Goal: Information Seeking & Learning: Compare options

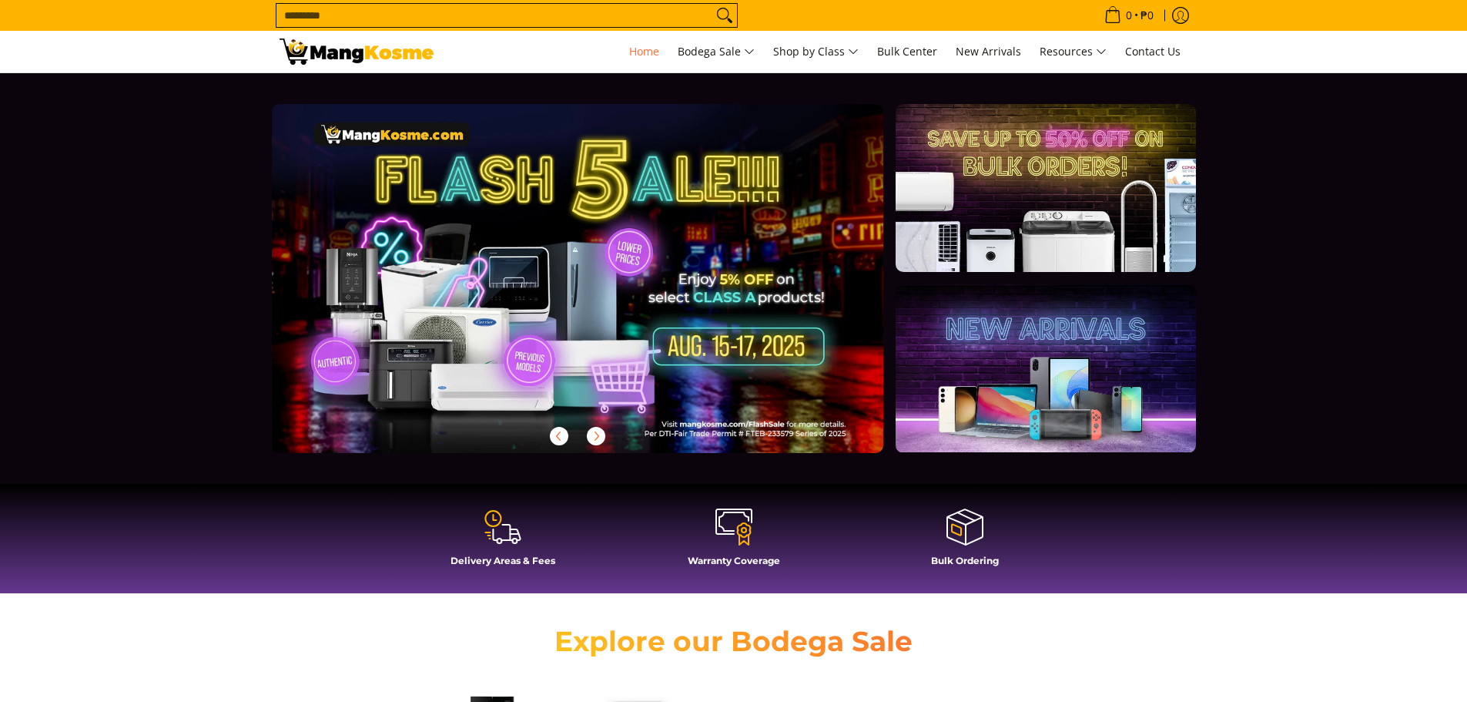
click at [591, 12] on input "Search..." at bounding box center [495, 15] width 436 height 23
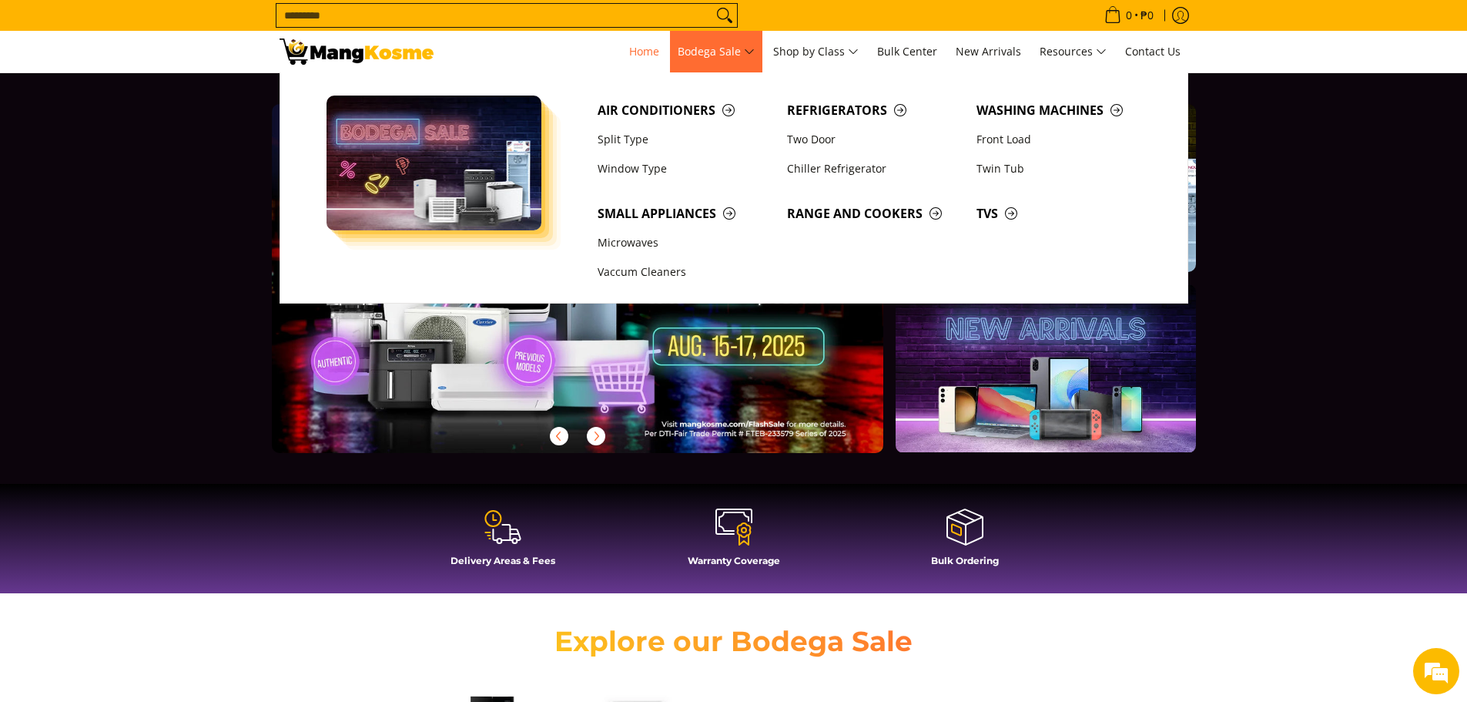
type input "*"
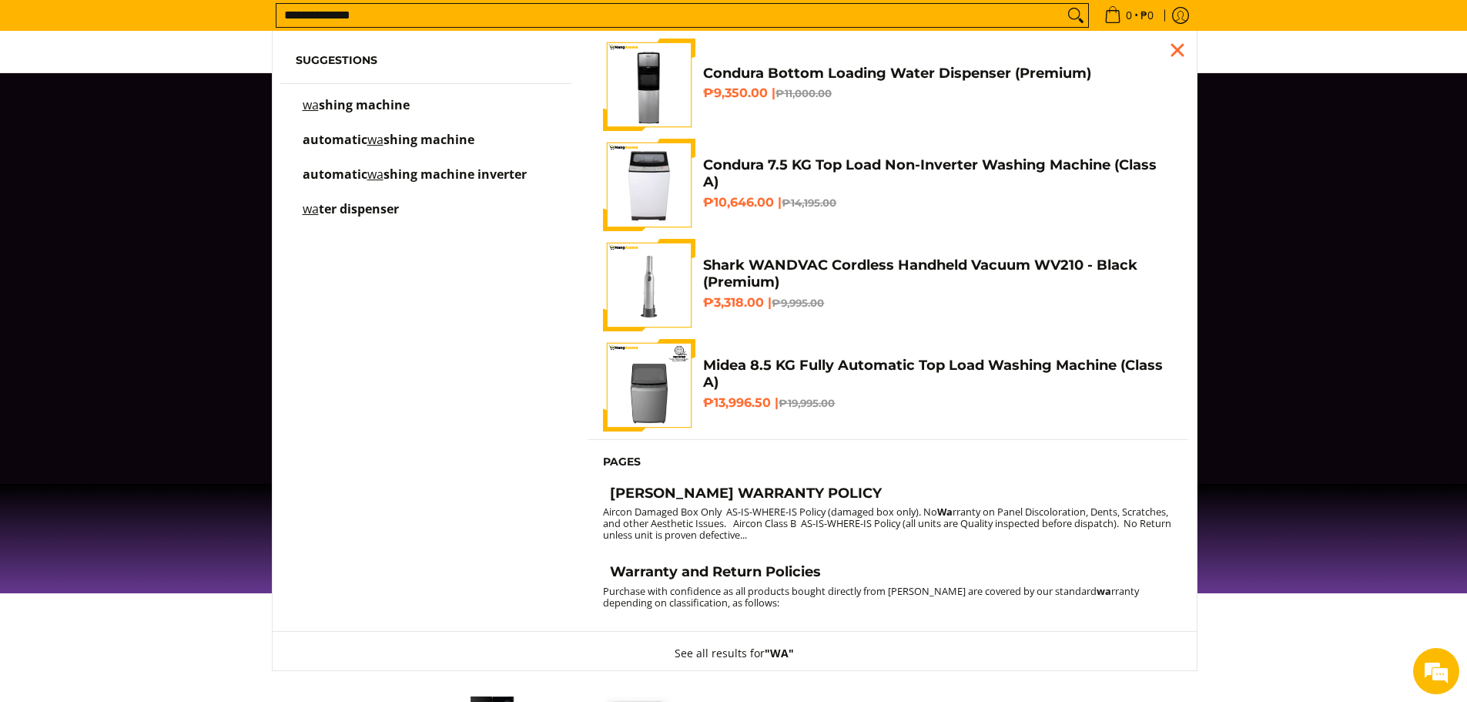
type input "**********"
click at [1064, 4] on button "Search" at bounding box center [1076, 15] width 25 height 23
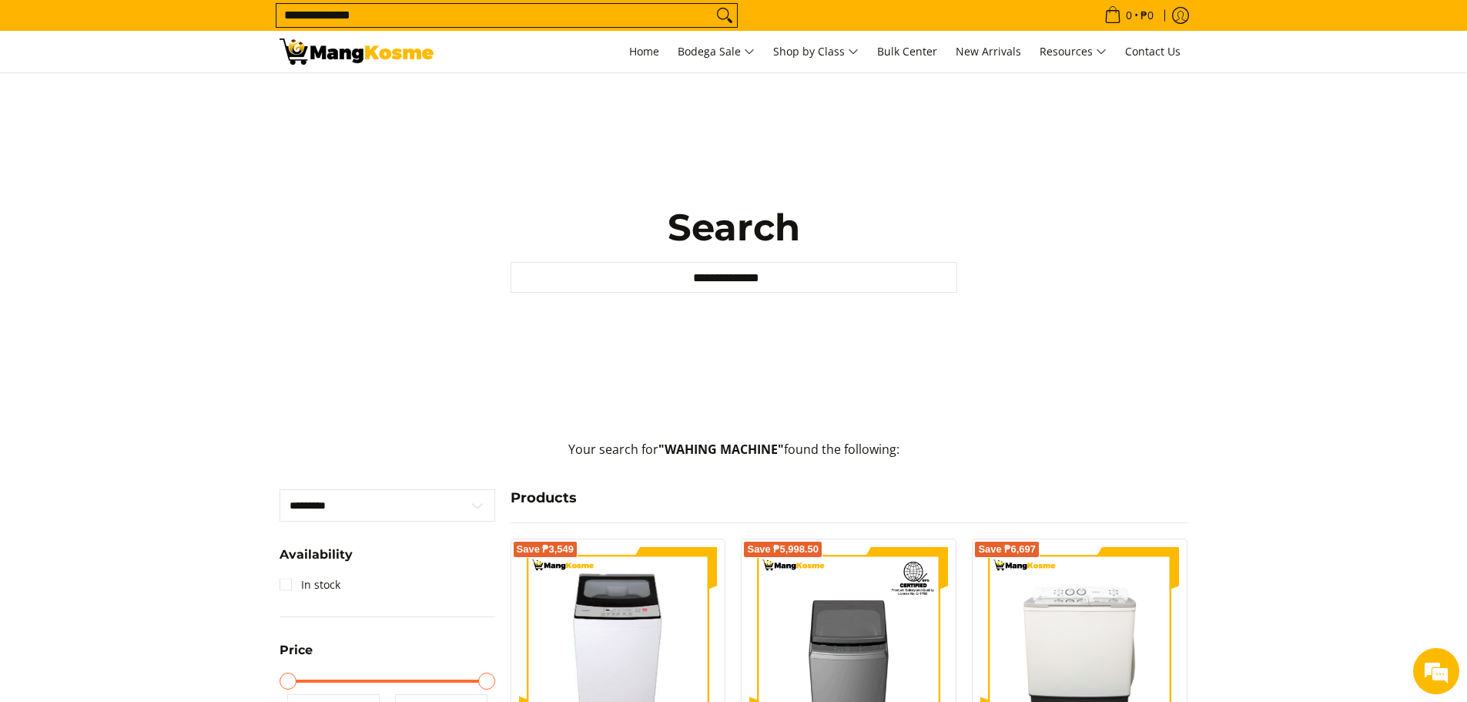
click at [532, 12] on input "**********" at bounding box center [495, 15] width 436 height 23
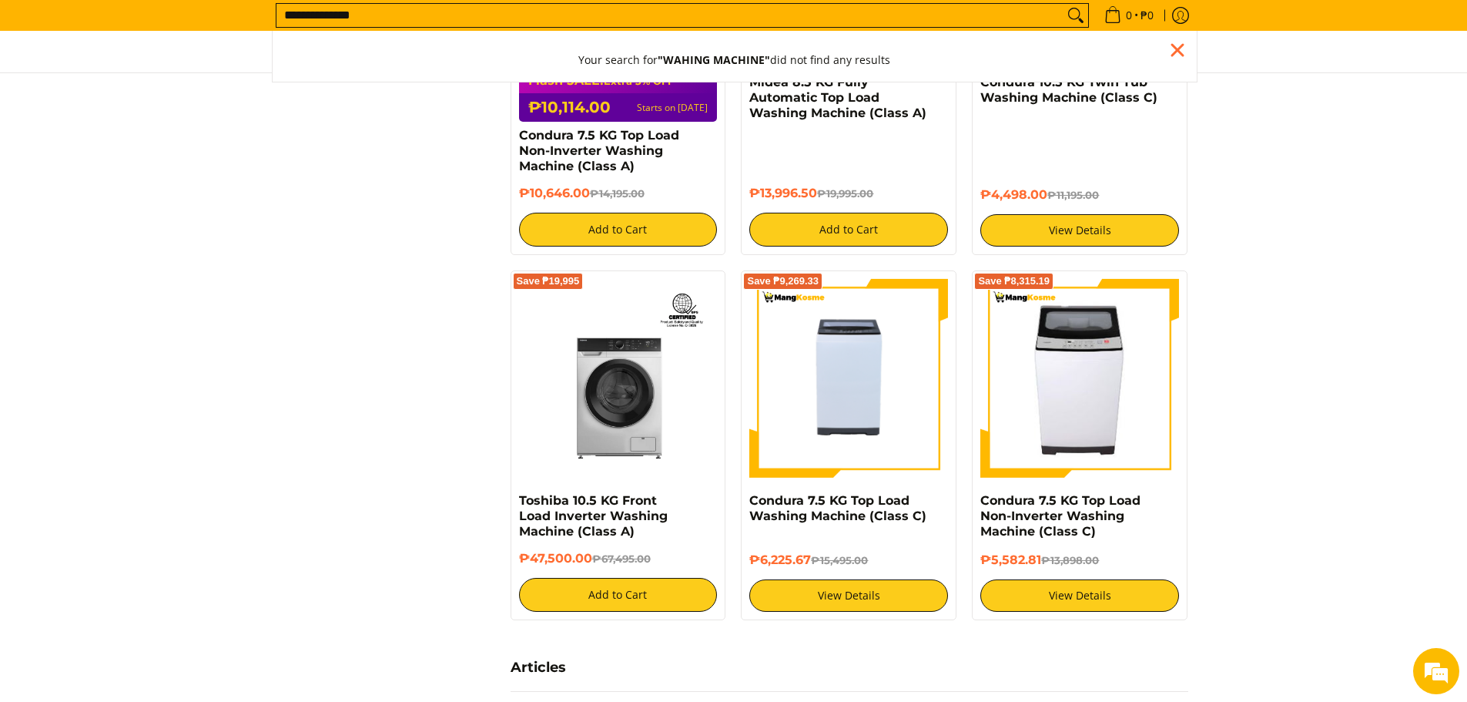
scroll to position [693, 0]
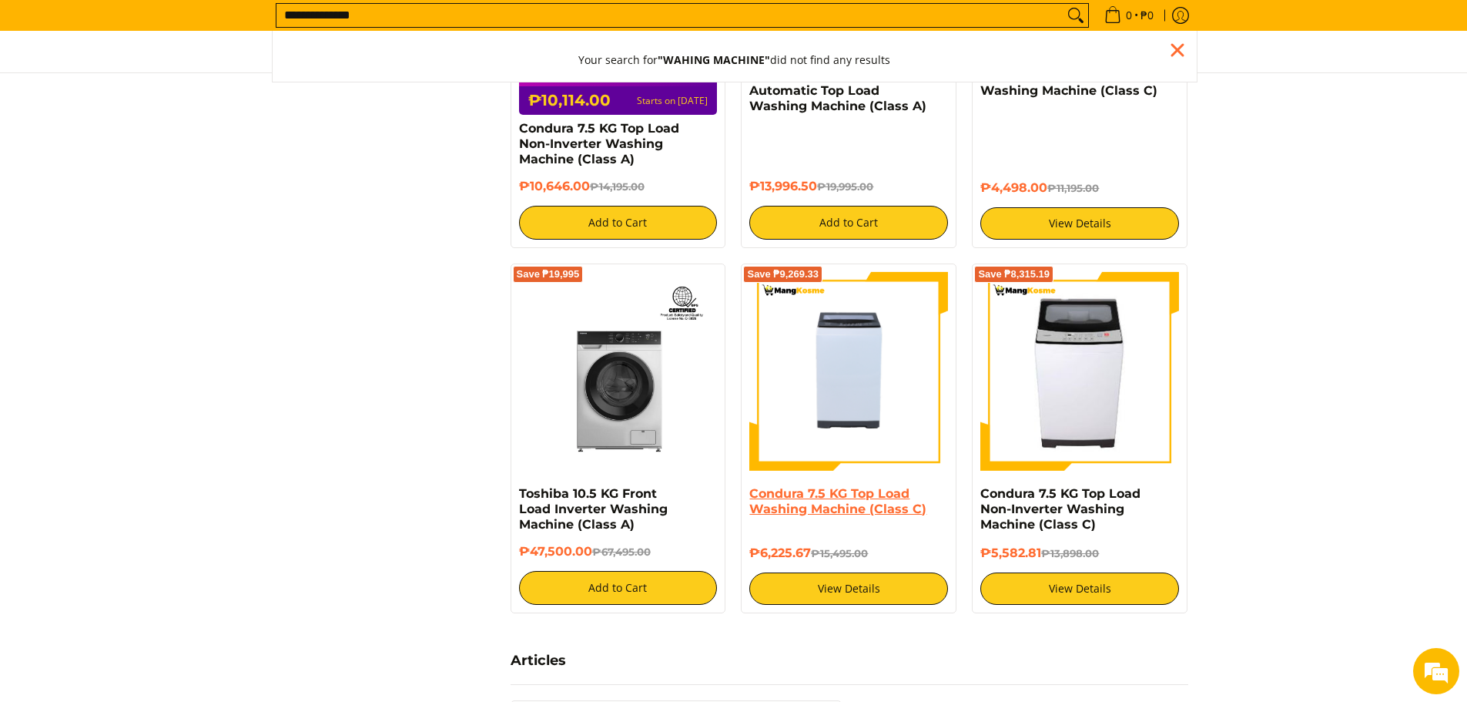
click at [840, 486] on link "Condura 7.5 KG Top Load Washing Machine (Class C)" at bounding box center [837, 501] width 177 height 30
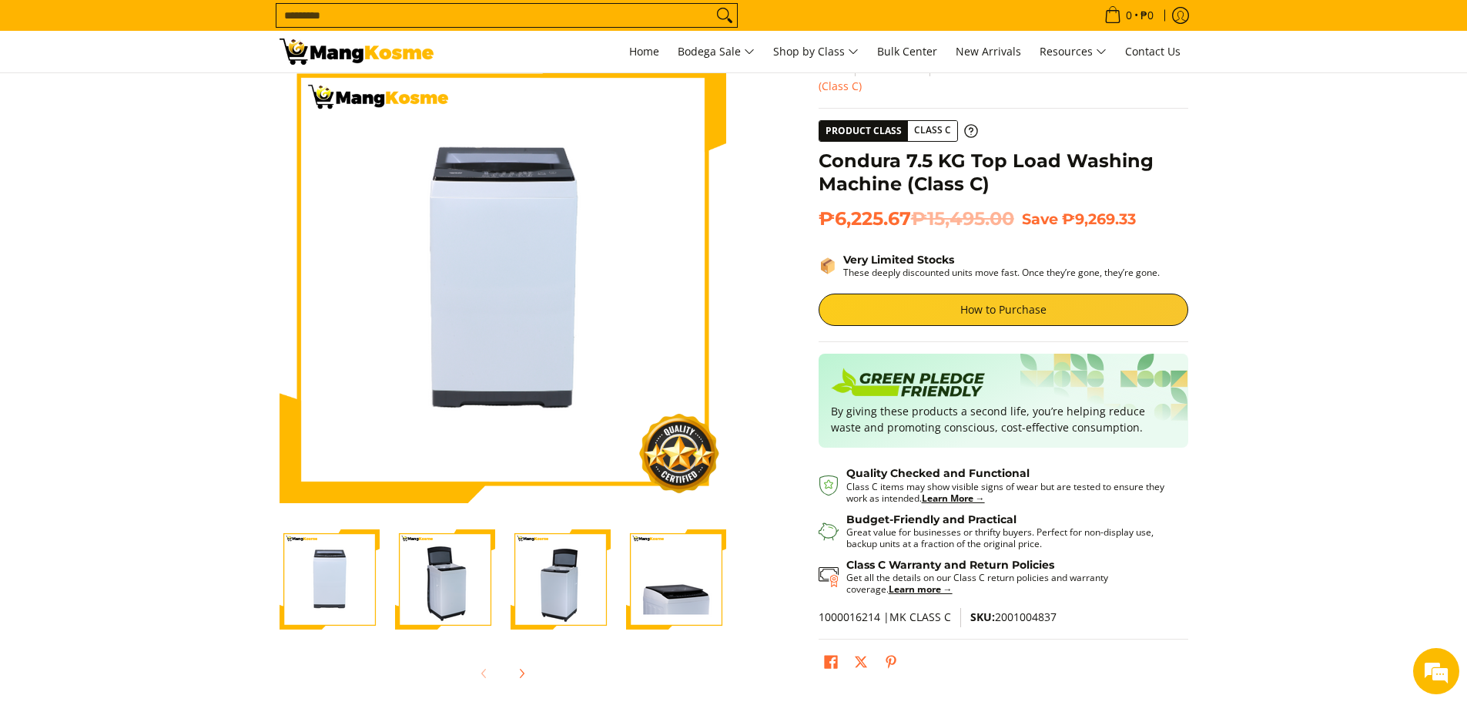
scroll to position [154, 0]
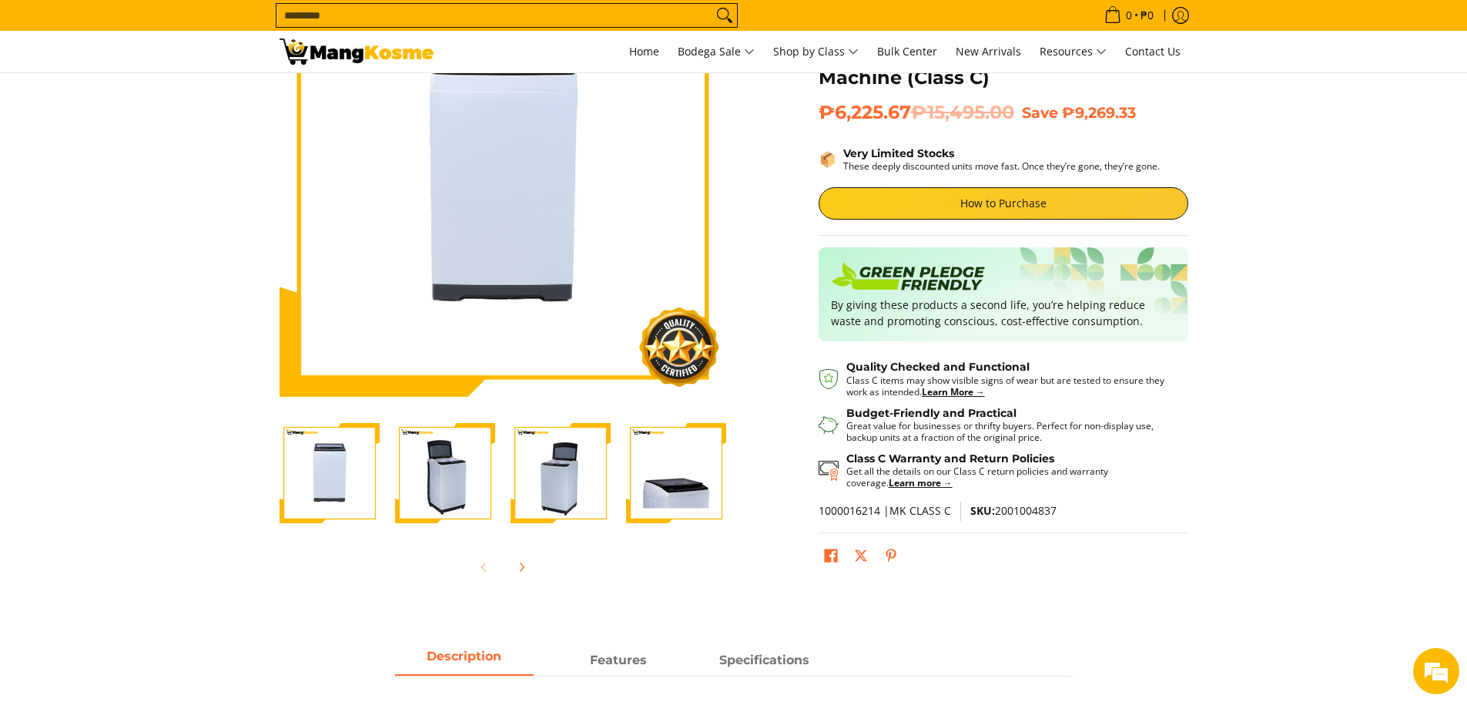
click at [345, 476] on img "condura-7.5kg-topload-non-inverter-washing-machine-class-c-full-view-mang-kosme" at bounding box center [330, 473] width 100 height 100
click at [476, 484] on img "Condura 7.5 KG Top Load Washing Machine (Class C)-2" at bounding box center [445, 473] width 100 height 100
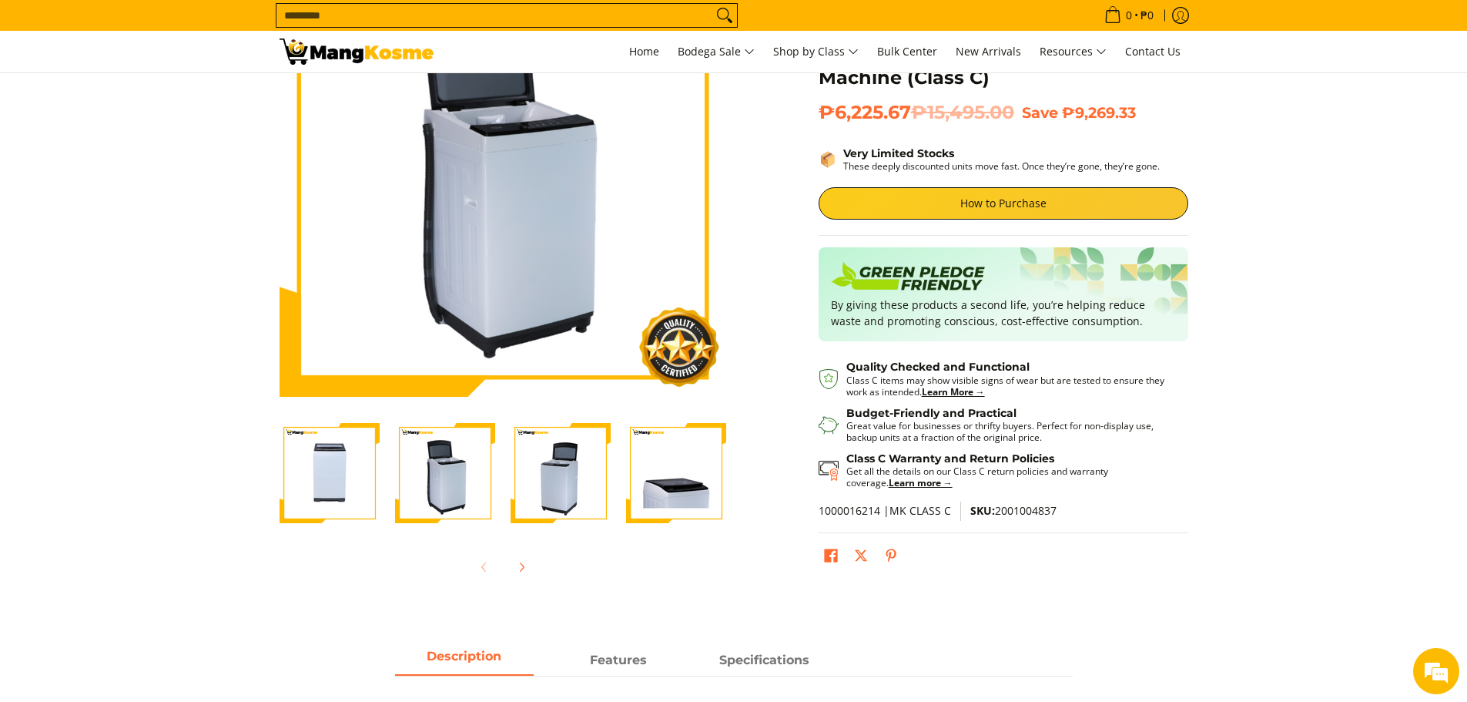
click at [532, 486] on img "Condura 7.5 KG Top Load Washing Machine (Class C)-3" at bounding box center [561, 473] width 100 height 100
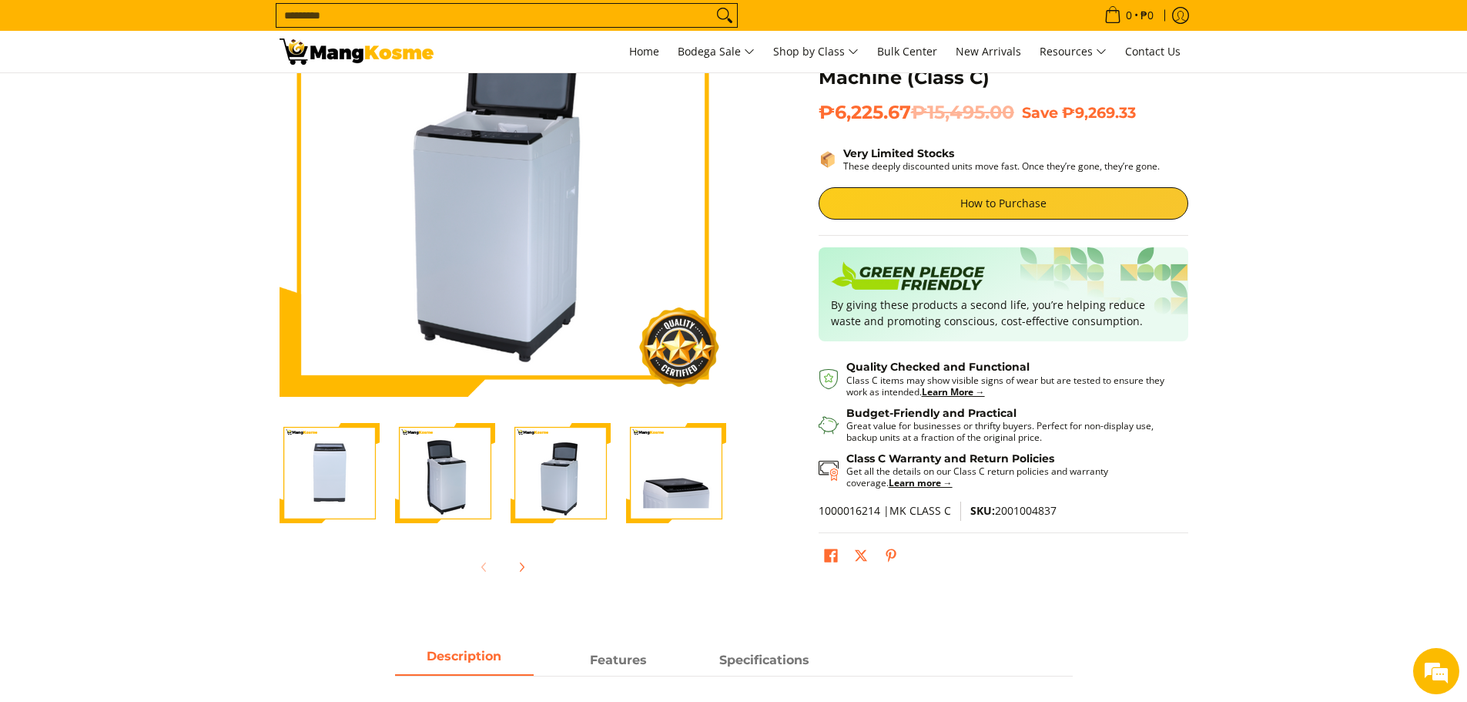
click at [632, 503] on img "Condura 7.5 KG Top Load Washing Machine (Class C)-4" at bounding box center [676, 473] width 100 height 100
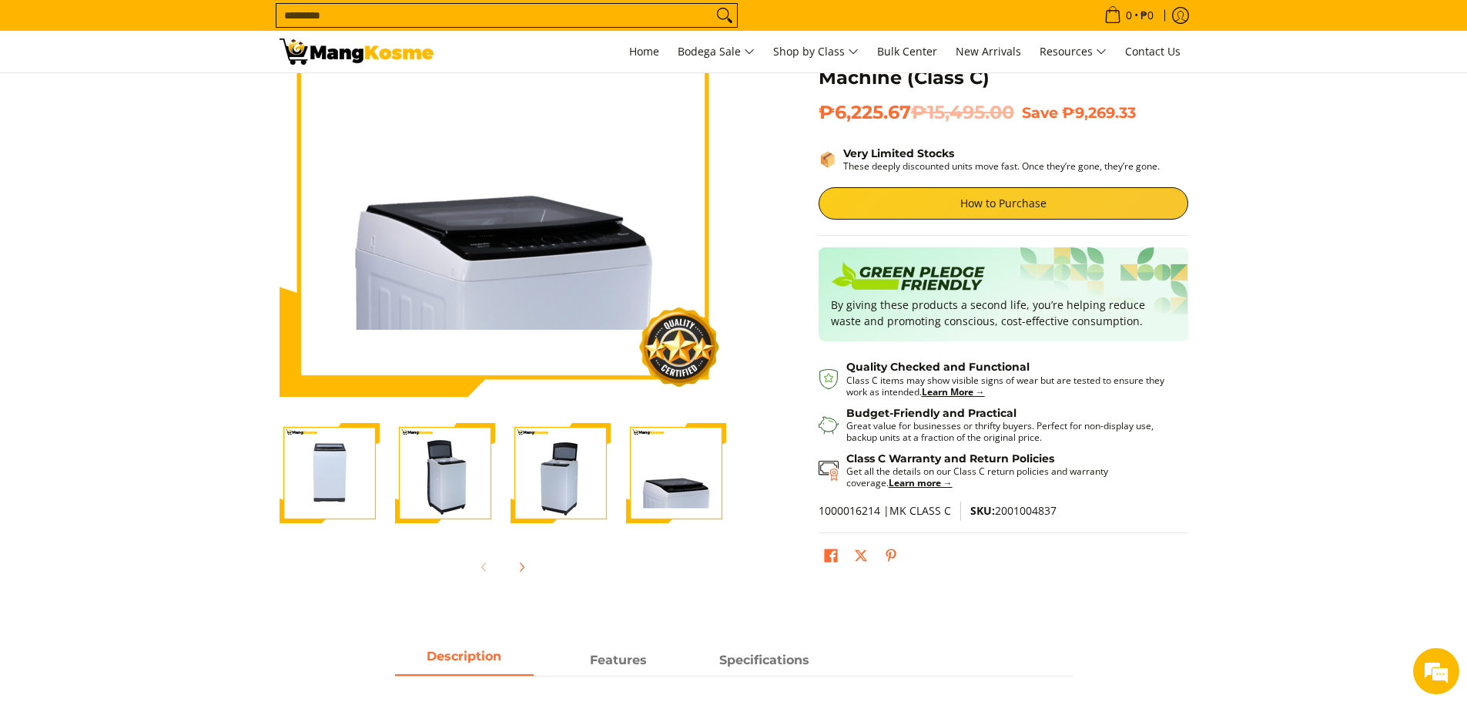
click at [682, 499] on img "Condura 7.5 KG Top Load Washing Machine (Class C)-4" at bounding box center [676, 473] width 100 height 100
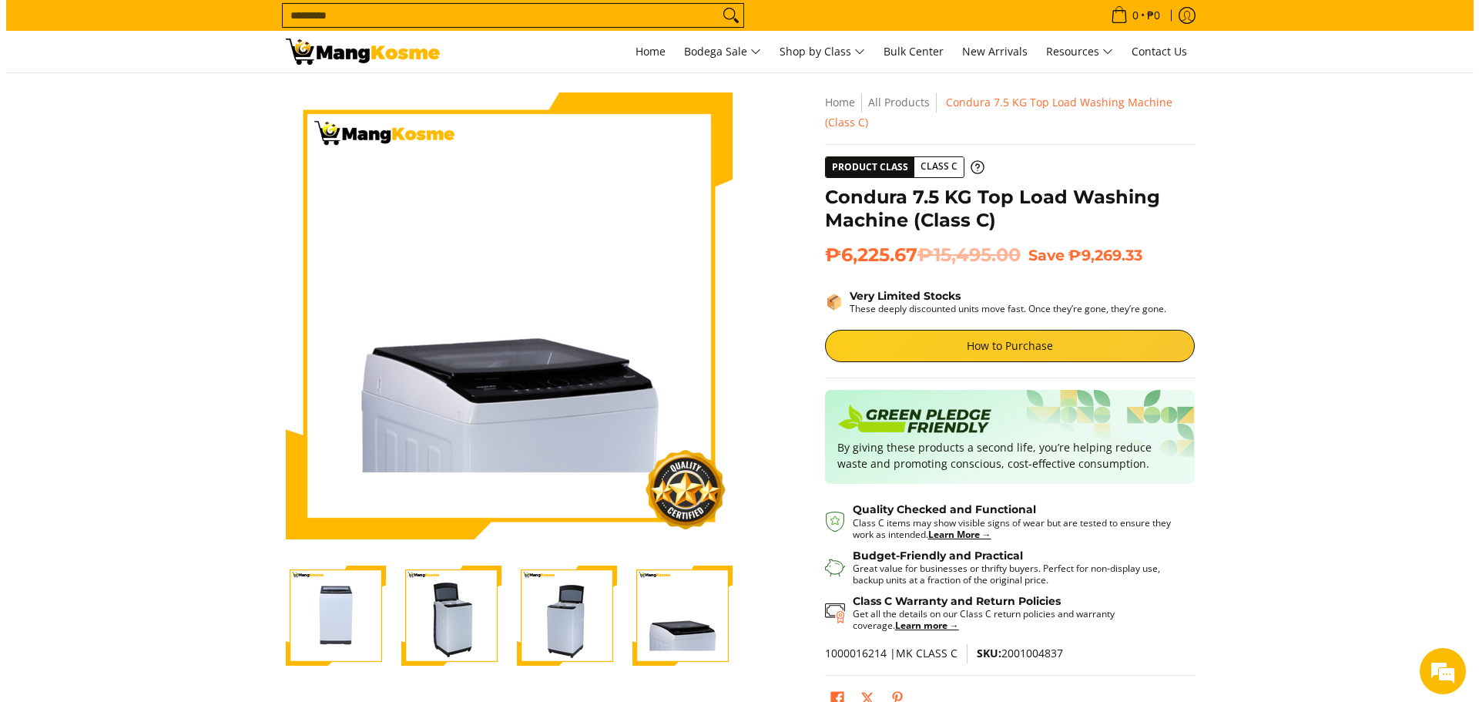
scroll to position [0, 0]
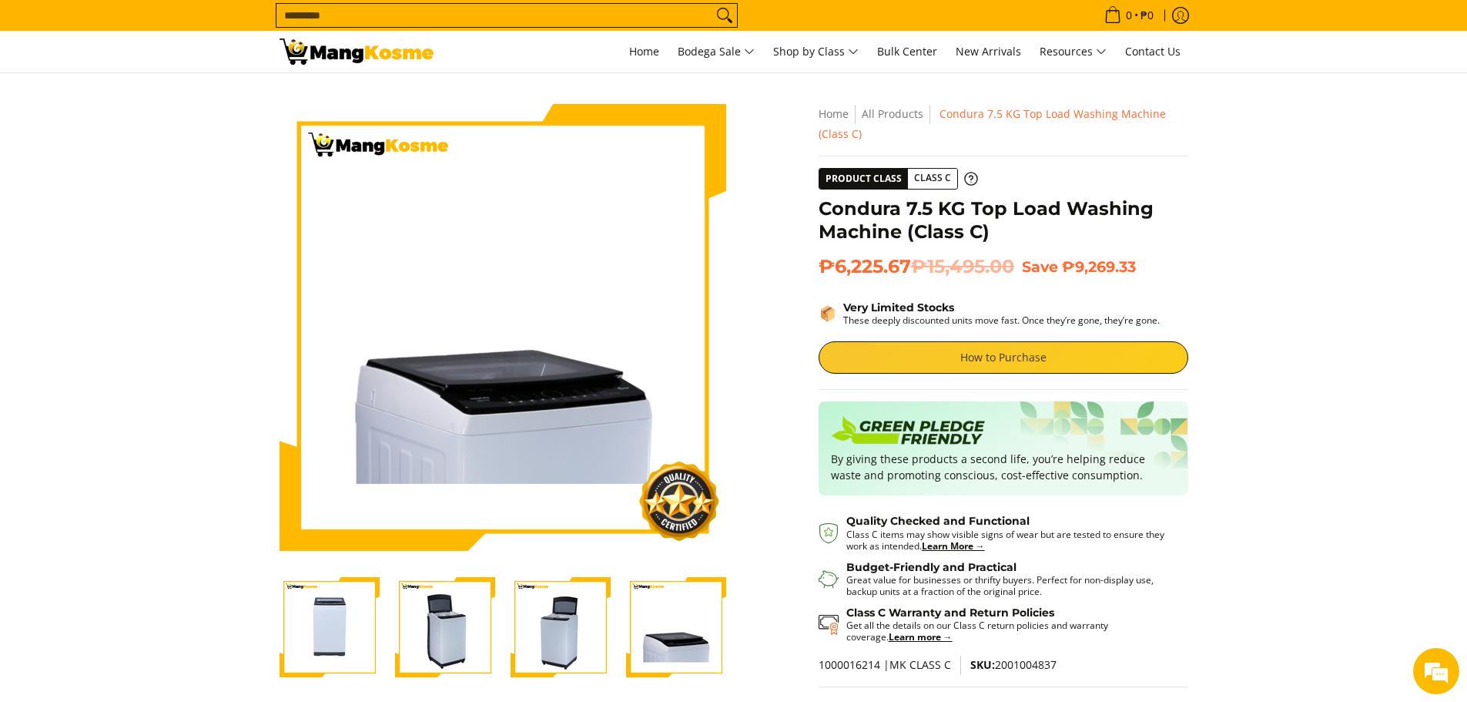
click at [954, 350] on link "How to Purchase" at bounding box center [1004, 357] width 370 height 32
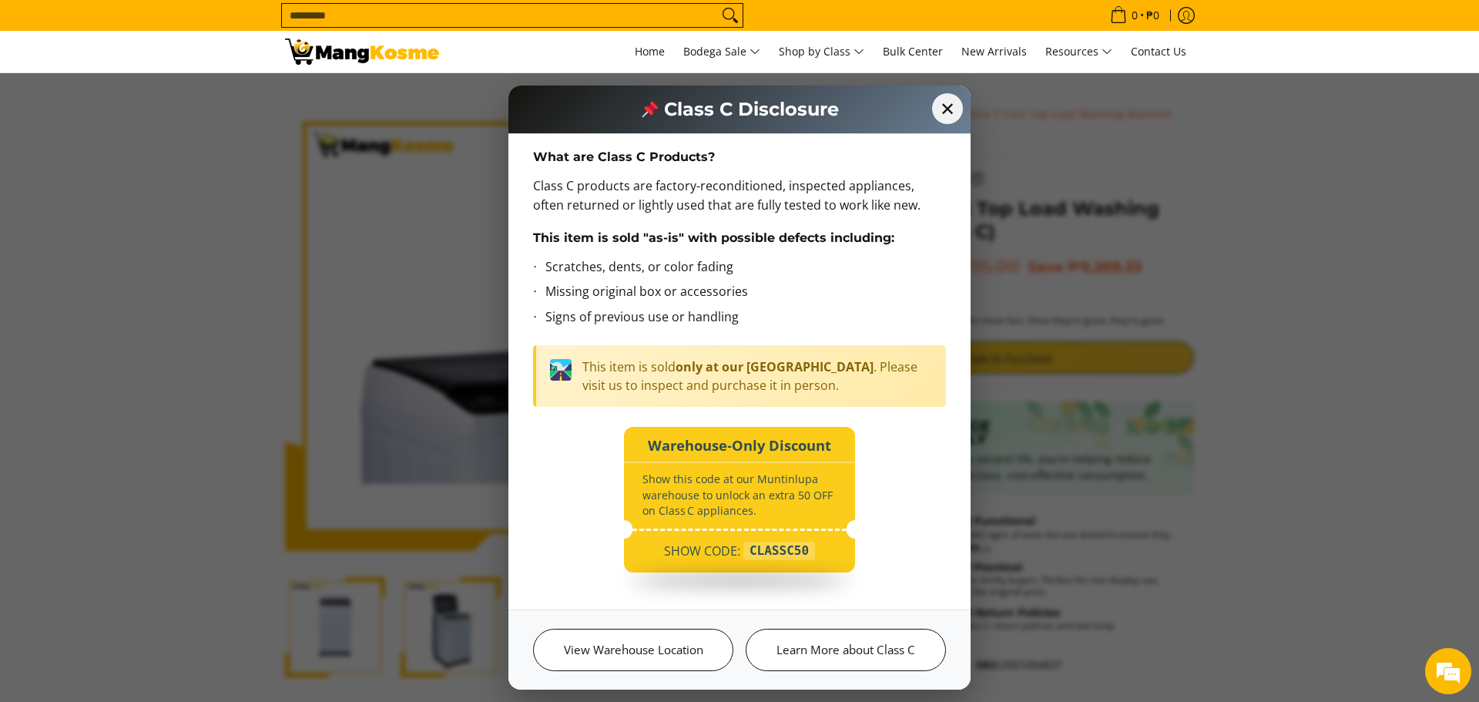
scroll to position [11, 0]
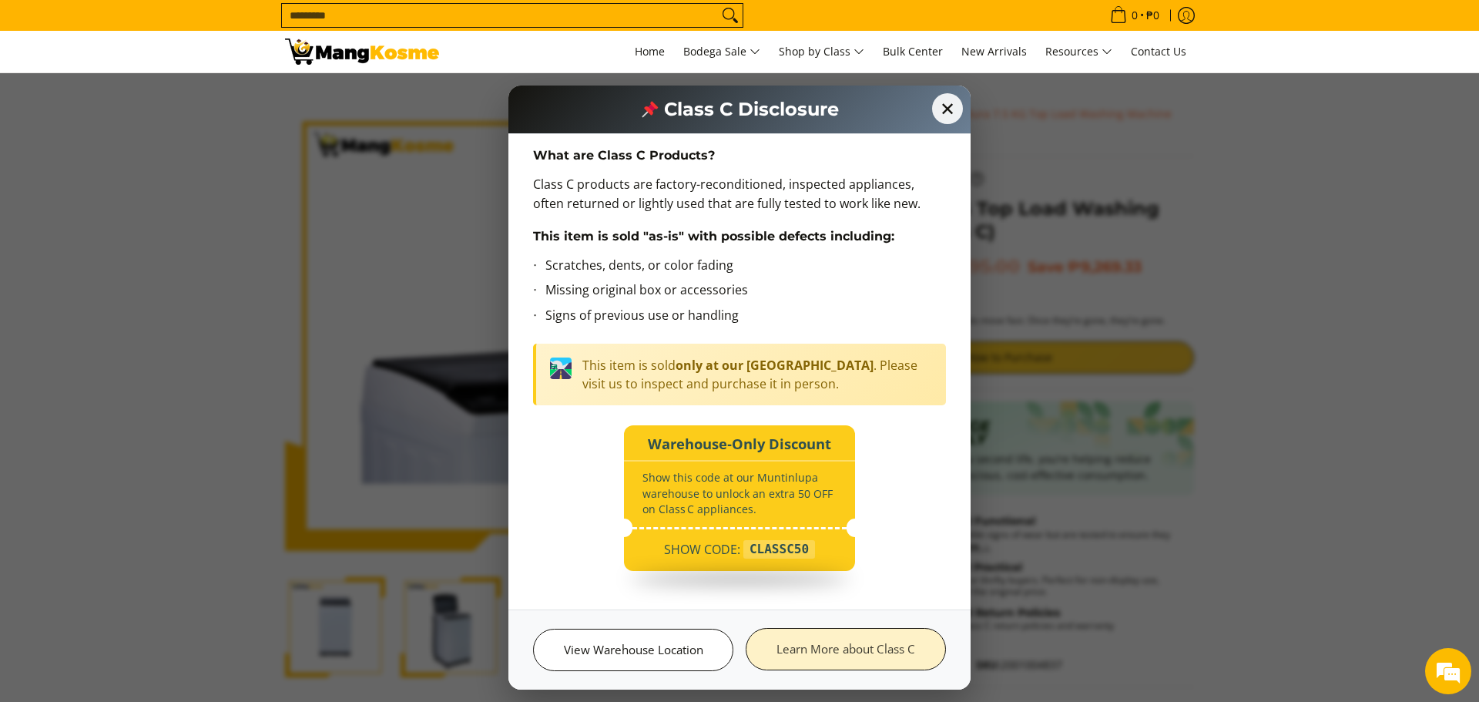
click at [878, 659] on link "Learn More about Class C" at bounding box center [846, 649] width 200 height 42
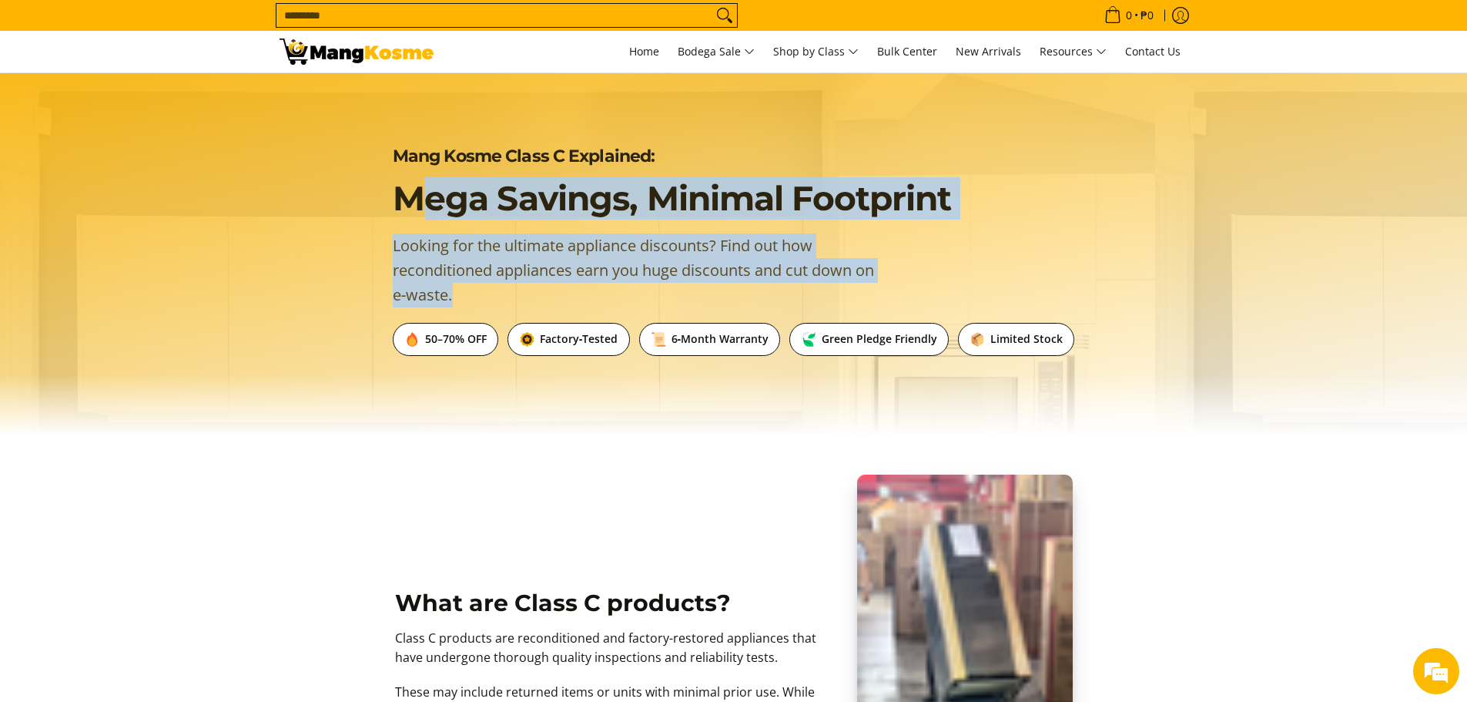
drag, startPoint x: 407, startPoint y: 206, endPoint x: 632, endPoint y: 307, distance: 245.8
click at [632, 307] on div "Mang Kosme Class C Explained: Mega Savings, Minimal Footprint Looking for the u…" at bounding box center [734, 255] width 946 height 252
click at [515, 256] on p "Looking for the ultimate appliance discounts? Find out how reconditioned applia…" at bounding box center [647, 277] width 508 height 89
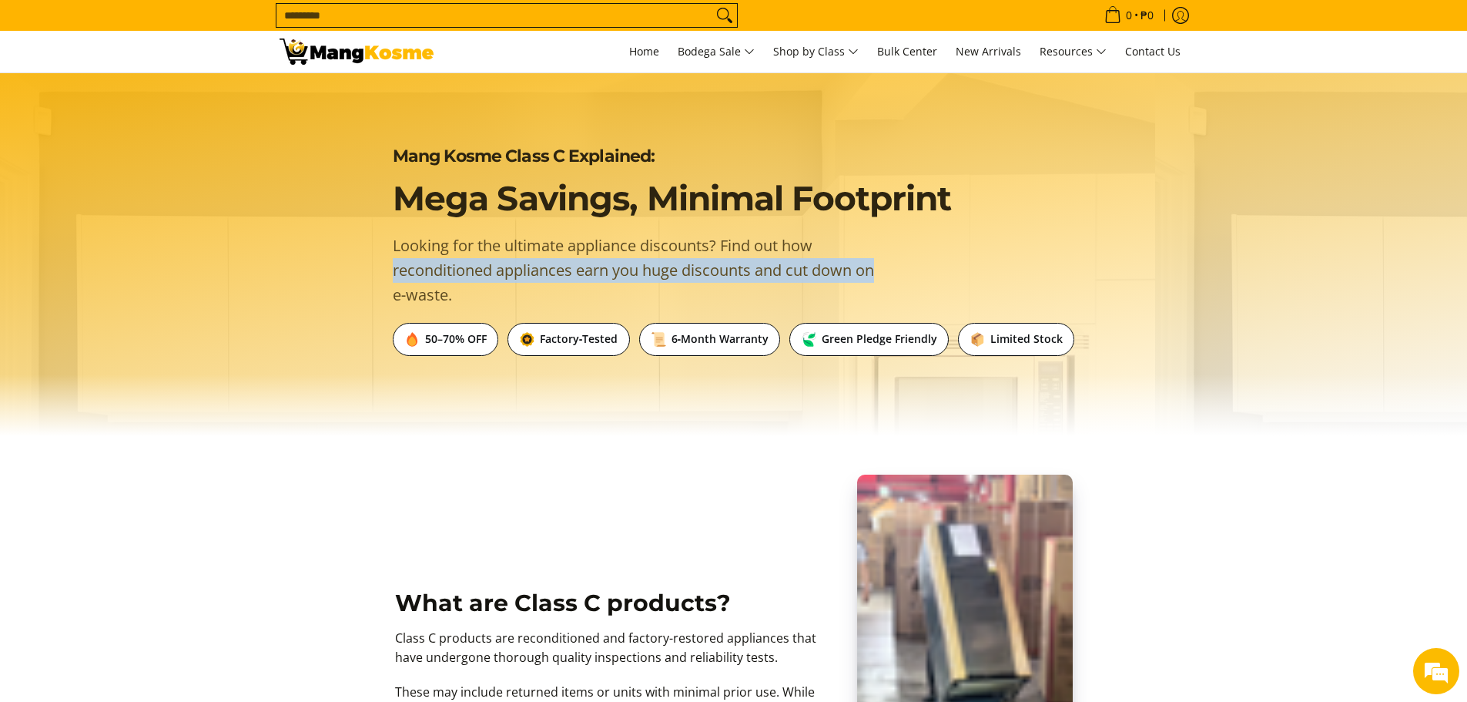
drag, startPoint x: 401, startPoint y: 275, endPoint x: 925, endPoint y: 291, distance: 524.0
click at [930, 280] on div "Mang Kosme Class C Explained: Mega Savings, Minimal Footprint Looking for the u…" at bounding box center [734, 255] width 946 height 252
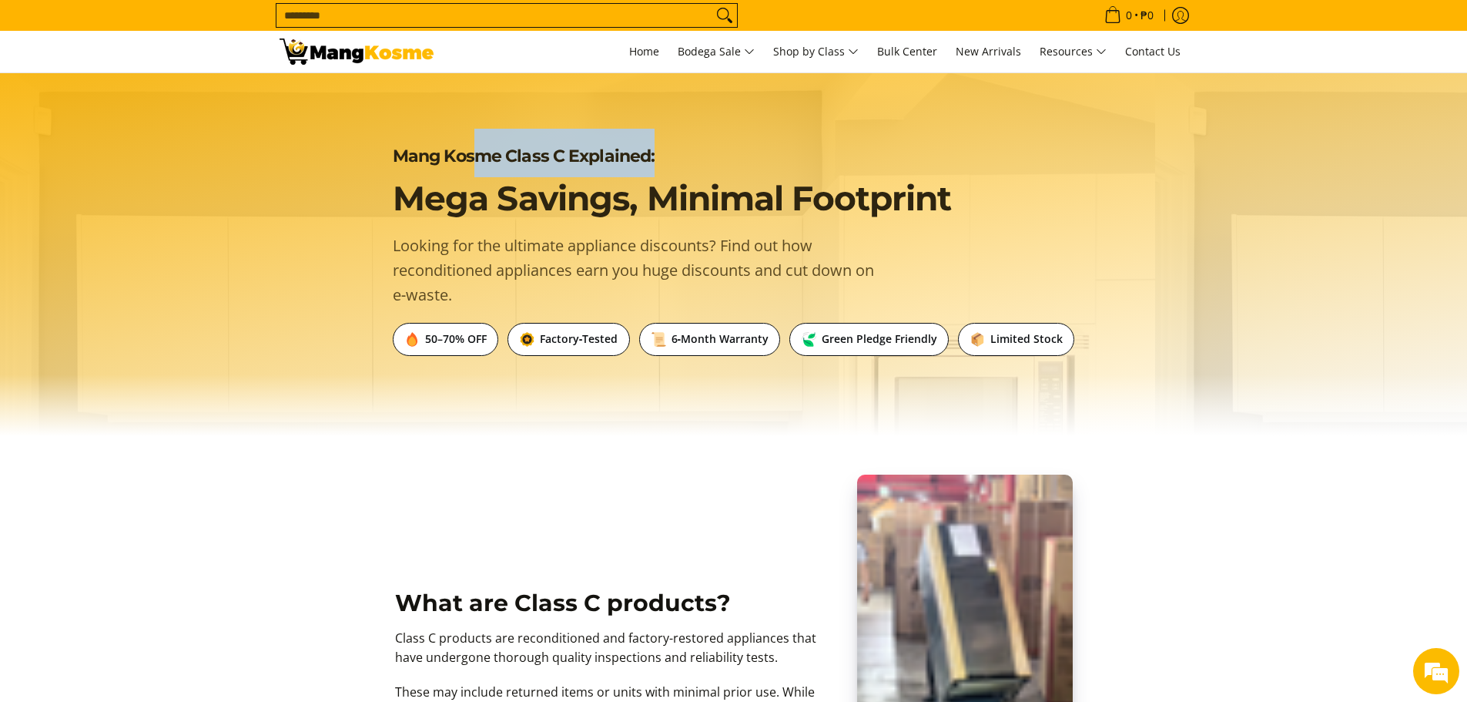
drag, startPoint x: 491, startPoint y: 148, endPoint x: 793, endPoint y: 192, distance: 304.3
click at [800, 166] on h1 "Mang Kosme Class C Explained: Mega Savings, Minimal Footprint" at bounding box center [732, 174] width 678 height 91
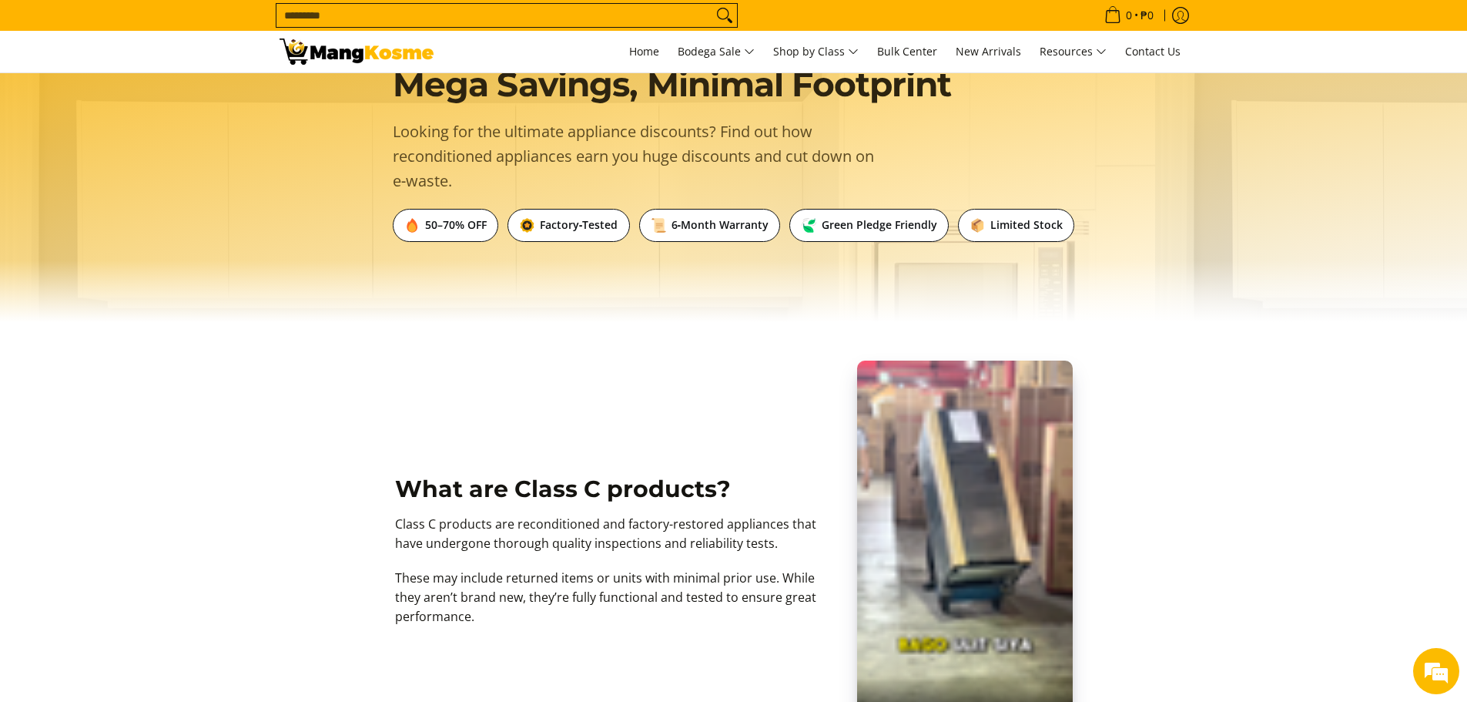
scroll to position [308, 0]
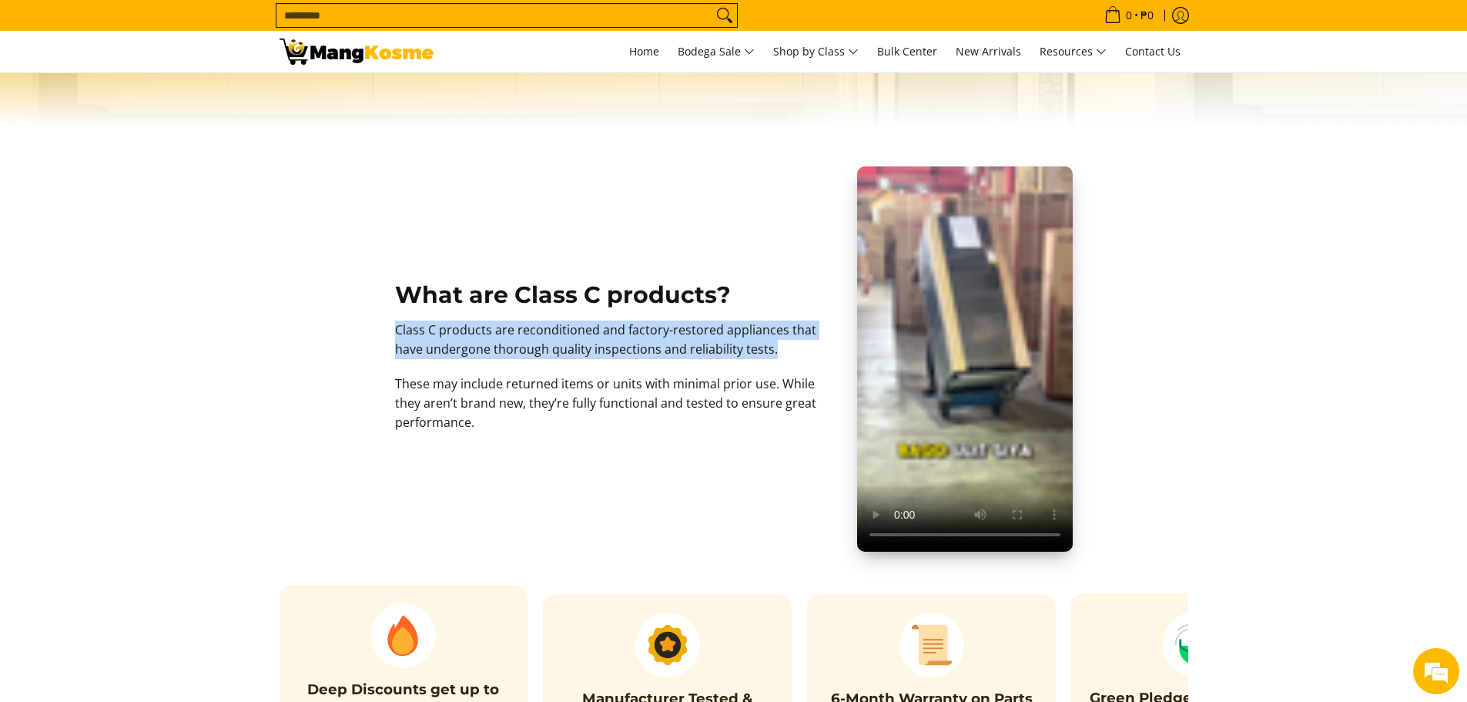
drag, startPoint x: 397, startPoint y: 337, endPoint x: 582, endPoint y: 391, distance: 193.1
click at [647, 374] on p "Class C products are reconditioned and factory-restored appliances that have un…" at bounding box center [618, 347] width 447 height 54
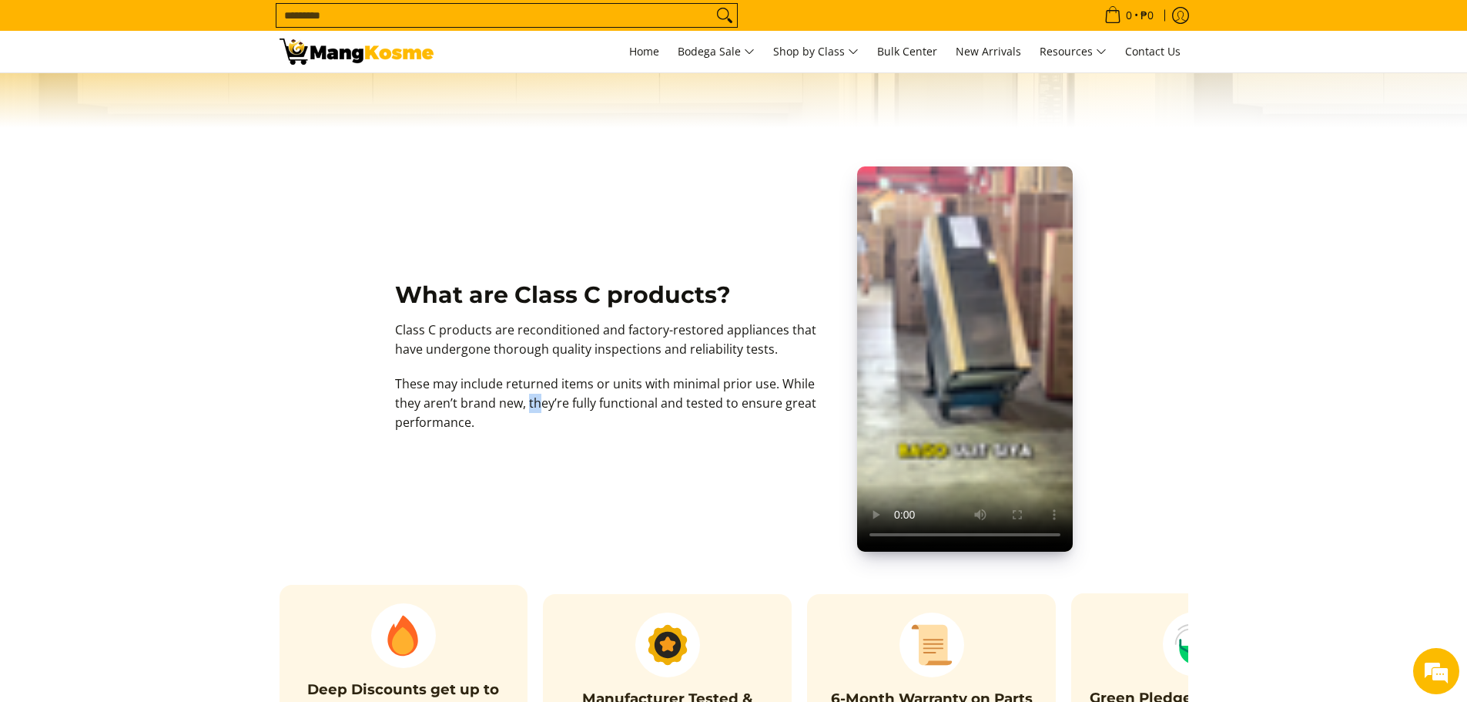
drag, startPoint x: 494, startPoint y: 406, endPoint x: 435, endPoint y: 406, distance: 58.5
click at [490, 406] on p "These may include returned items or units with minimal prior use. While they ar…" at bounding box center [618, 410] width 447 height 72
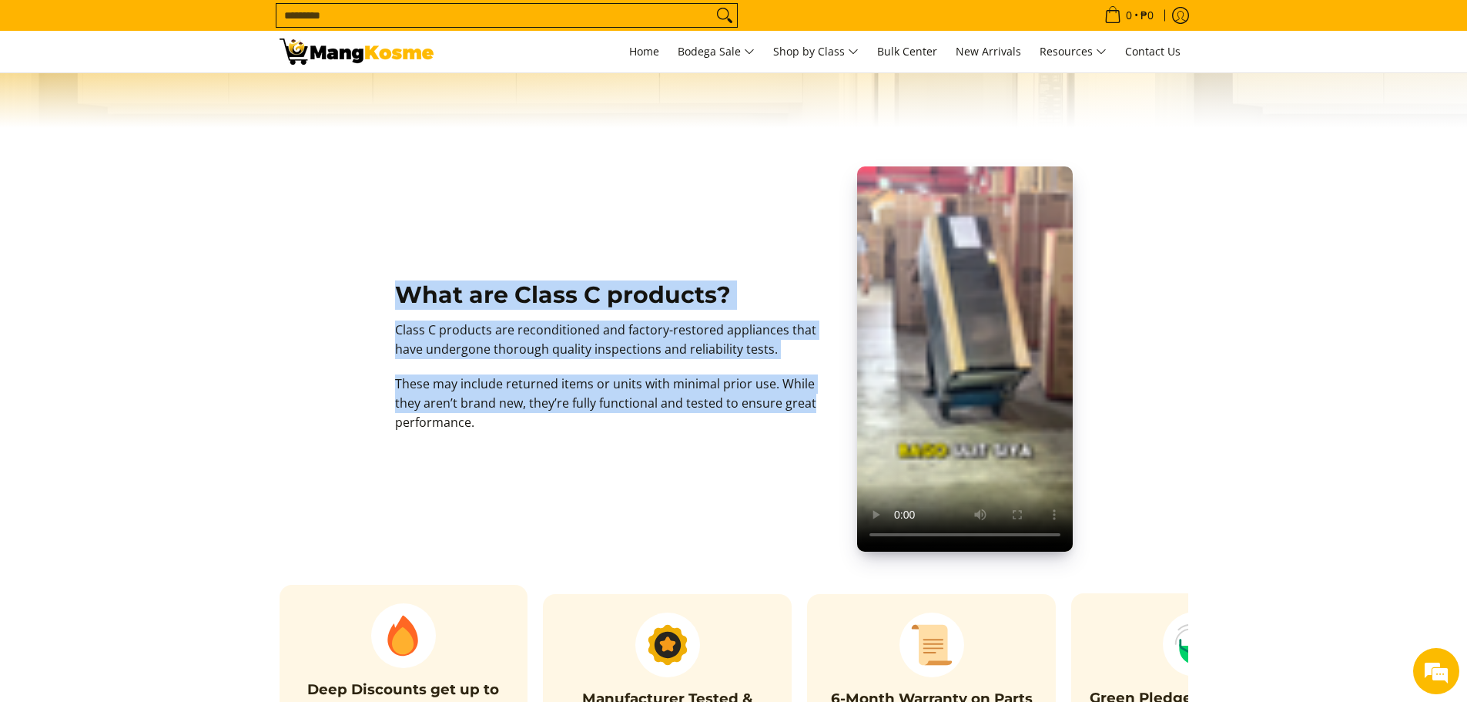
drag, startPoint x: 376, startPoint y: 386, endPoint x: 763, endPoint y: 424, distance: 389.3
click at [763, 422] on div "What are Class C products? Class C products are reconditioned and factory-resto…" at bounding box center [734, 364] width 924 height 426
click at [742, 448] on div "What are Class C products? Class C products are reconditioned and factory-resto…" at bounding box center [618, 356] width 447 height 411
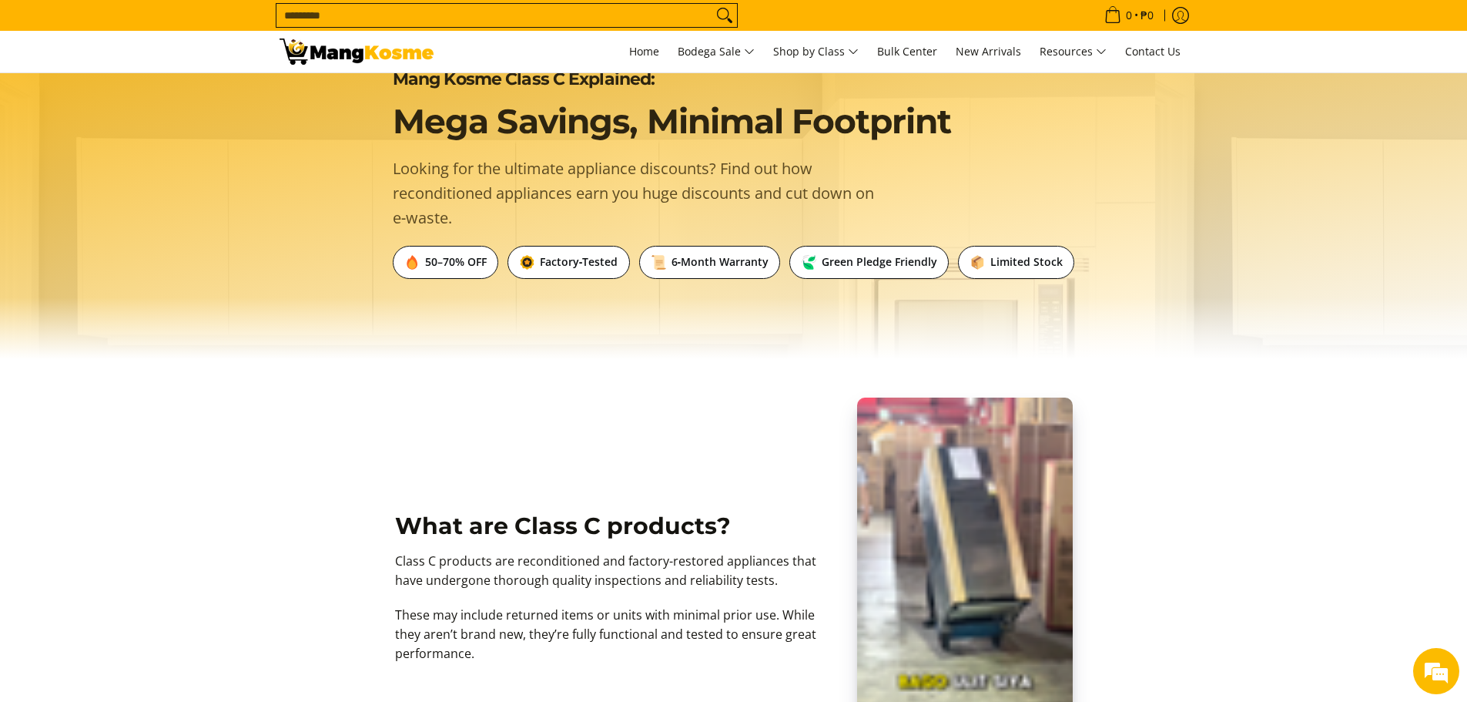
scroll to position [0, 0]
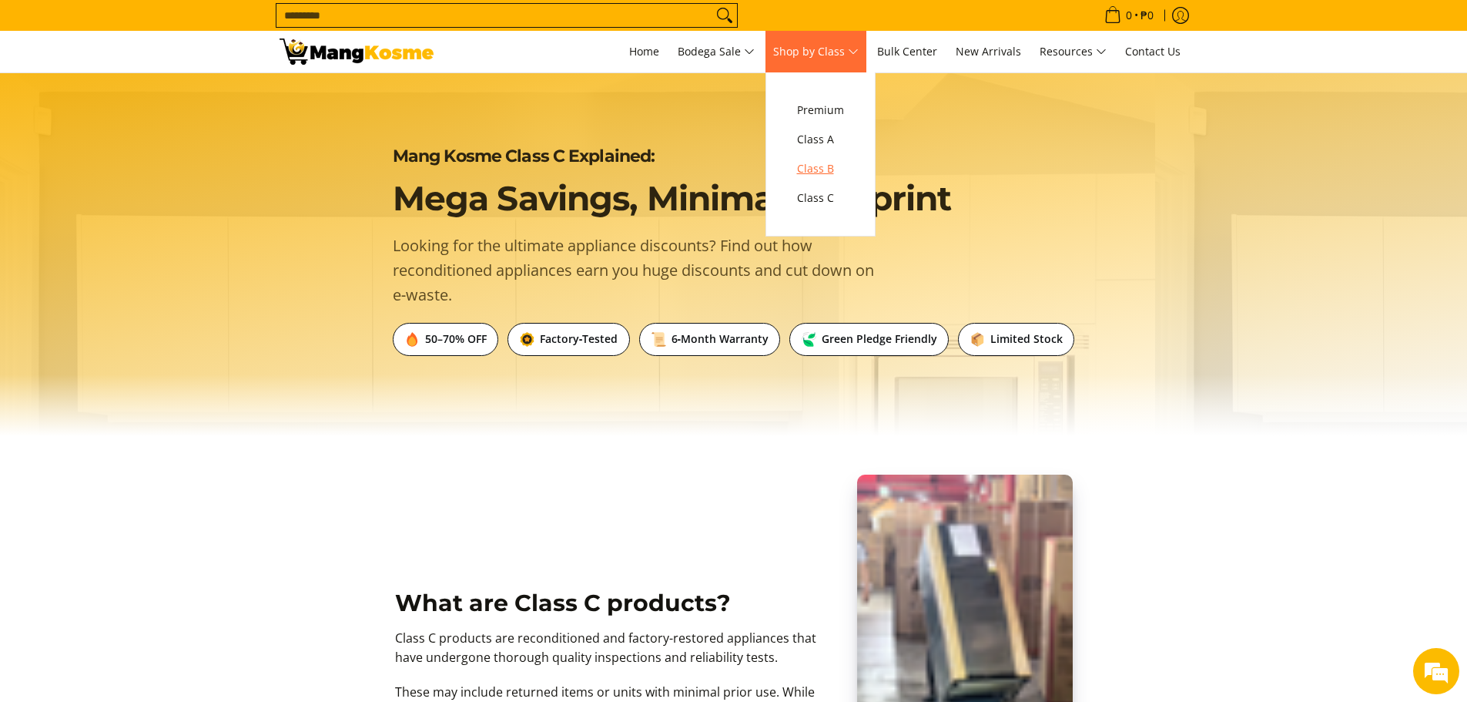
click at [833, 162] on span "Class B" at bounding box center [820, 168] width 47 height 19
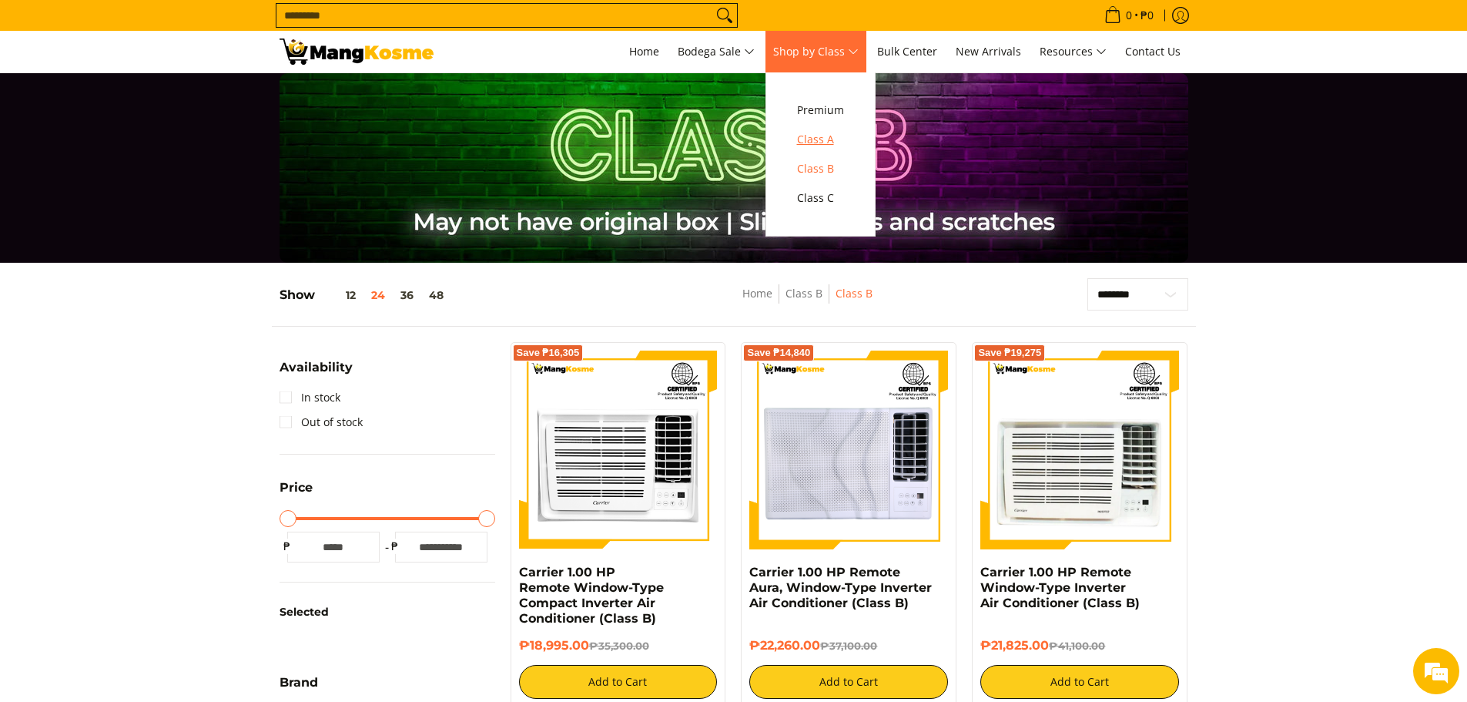
click at [814, 136] on span "Class A" at bounding box center [820, 139] width 47 height 19
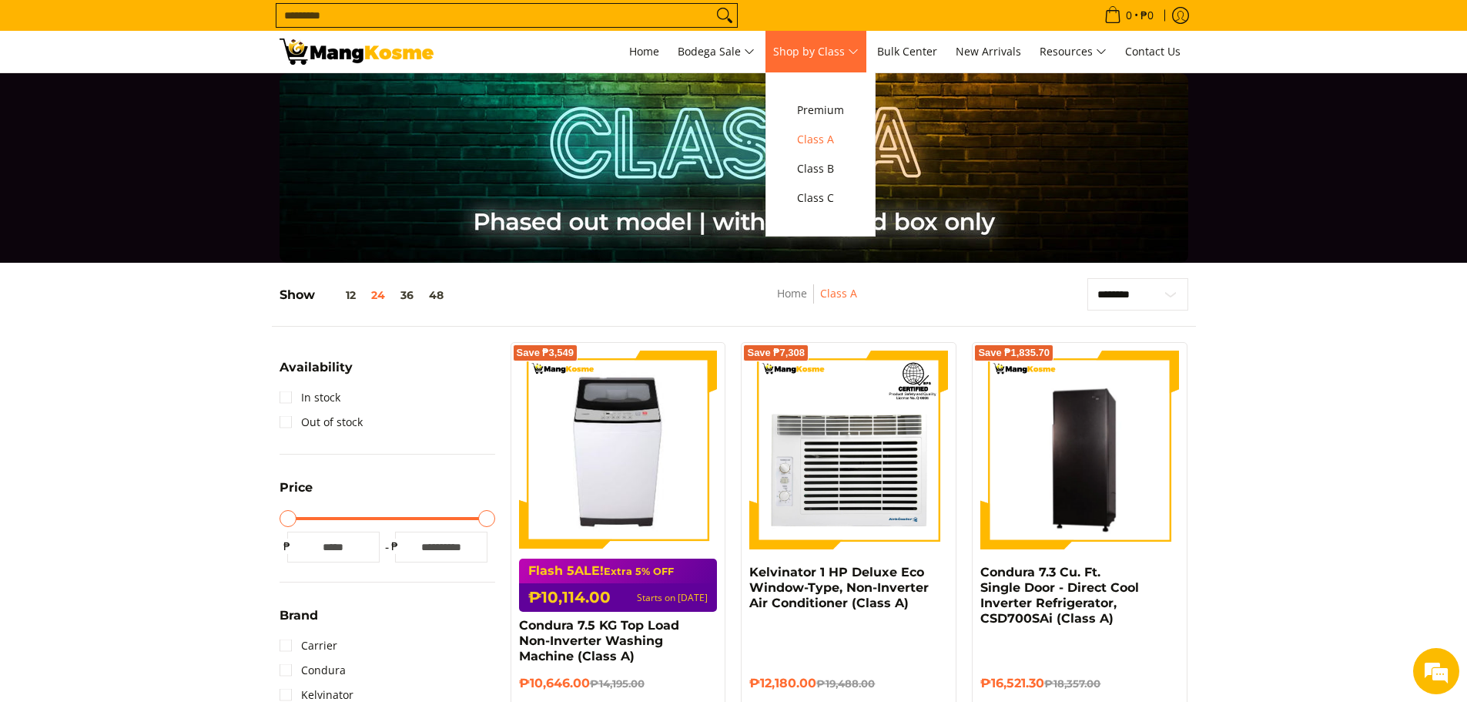
click at [816, 45] on span "Shop by Class" at bounding box center [815, 51] width 85 height 19
click at [823, 102] on span "Premium" at bounding box center [820, 110] width 47 height 19
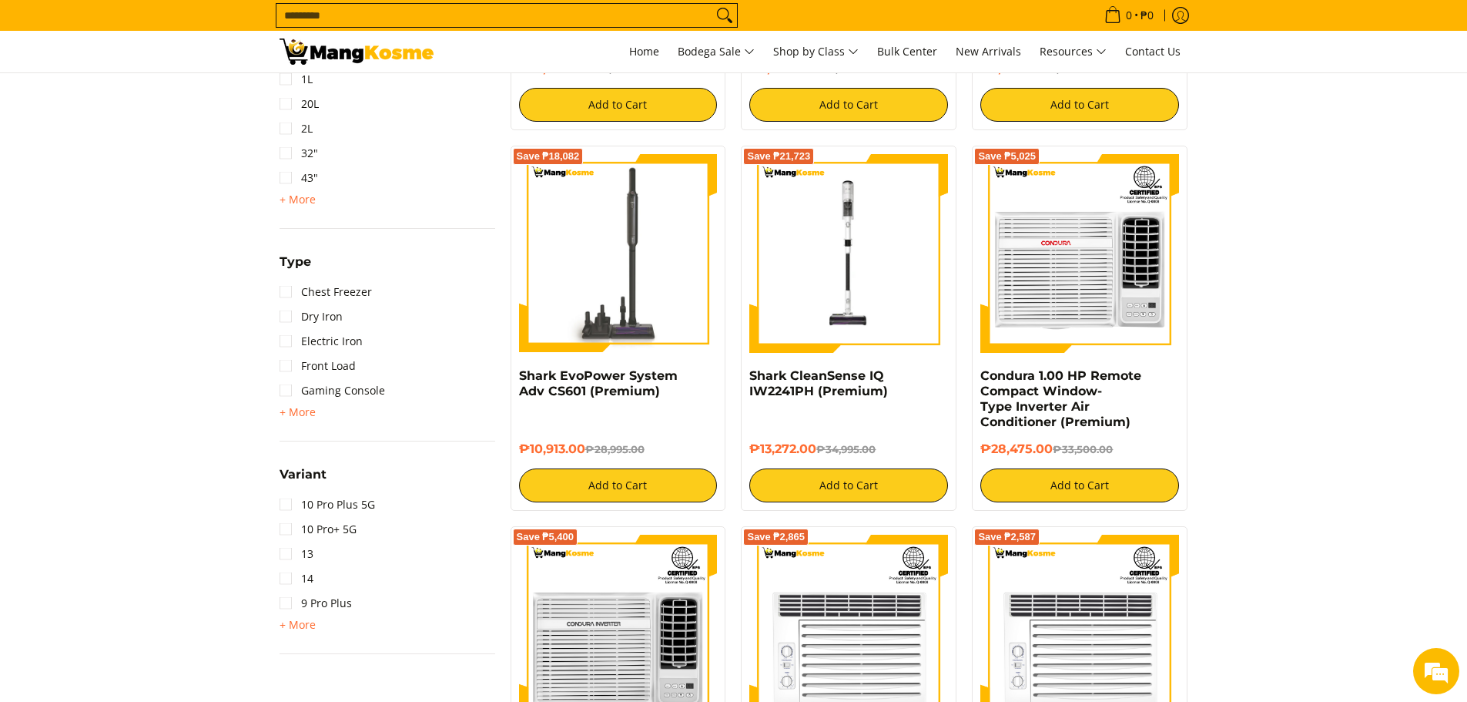
scroll to position [1695, 0]
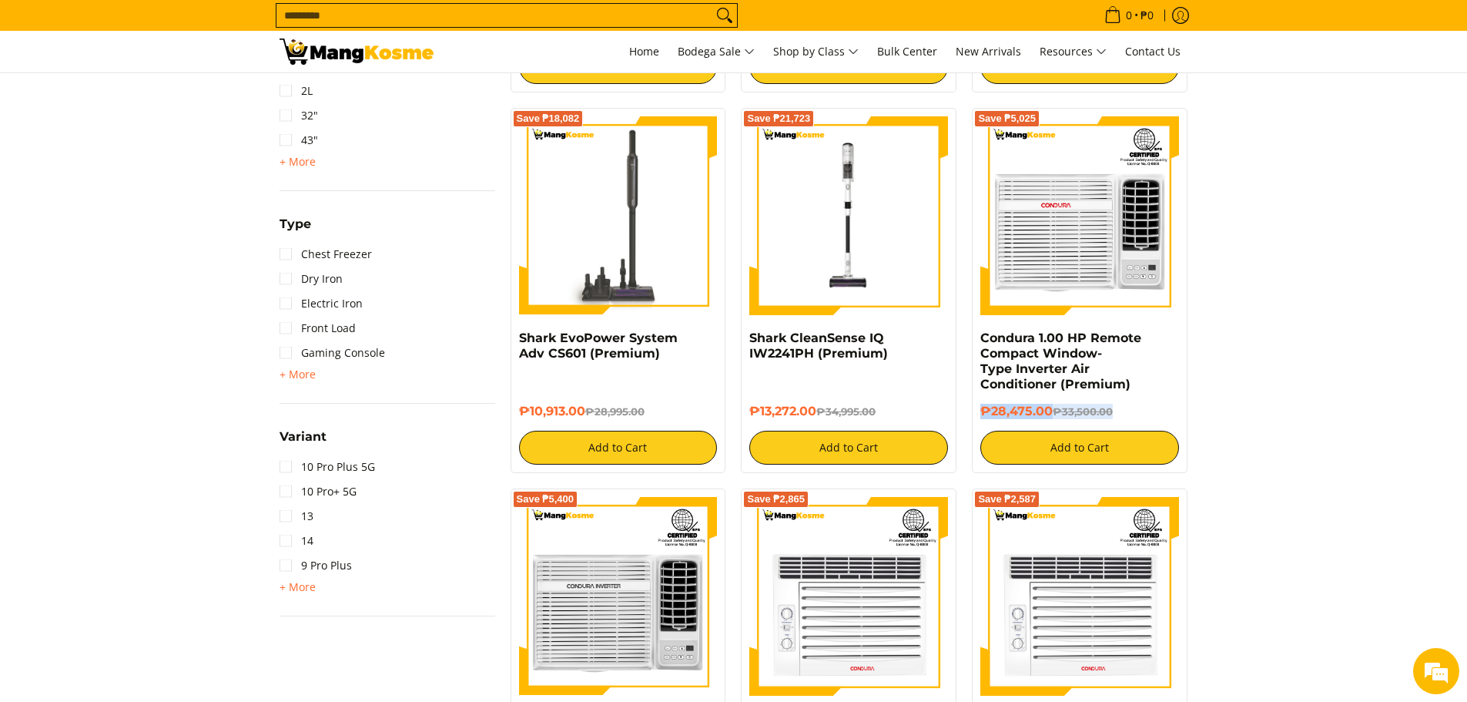
drag, startPoint x: 984, startPoint y: 411, endPoint x: 1158, endPoint y: 412, distance: 174.8
click at [1158, 412] on h6 "₱28,475.00 ₱33,500.00" at bounding box center [1080, 411] width 199 height 15
click at [1036, 357] on link "Condura 1.00 HP Remote Compact Window-Type Inverter Air Conditioner (Premium)" at bounding box center [1061, 360] width 161 height 61
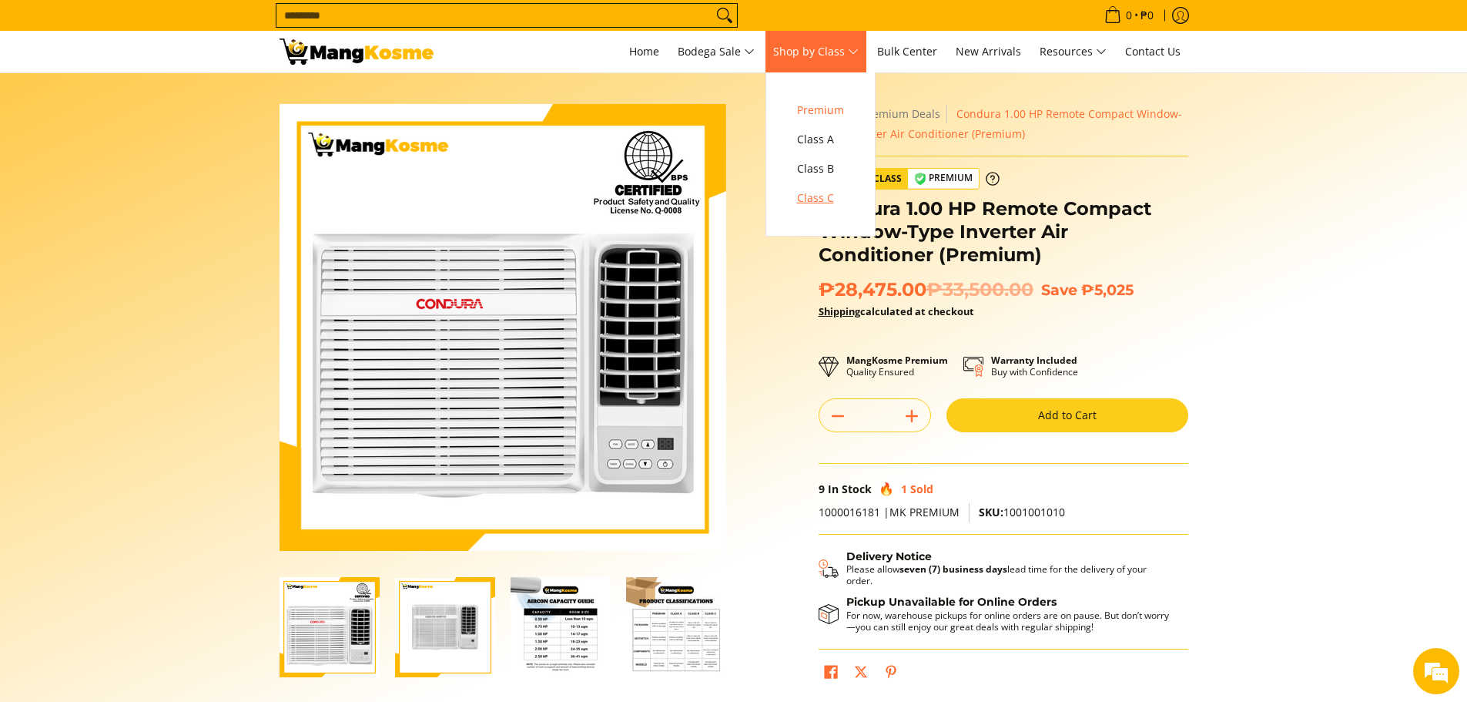
click at [836, 192] on span "Class C" at bounding box center [820, 198] width 47 height 19
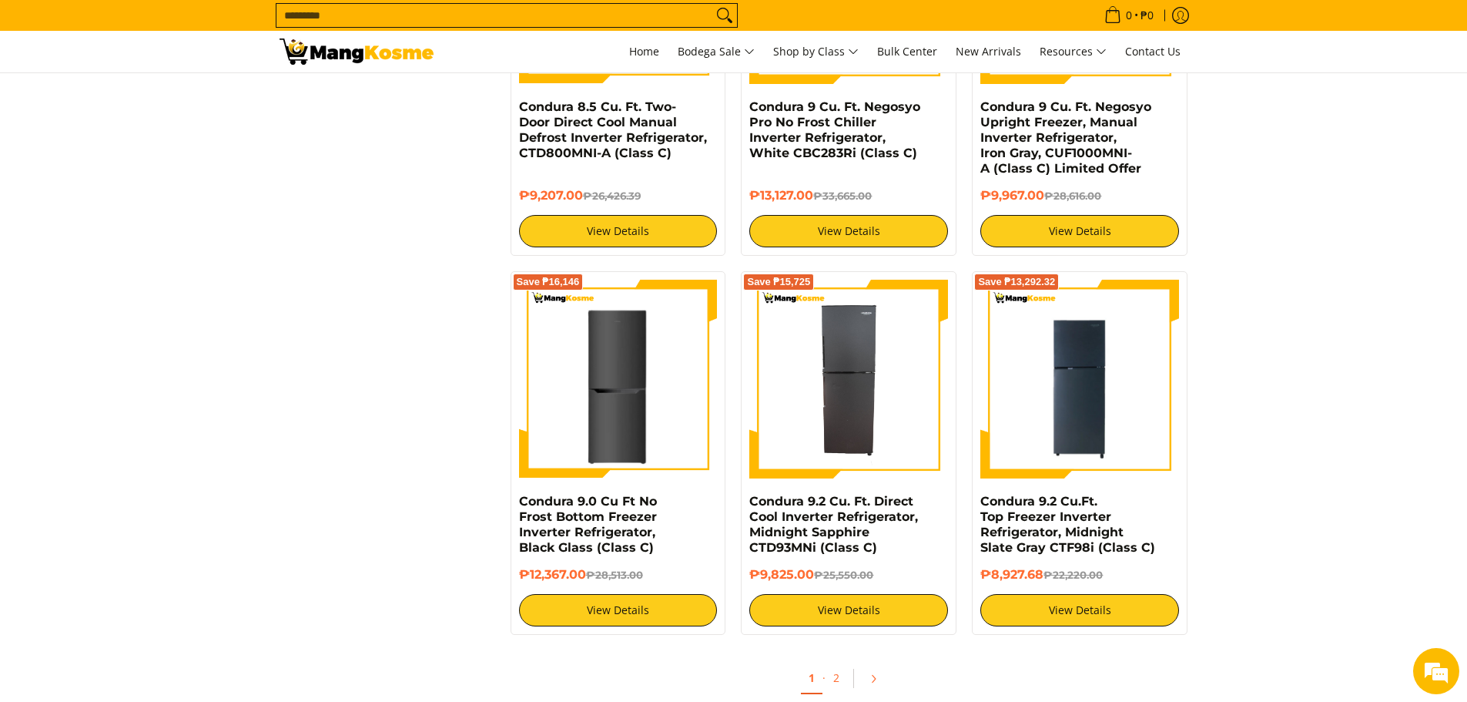
scroll to position [3081, 0]
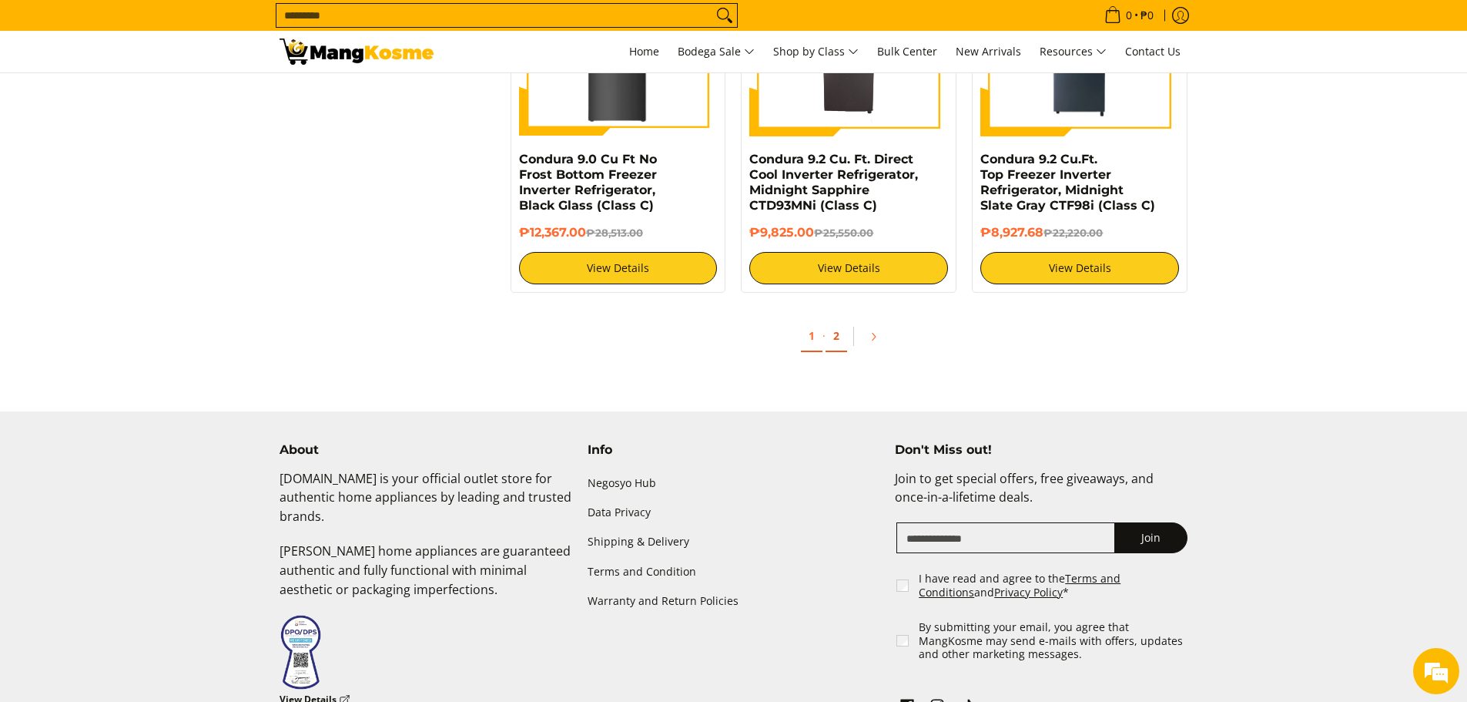
click at [843, 335] on link "2" at bounding box center [837, 336] width 22 height 32
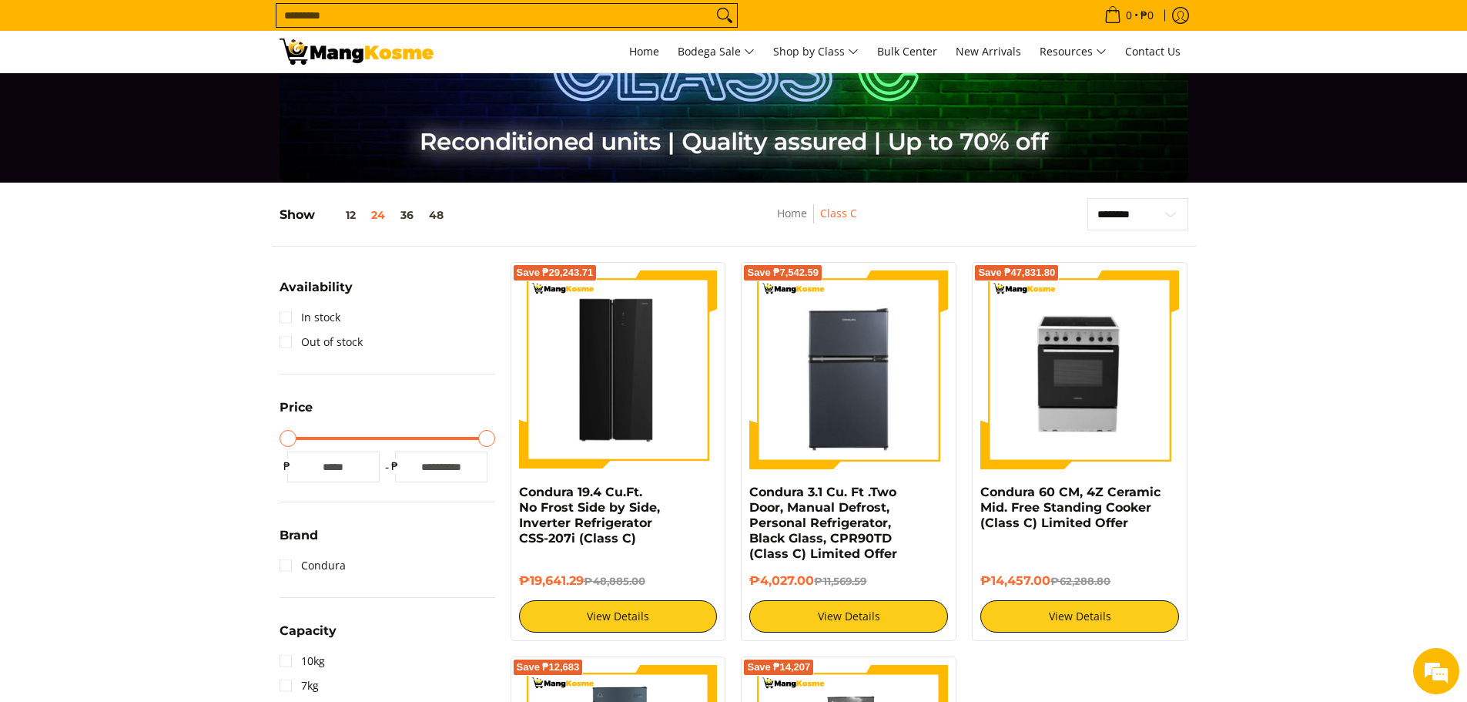
scroll to position [154, 0]
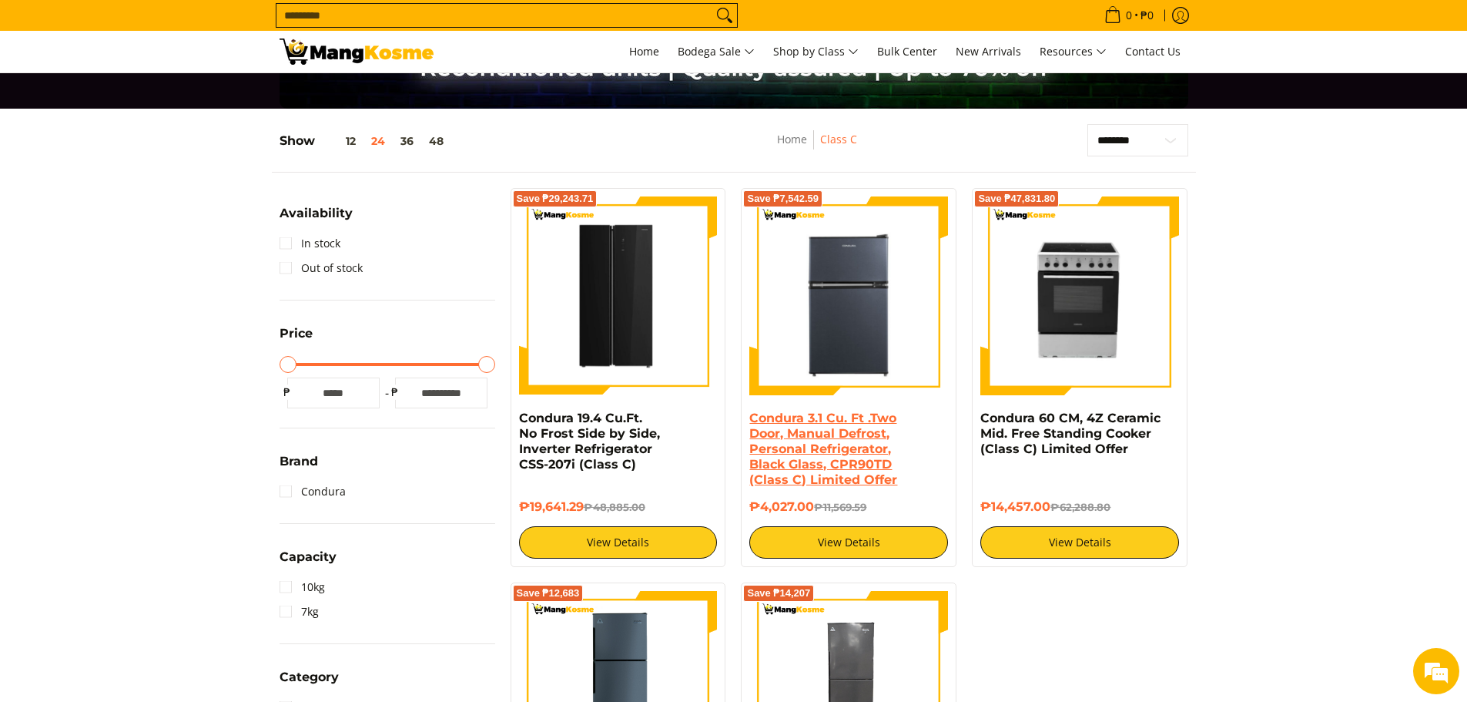
click at [826, 454] on link "Condura 3.1 Cu. Ft .Two Door, Manual Defrost, Personal Refrigerator, Black Glas…" at bounding box center [823, 449] width 148 height 76
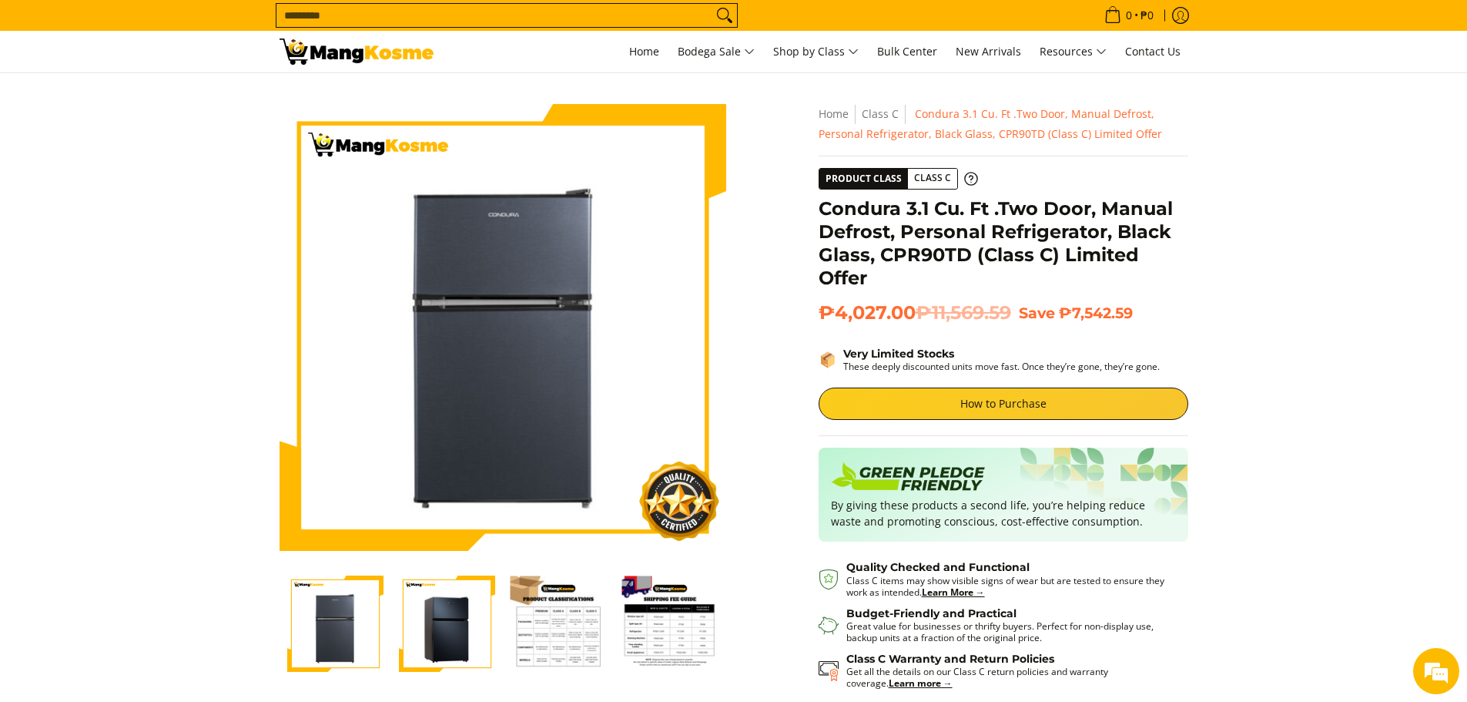
click at [683, 629] on img "Condura 3.1 Cu. Ft .Two Door, Manual Defrost, Personal Refrigerator, Black Glas…" at bounding box center [670, 623] width 96 height 96
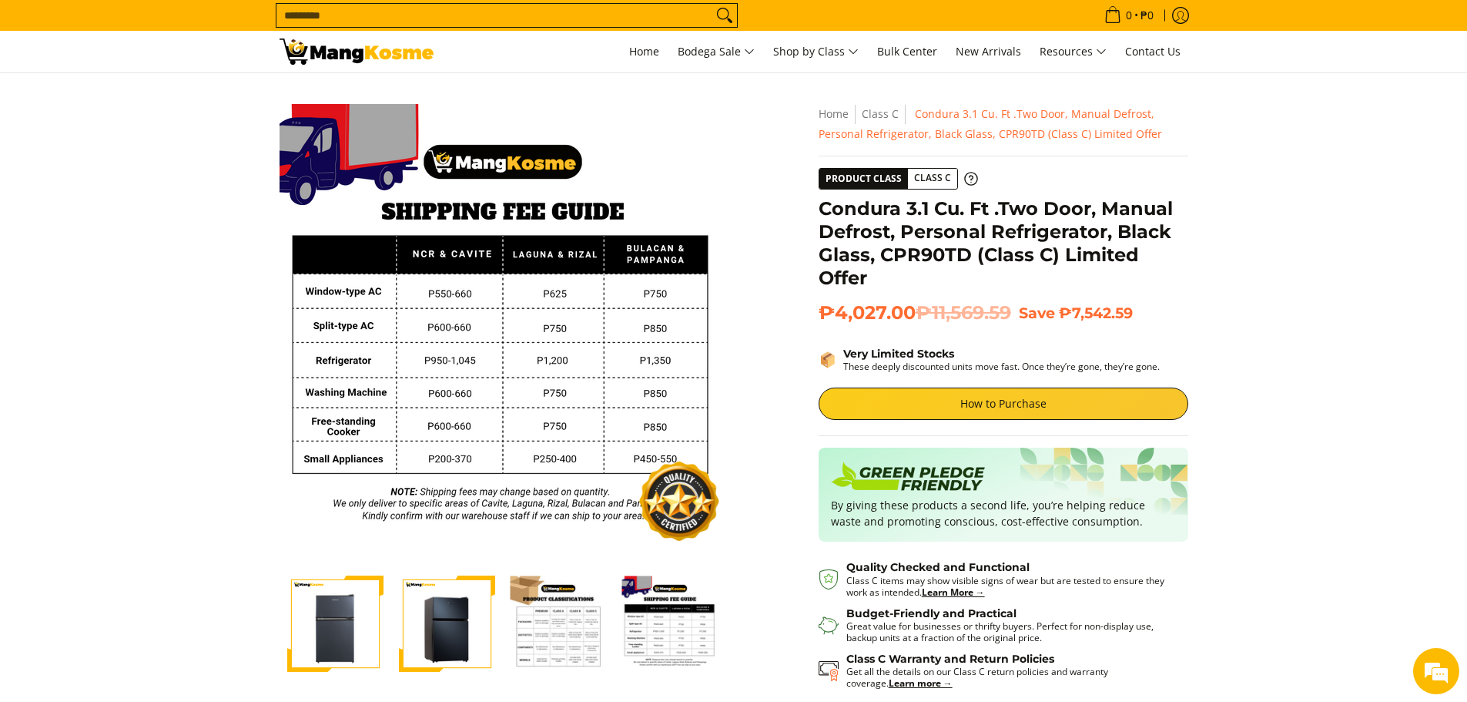
click at [577, 625] on img "Condura 3.1 Cu. Ft .Two Door, Manual Defrost, Personal Refrigerator, Black Glas…" at bounding box center [559, 623] width 96 height 96
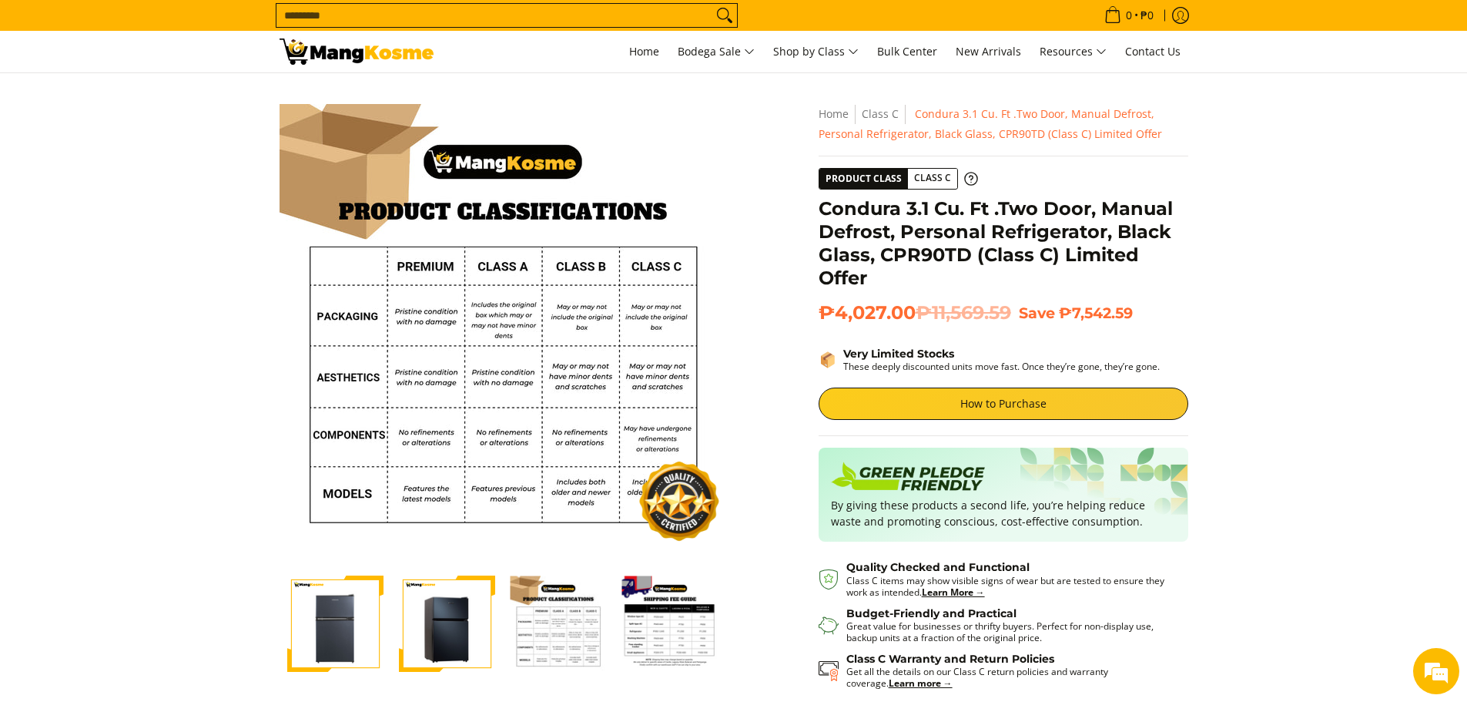
click at [456, 614] on img "Condura 3.1 Cu. Ft .Two Door, Manual Defrost, Personal Refrigerator, Black Glas…" at bounding box center [447, 623] width 96 height 96
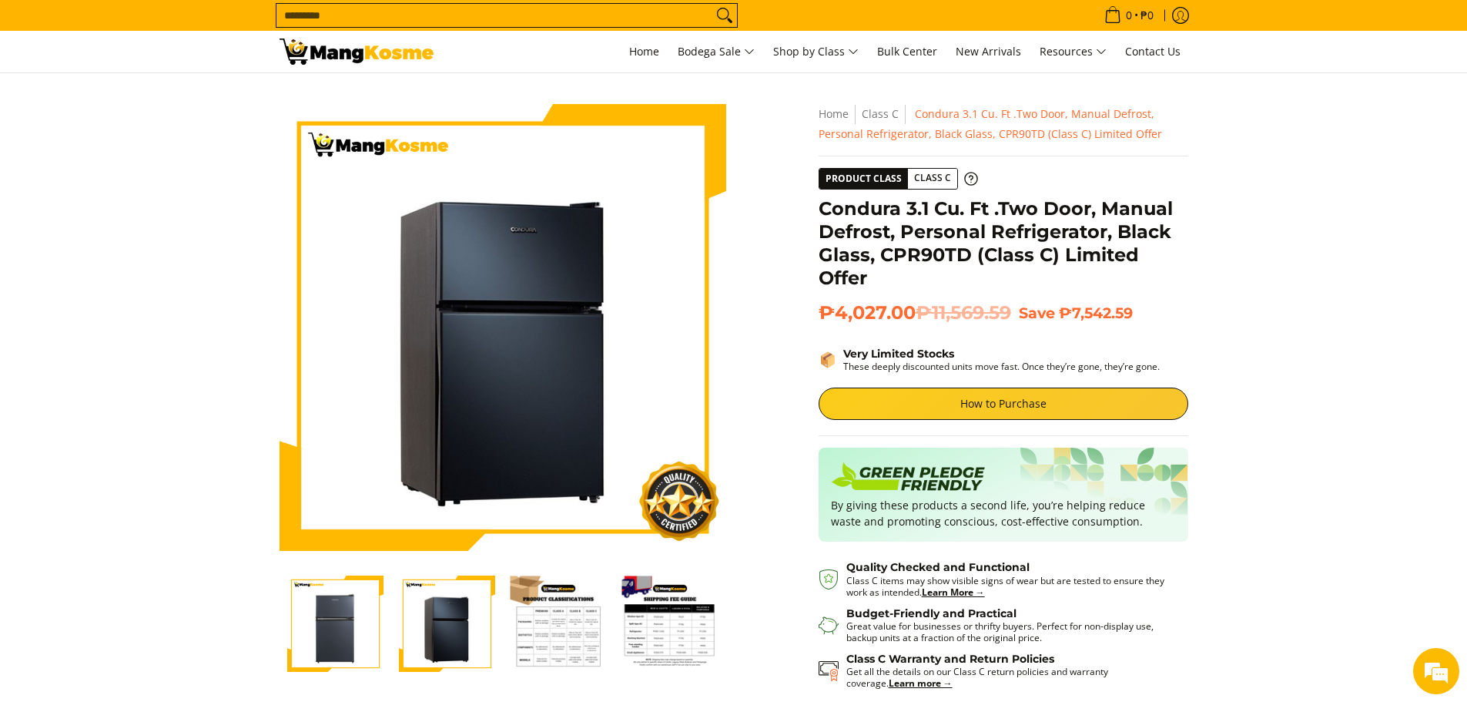
click at [543, 621] on img "Condura 3.1 Cu. Ft .Two Door, Manual Defrost, Personal Refrigerator, Black Glas…" at bounding box center [559, 623] width 96 height 96
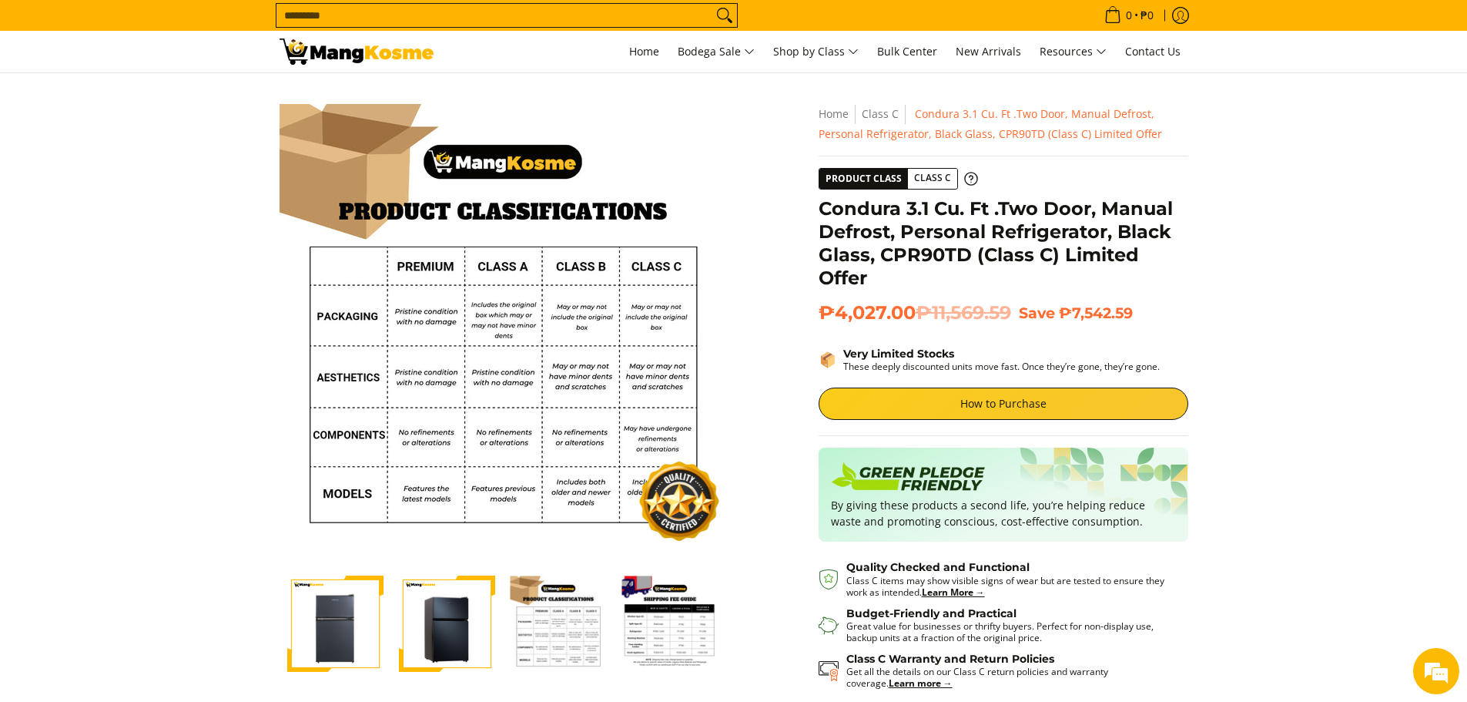
click at [337, 617] on img "Condura 3.1 Cu. Ft .Two Door, Manual Defrost, Personal Refrigerator, Black Glas…" at bounding box center [335, 623] width 96 height 96
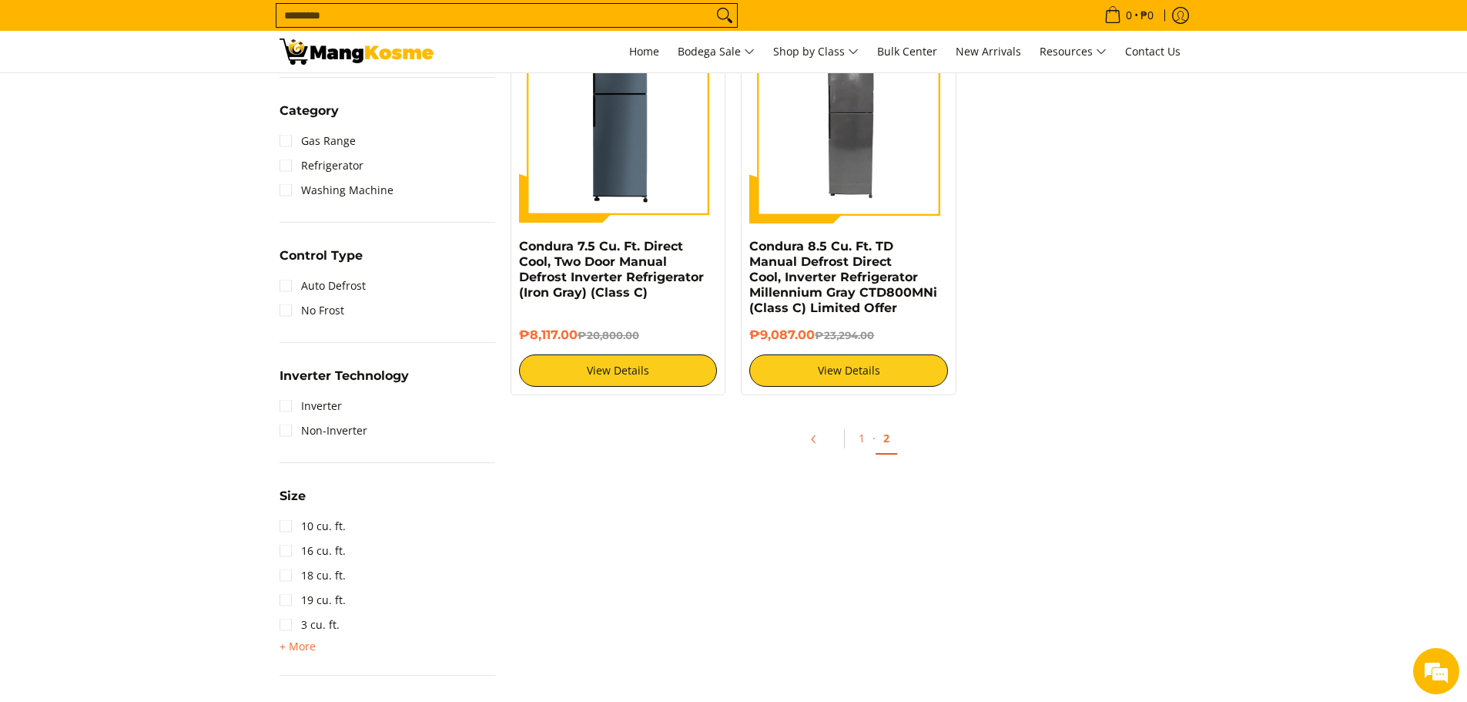
scroll to position [847, 0]
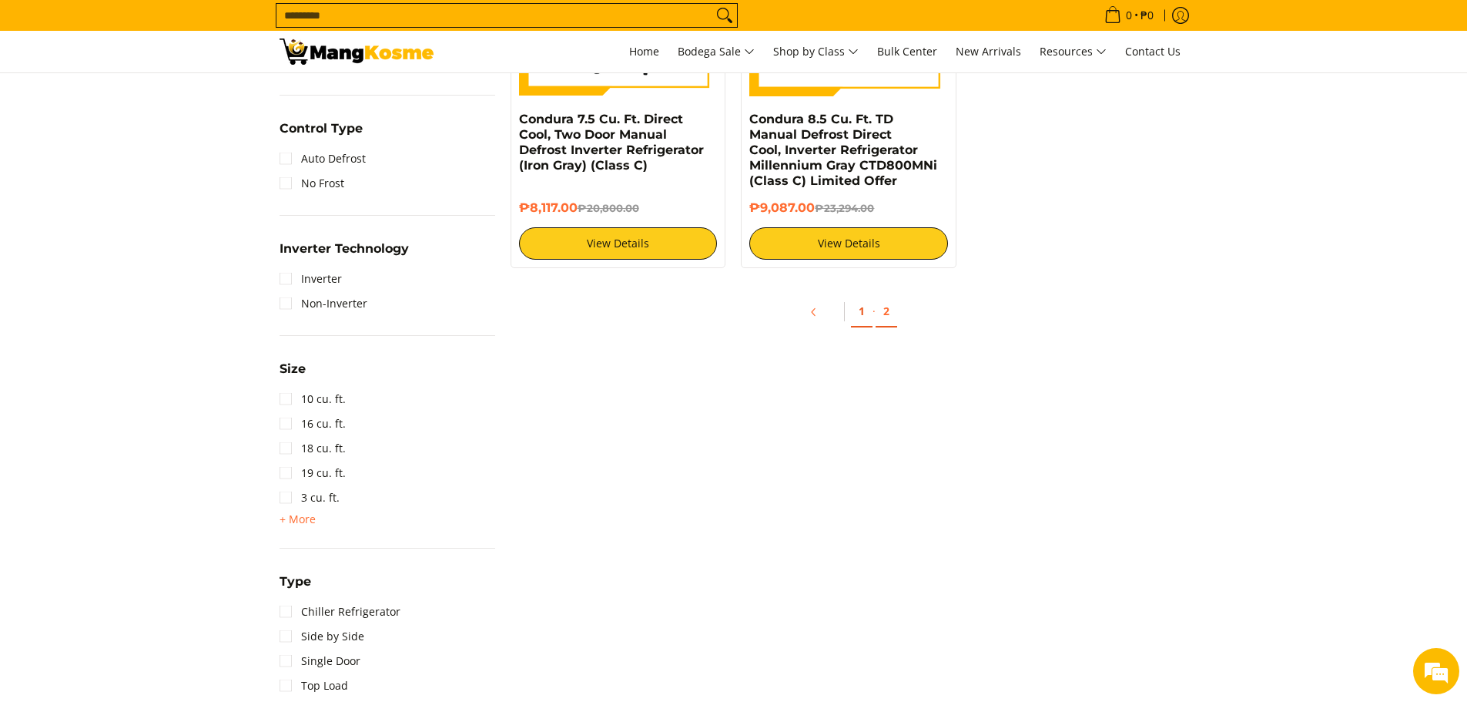
click at [860, 313] on link "1" at bounding box center [862, 312] width 22 height 32
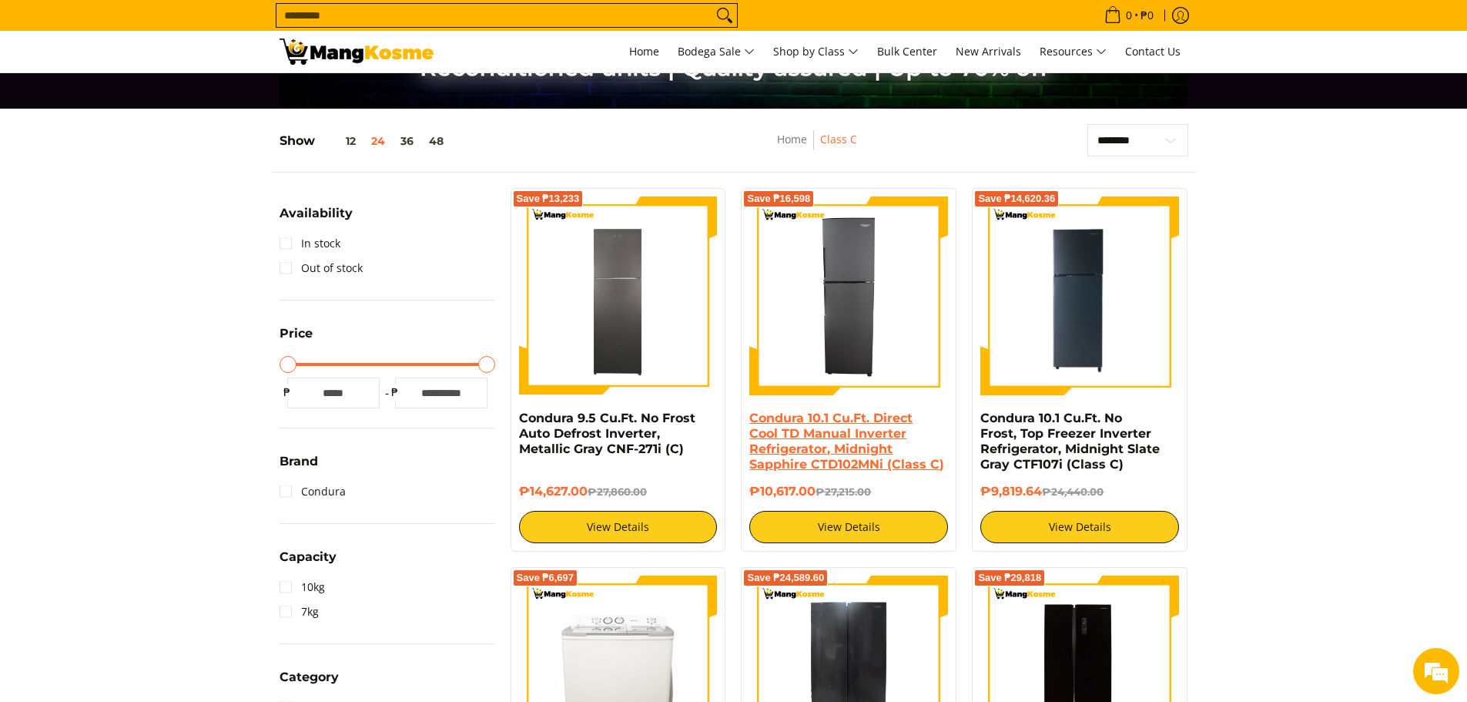
scroll to position [77, 0]
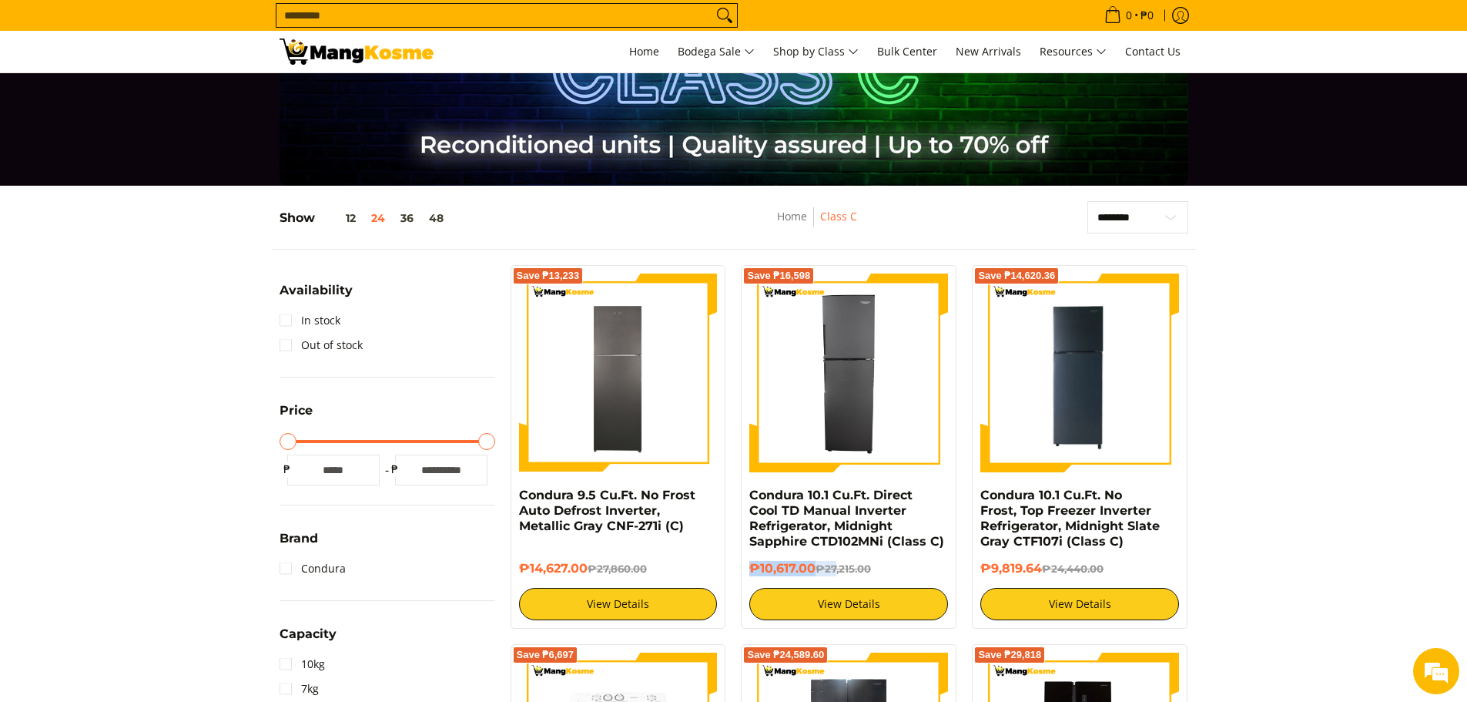
drag, startPoint x: 746, startPoint y: 572, endPoint x: 840, endPoint y: 580, distance: 94.3
click at [840, 580] on div "Save ₱16,598 Condura 10.1 Cu.Ft. Direct Cool TD Manual Inverter Refrigerator, M…" at bounding box center [849, 447] width 216 height 364
click at [839, 407] on img at bounding box center [848, 372] width 199 height 199
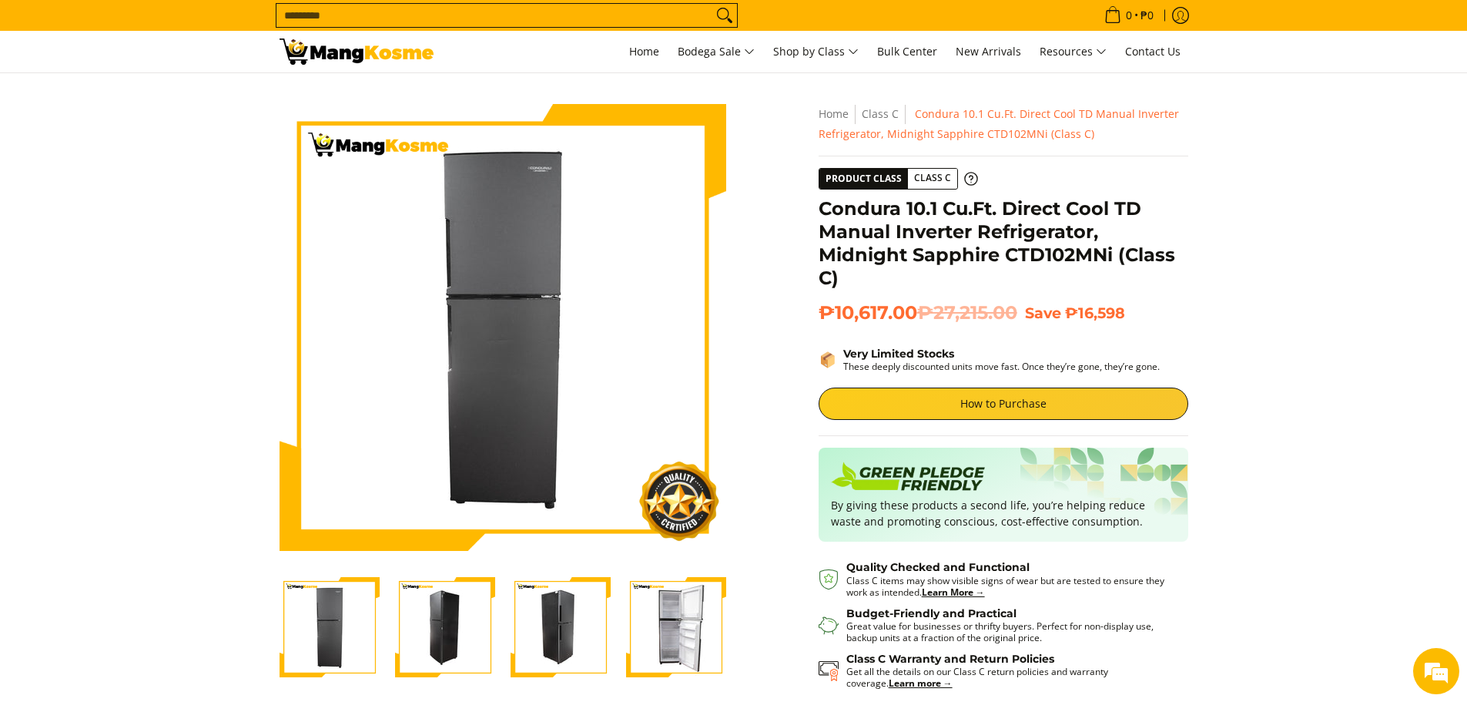
drag, startPoint x: 567, startPoint y: 652, endPoint x: 628, endPoint y: 636, distance: 62.8
click at [567, 651] on img "Condura 10.1 Cu.Ft. Direct Cool TD Manual Inverter Refrigerator, Midnight Sapph…" at bounding box center [561, 627] width 100 height 100
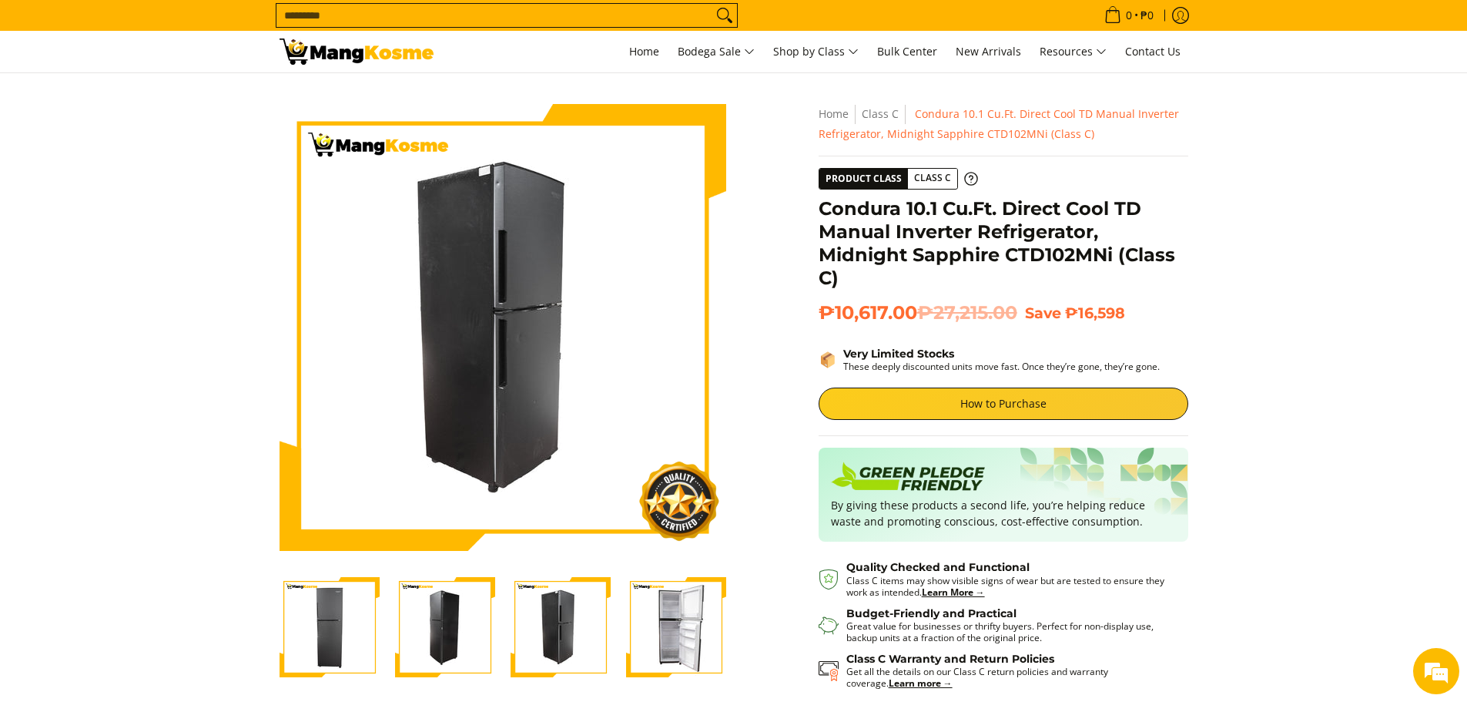
click at [659, 632] on img "Condura 10.1 Cu.Ft. Direct Cool TD Manual Inverter Refrigerator, Midnight Sapph…" at bounding box center [676, 627] width 100 height 100
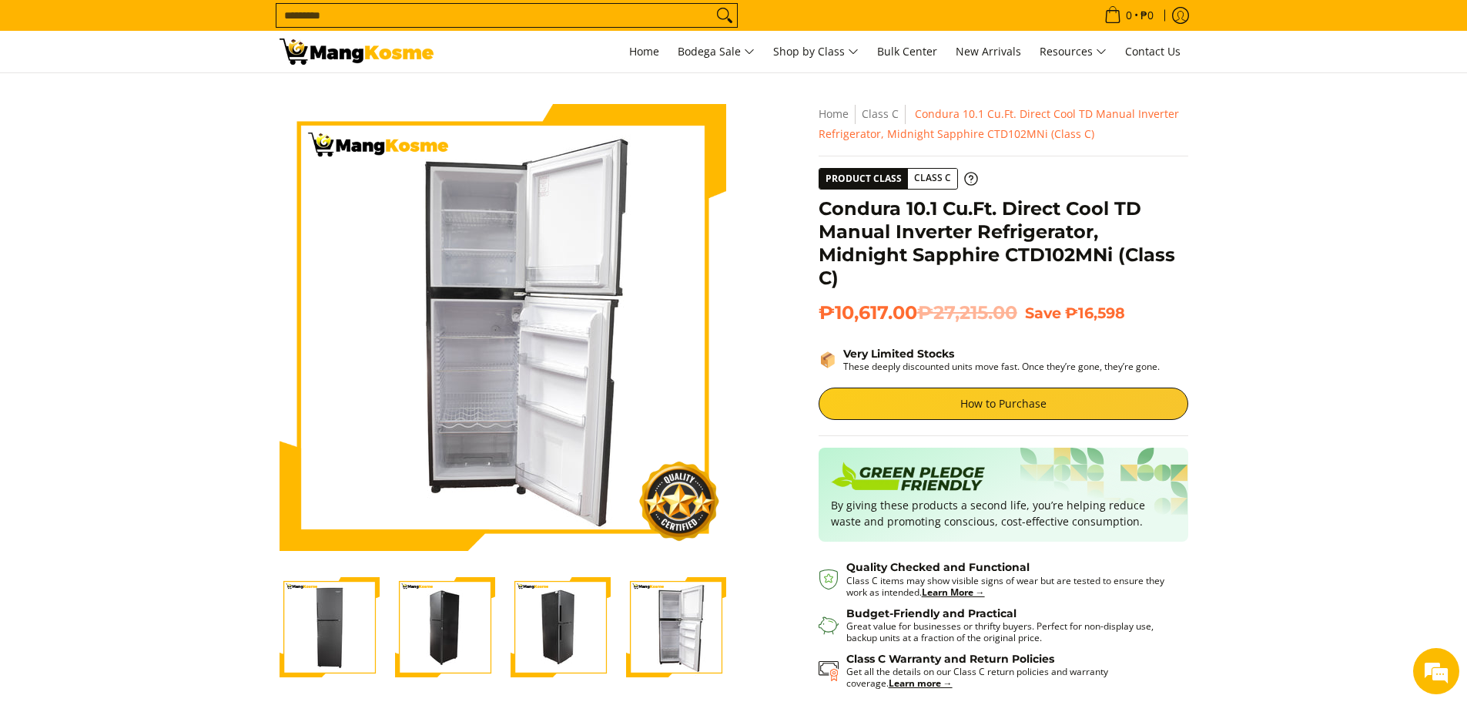
click at [692, 639] on img "Condura 10.1 Cu.Ft. Direct Cool TD Manual Inverter Refrigerator, Midnight Sapph…" at bounding box center [676, 627] width 100 height 100
click at [210, 387] on section "Skip to Main Content Enable zoom Disable zoom Enable zoom Disable zoom Enable z…" at bounding box center [733, 440] width 1467 height 735
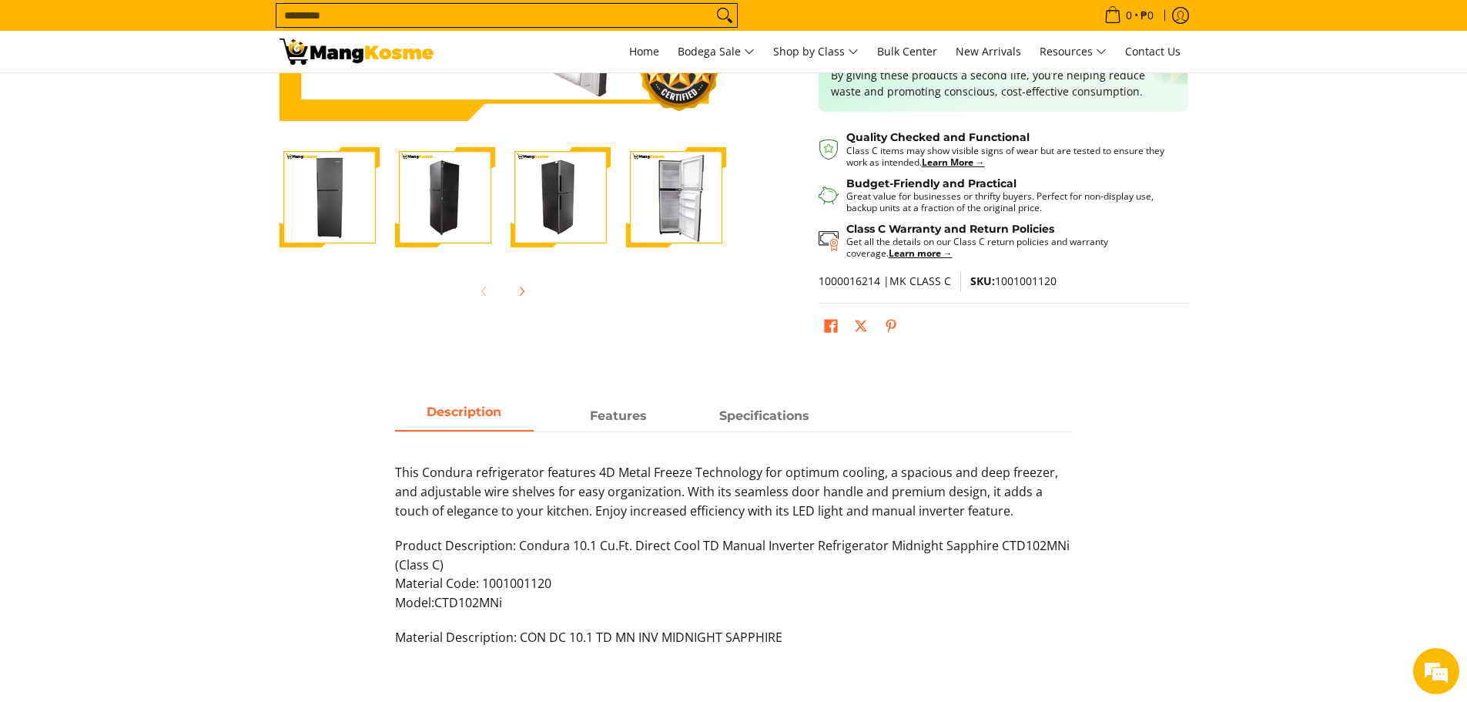
scroll to position [616, 0]
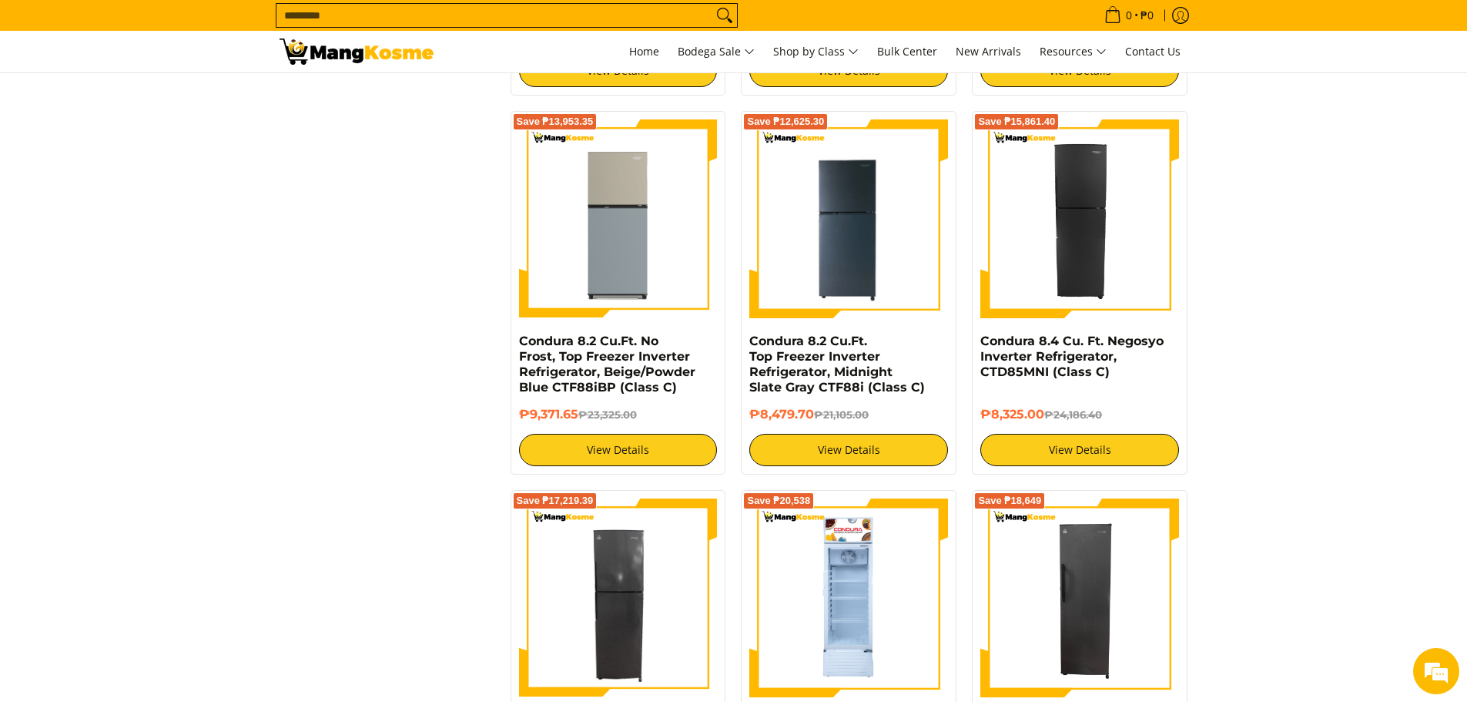
scroll to position [2311, 0]
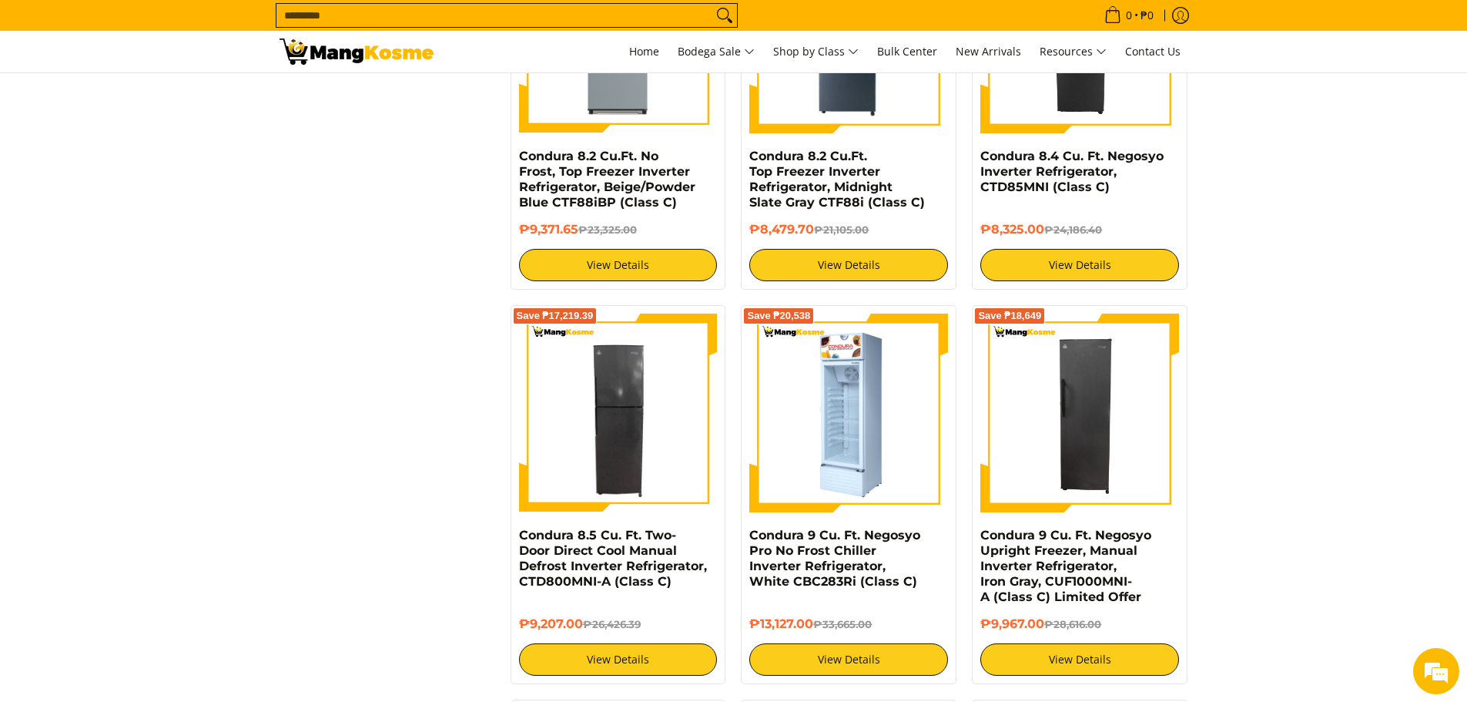
click at [875, 428] on img at bounding box center [848, 412] width 199 height 199
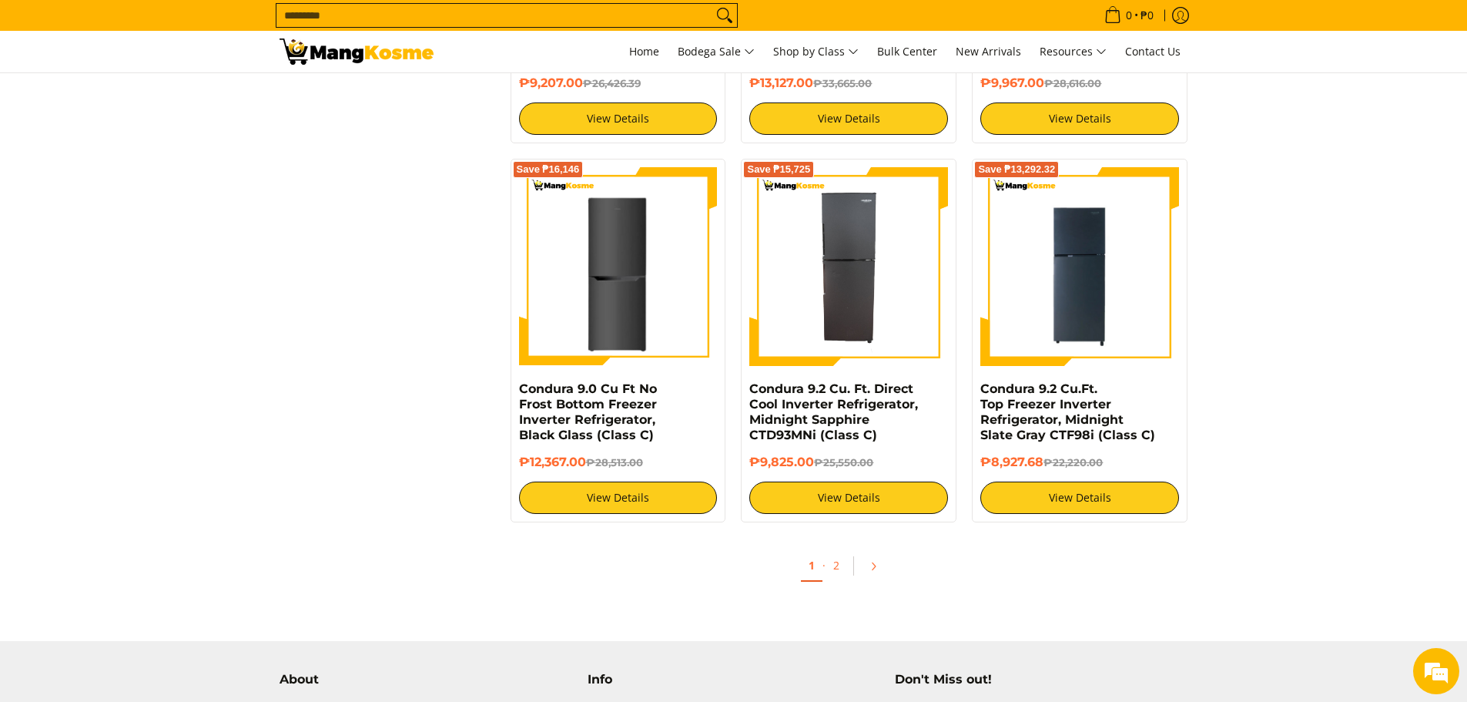
scroll to position [3223, 0]
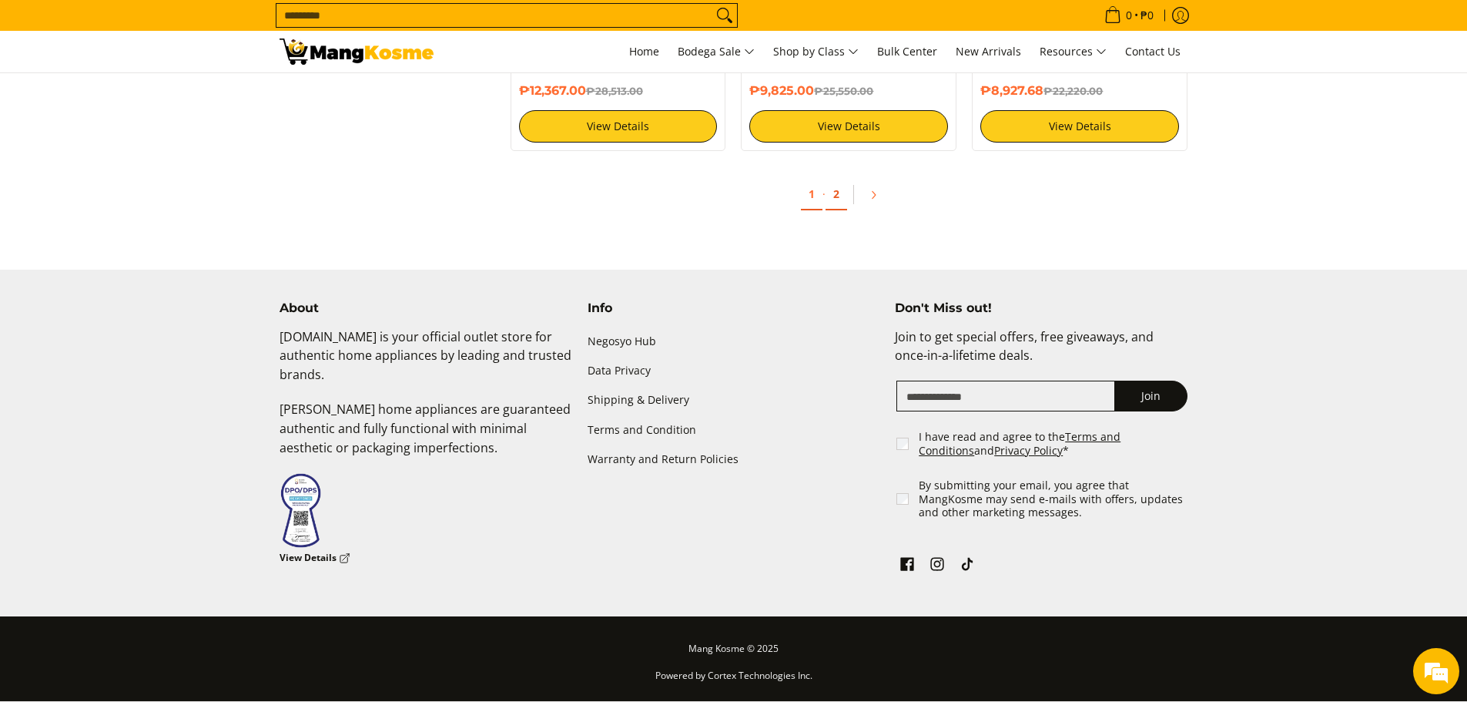
click at [839, 196] on link "2" at bounding box center [837, 195] width 22 height 32
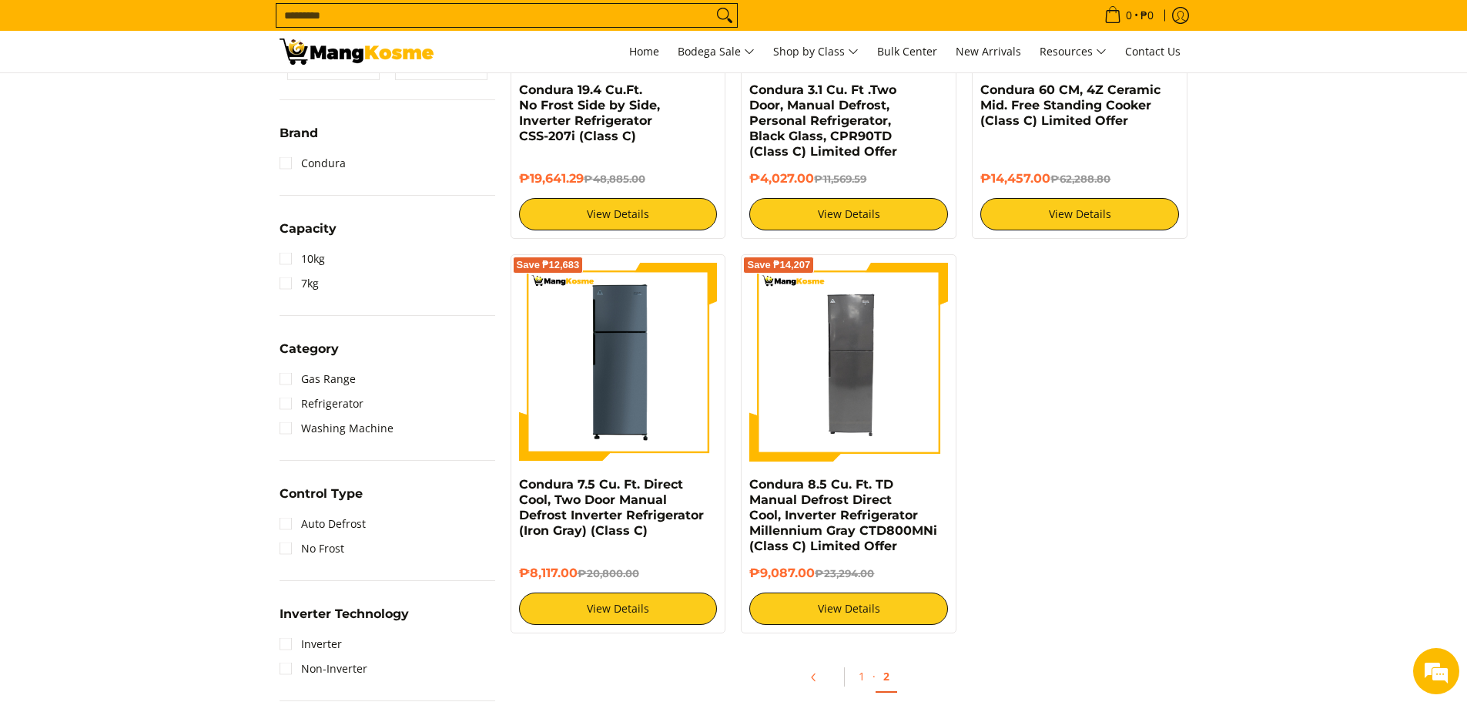
scroll to position [693, 0]
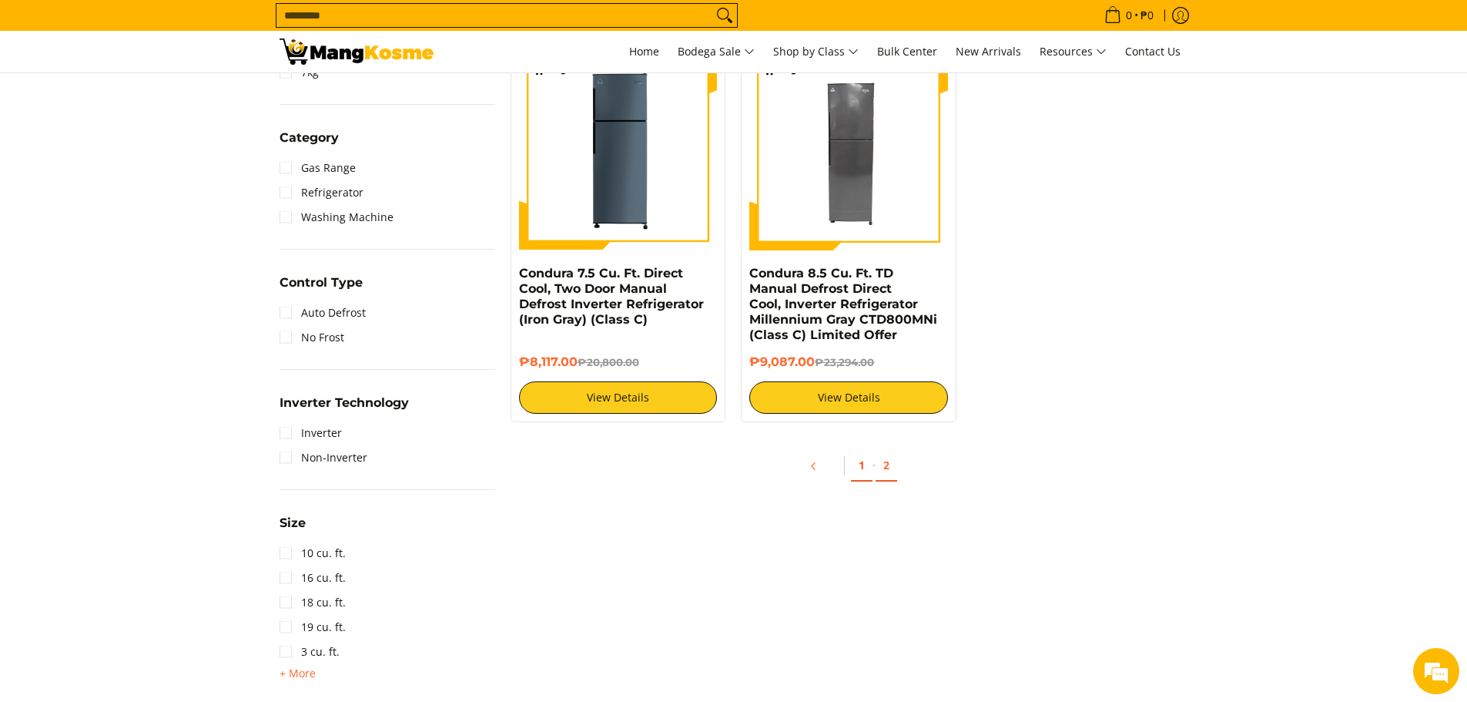
click at [867, 462] on link "1" at bounding box center [862, 466] width 22 height 32
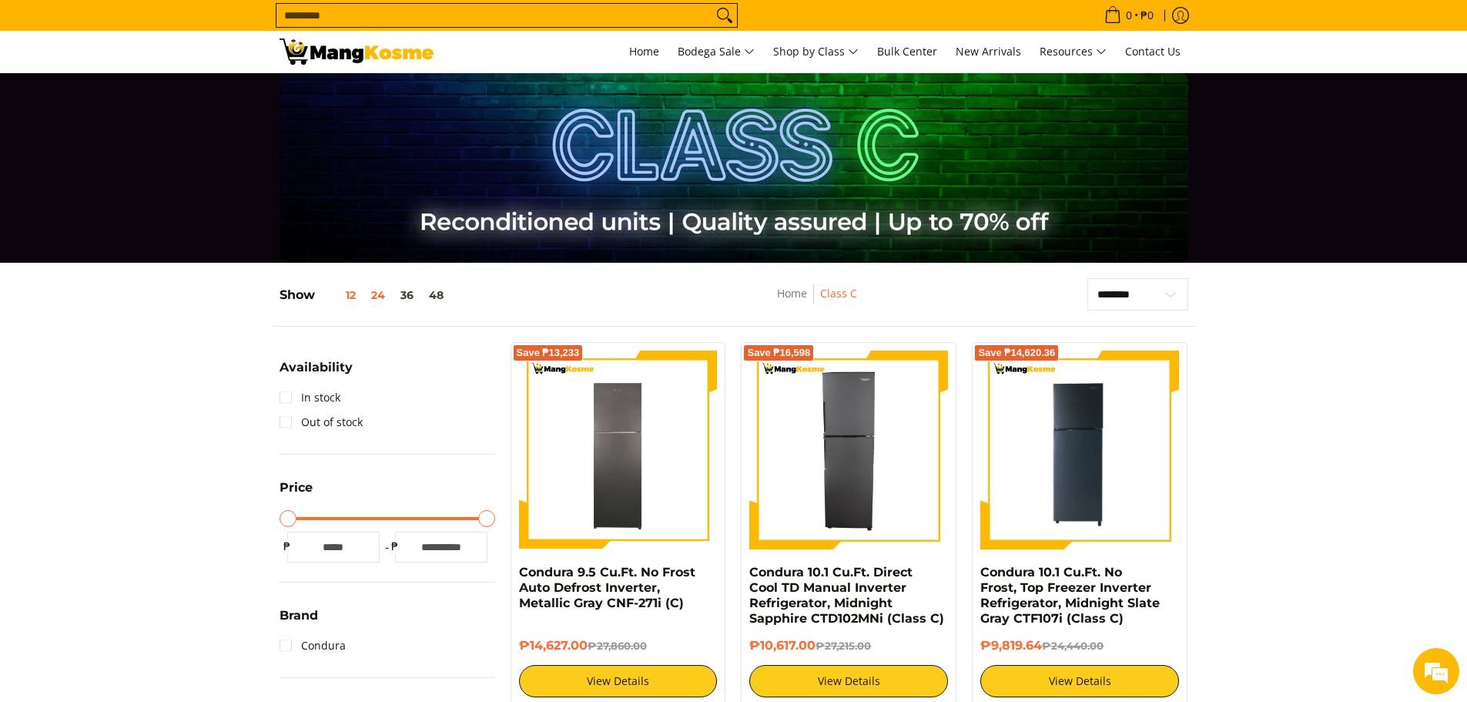
click at [340, 297] on button "12" at bounding box center [339, 295] width 49 height 12
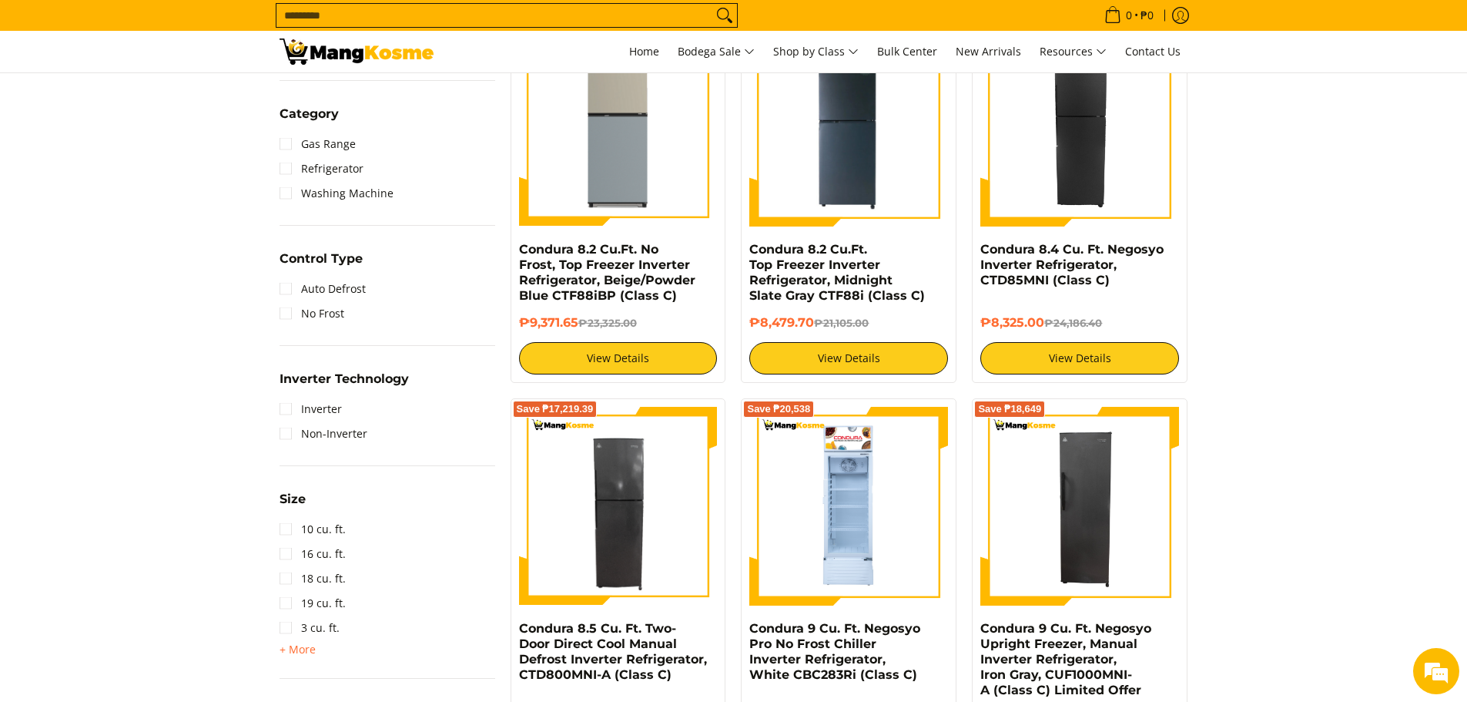
scroll to position [744, 0]
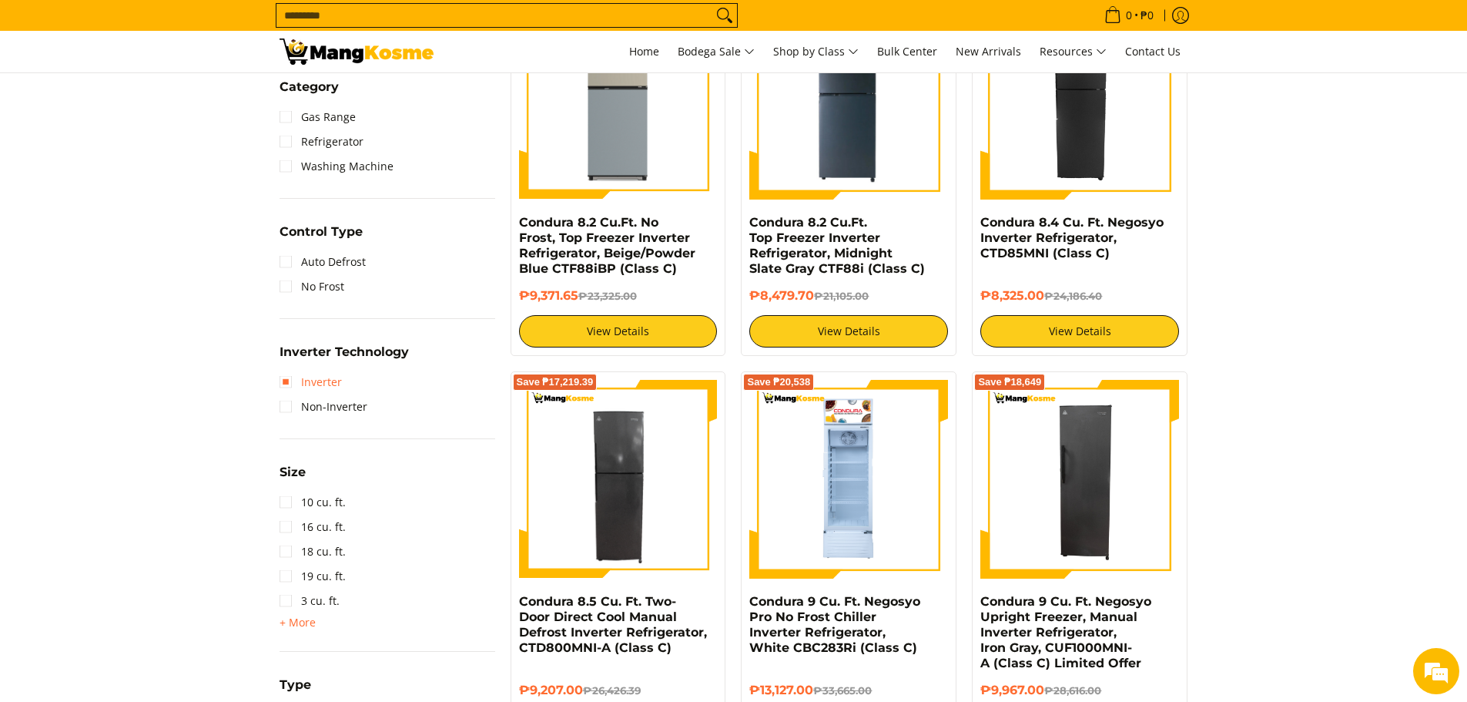
click at [313, 383] on link "Inverter" at bounding box center [311, 382] width 62 height 25
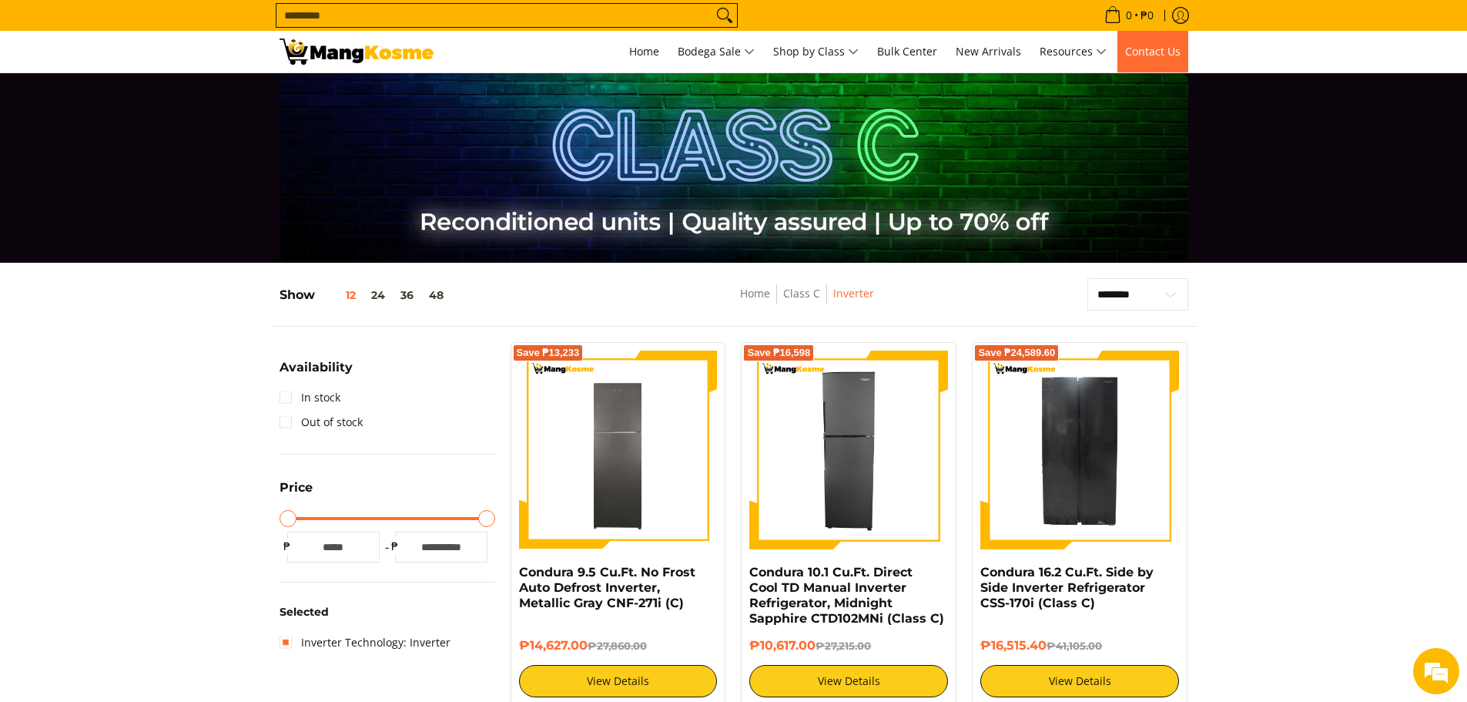
click at [1166, 53] on span "Contact Us" at bounding box center [1152, 51] width 55 height 15
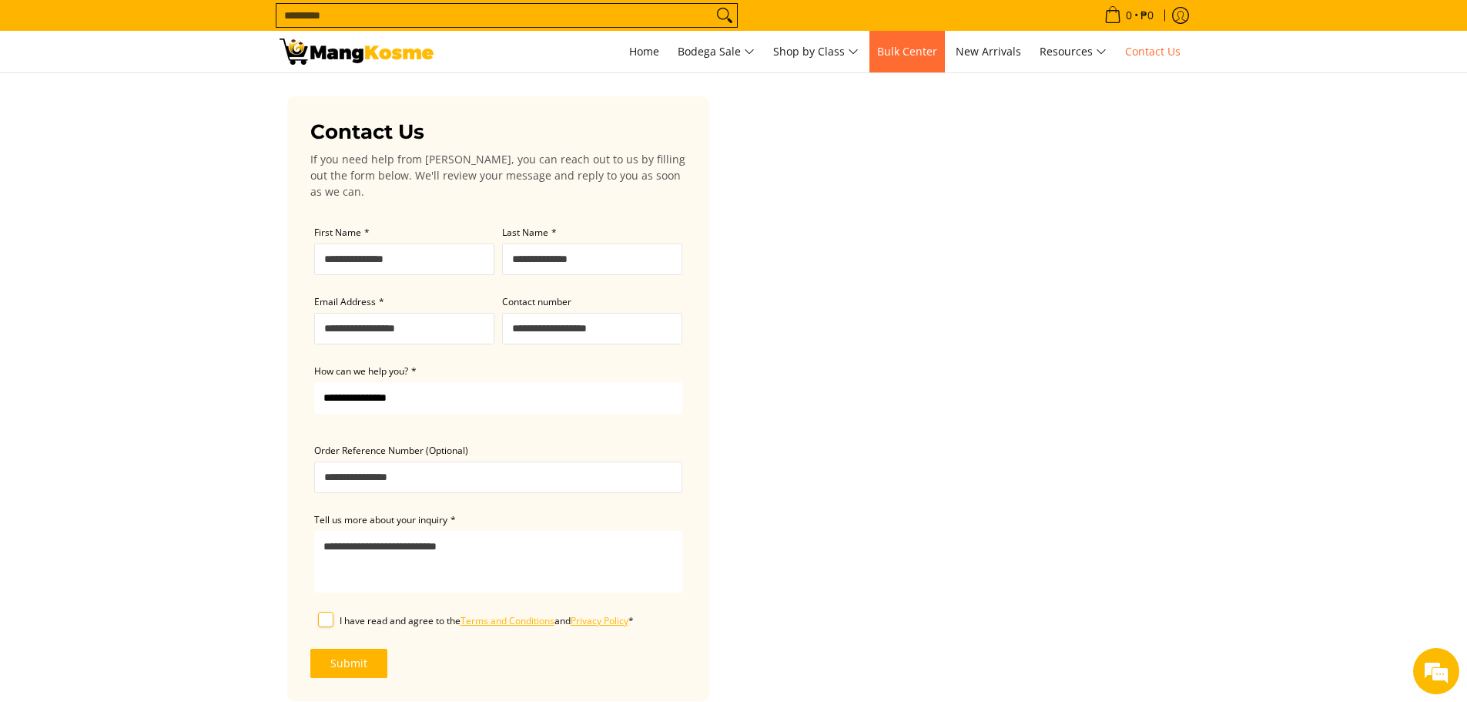
click at [887, 52] on span "Bulk Center" at bounding box center [907, 51] width 60 height 15
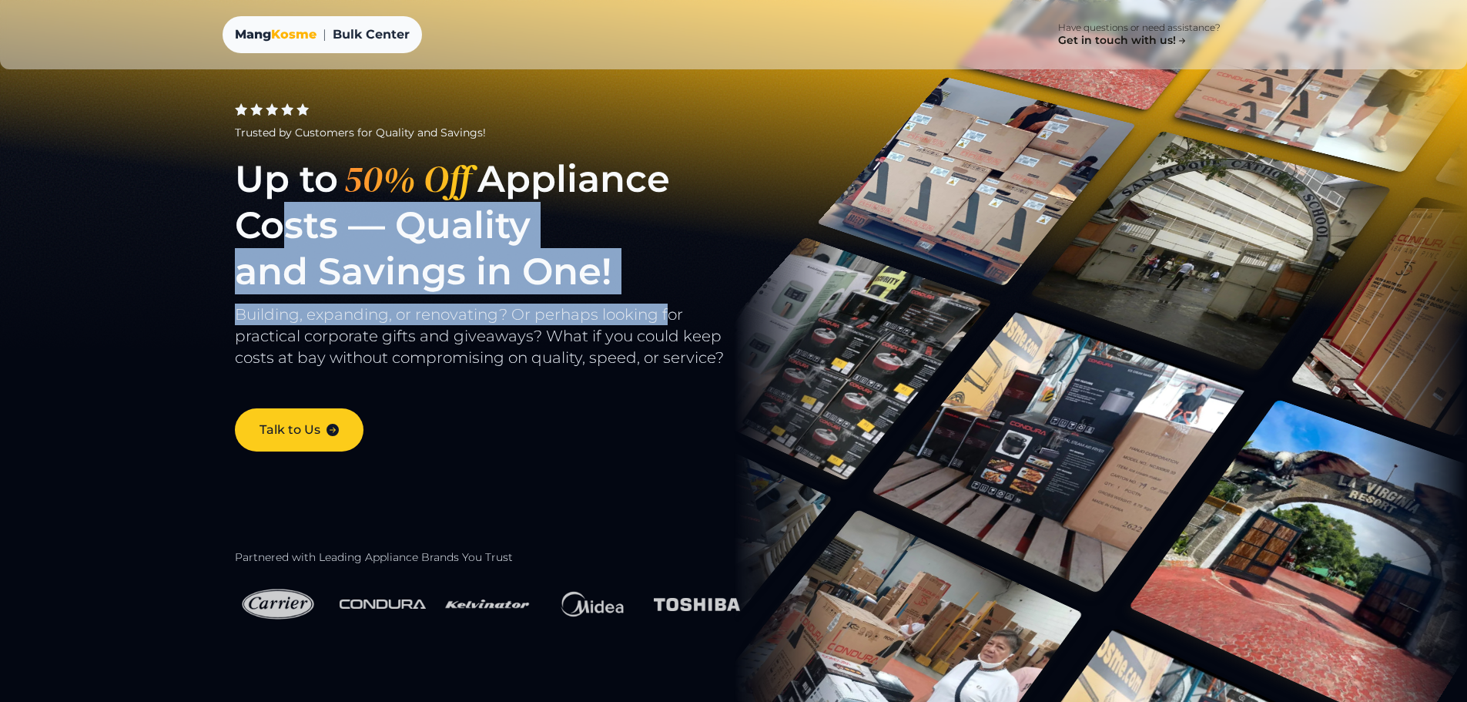
drag, startPoint x: 261, startPoint y: 232, endPoint x: 555, endPoint y: 303, distance: 302.6
click at [555, 303] on div "Trusted by Customers for Quality and Savings! Up to 50% Off Appliance Costs — Q…" at bounding box center [502, 270] width 534 height 364
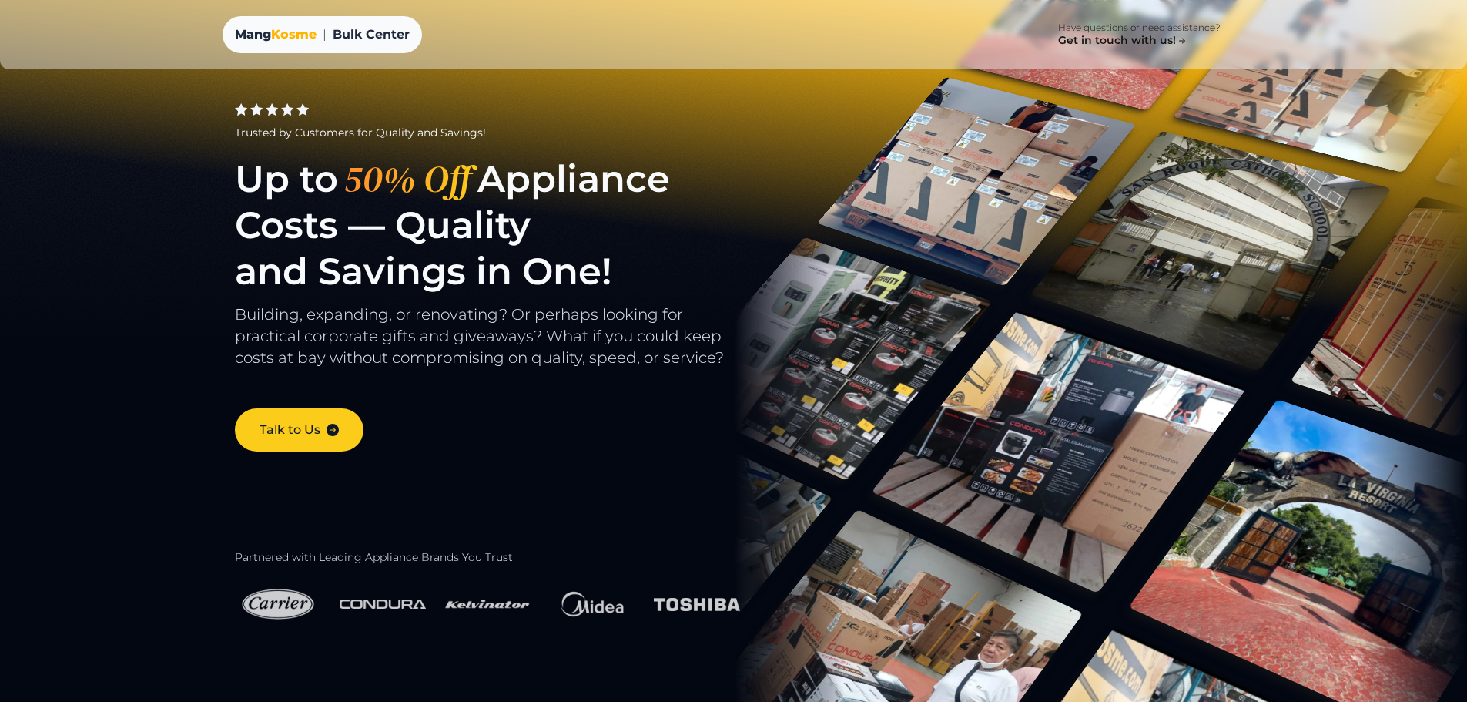
click at [572, 387] on div "Trusted by Customers for Quality and Savings! Up to 50% Off Appliance Costs — Q…" at bounding box center [502, 270] width 534 height 364
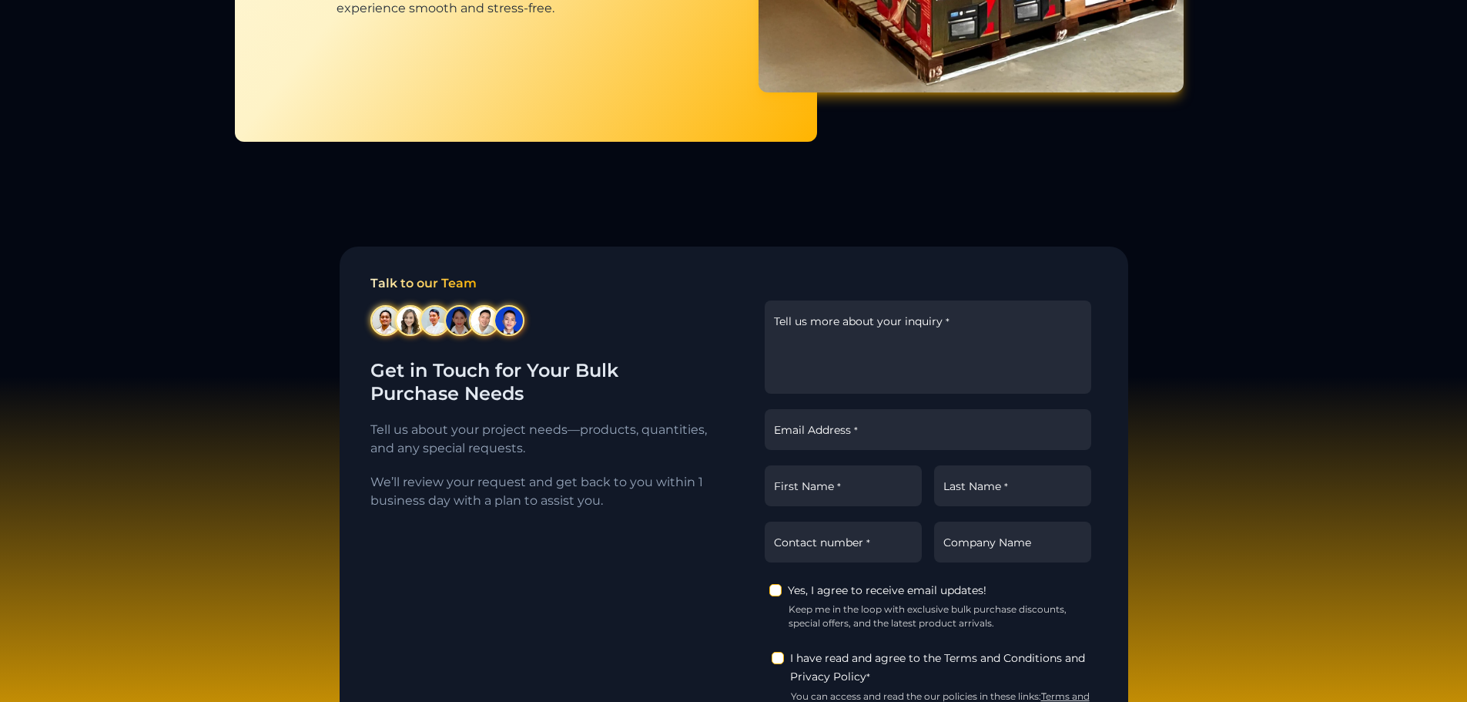
scroll to position [2003, 0]
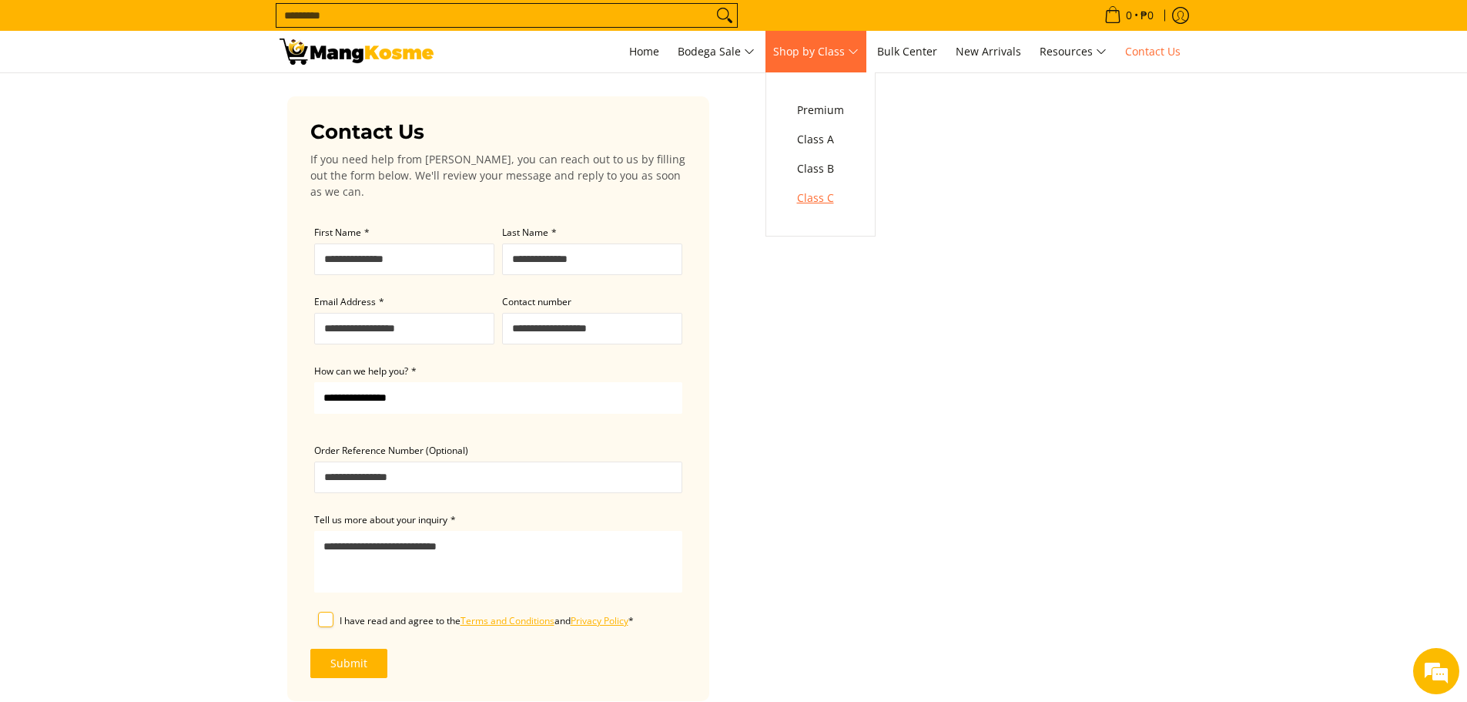
click at [821, 210] on link "Class C" at bounding box center [820, 197] width 62 height 29
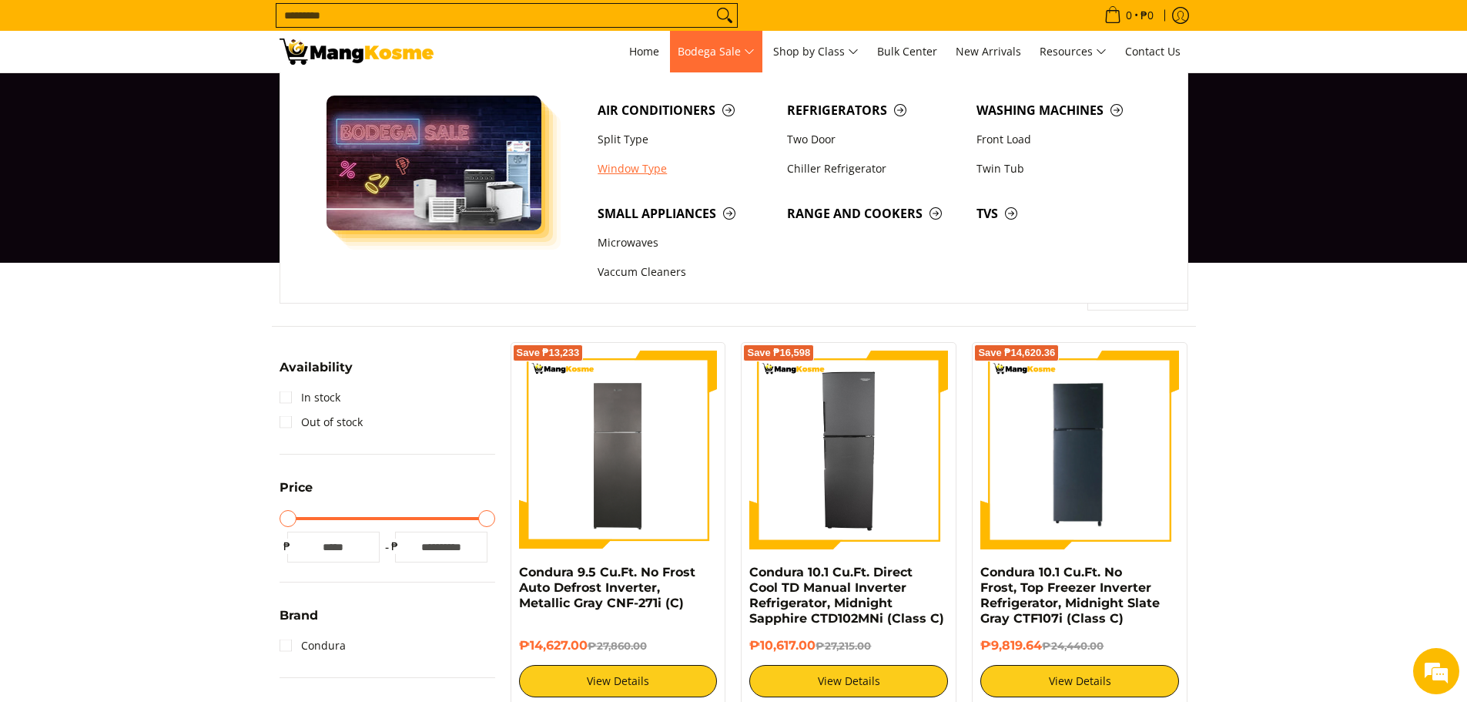
click at [638, 175] on link "Window Type" at bounding box center [684, 168] width 189 height 29
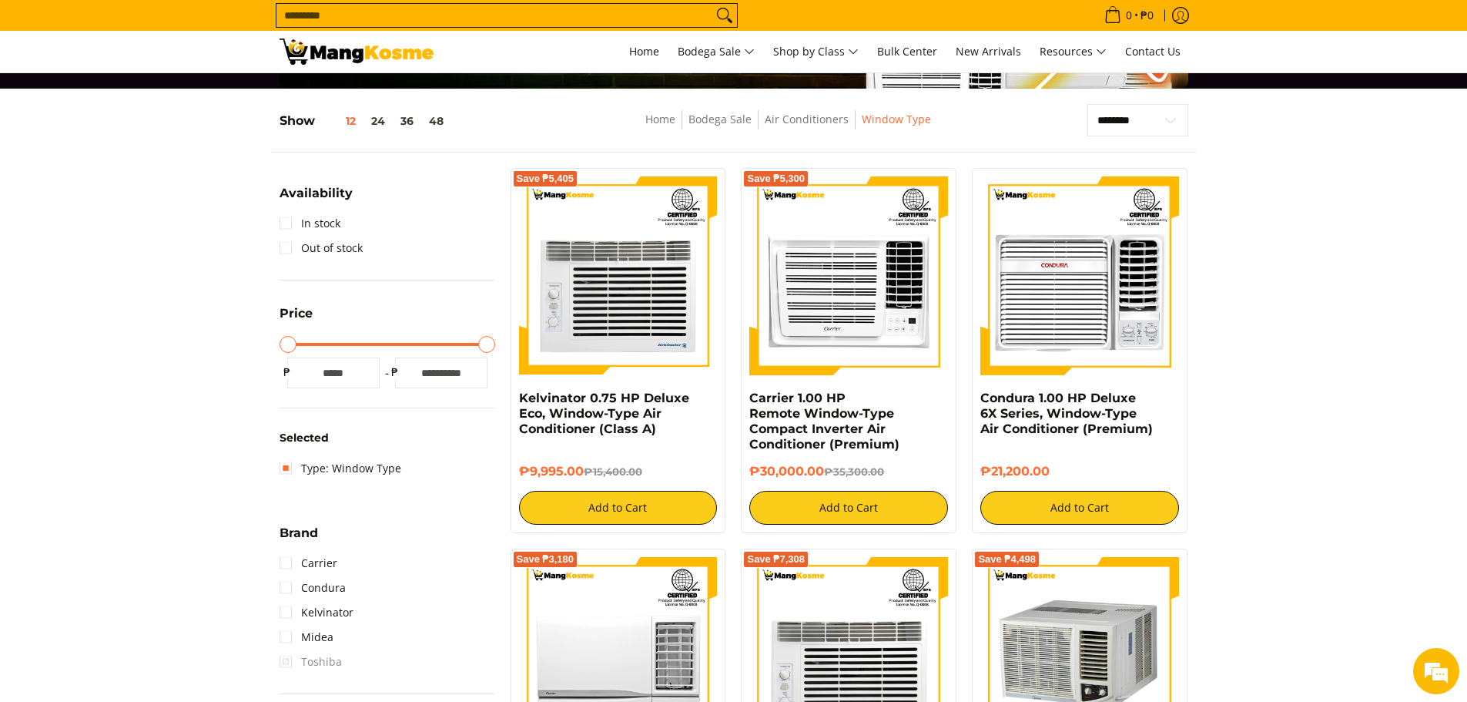
scroll to position [231, 0]
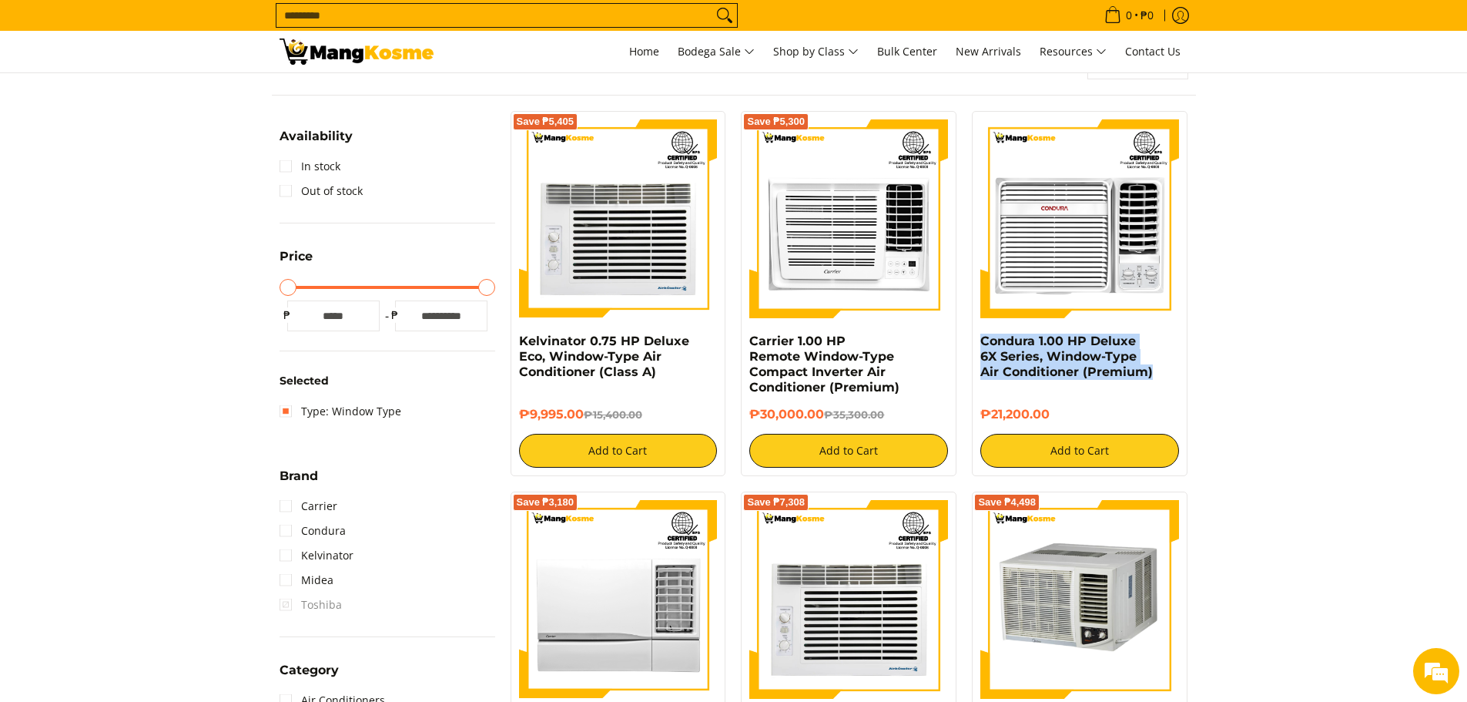
drag, startPoint x: 1166, startPoint y: 371, endPoint x: 957, endPoint y: 364, distance: 209.6
click at [977, 345] on div "Condura 1.00 HP Deluxe 6X Series, Window-Type Air Conditioner (Premium) ₱21,200…" at bounding box center [1080, 293] width 216 height 365
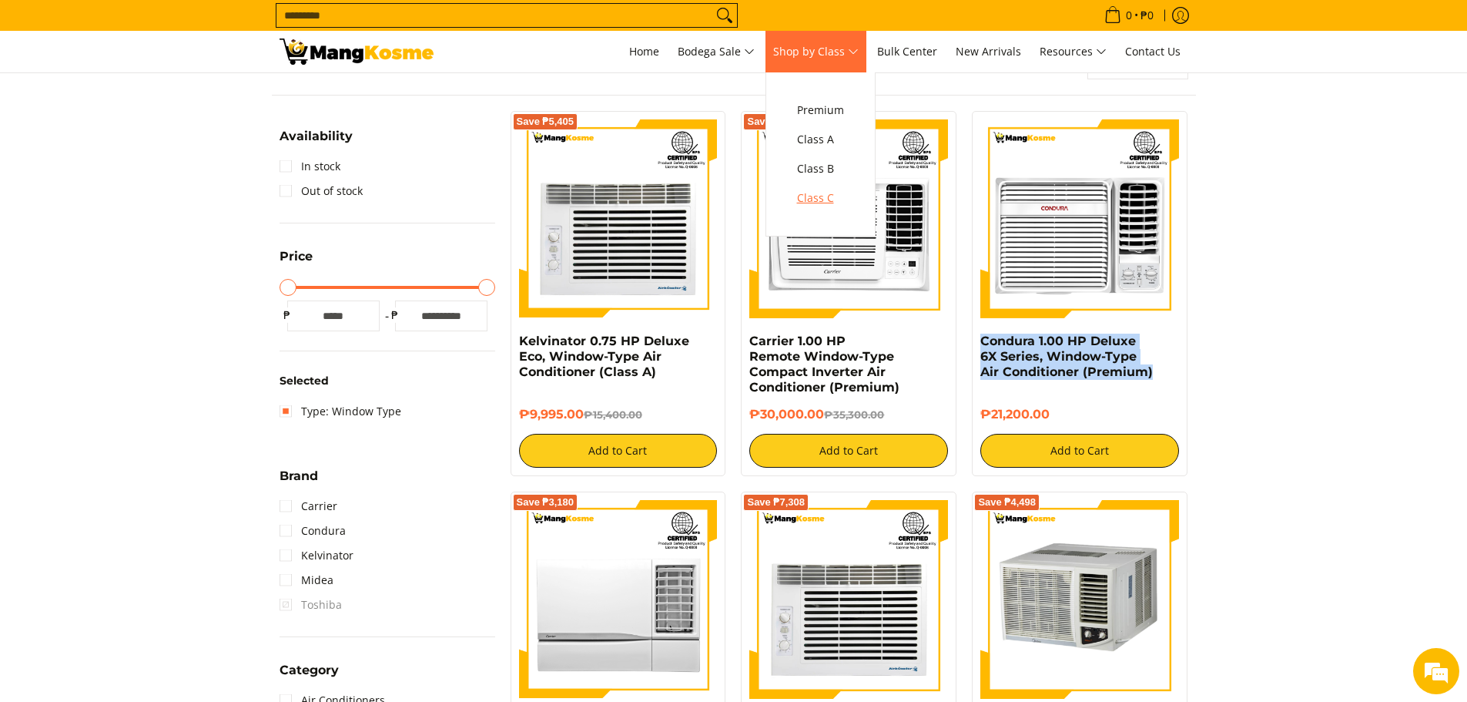
click at [825, 189] on span "Class C" at bounding box center [820, 198] width 47 height 19
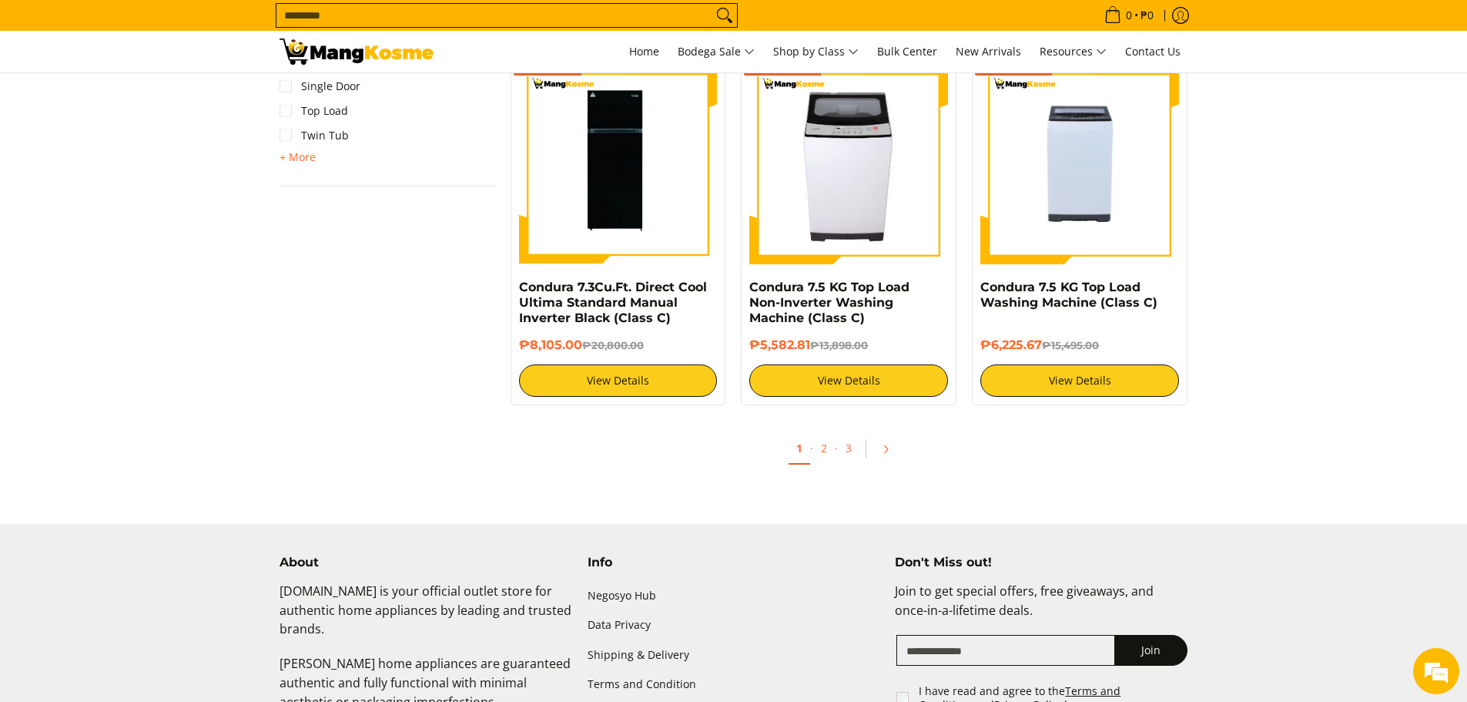
scroll to position [1676, 0]
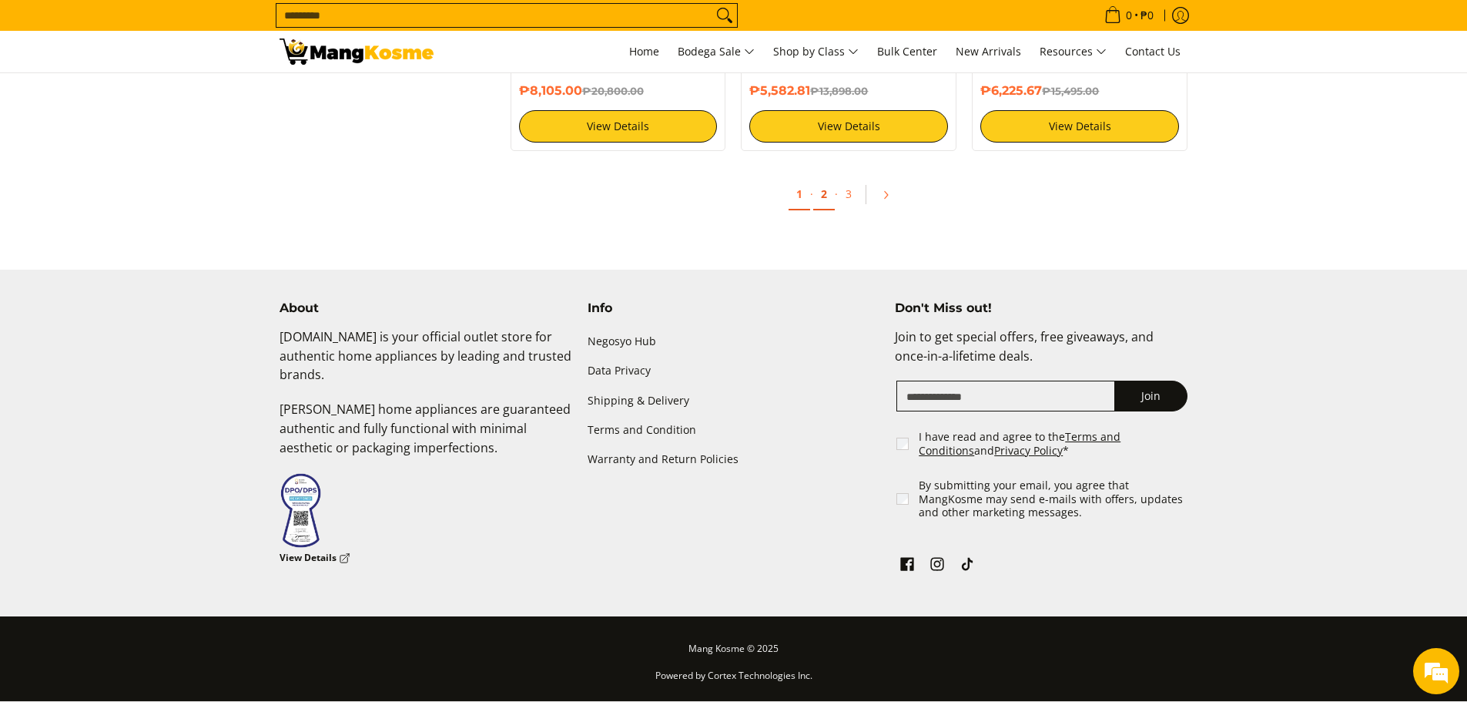
click at [823, 193] on link "2" at bounding box center [824, 195] width 22 height 32
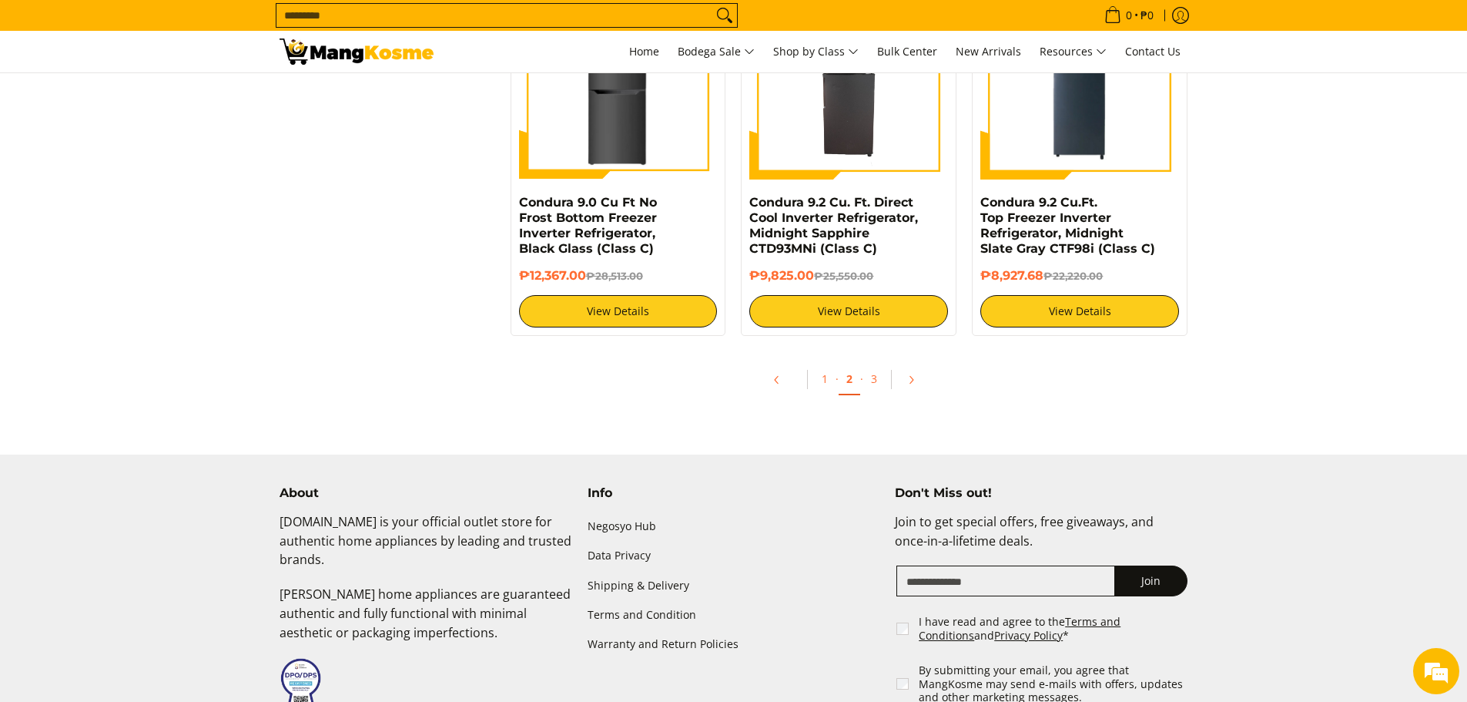
scroll to position [1695, 0]
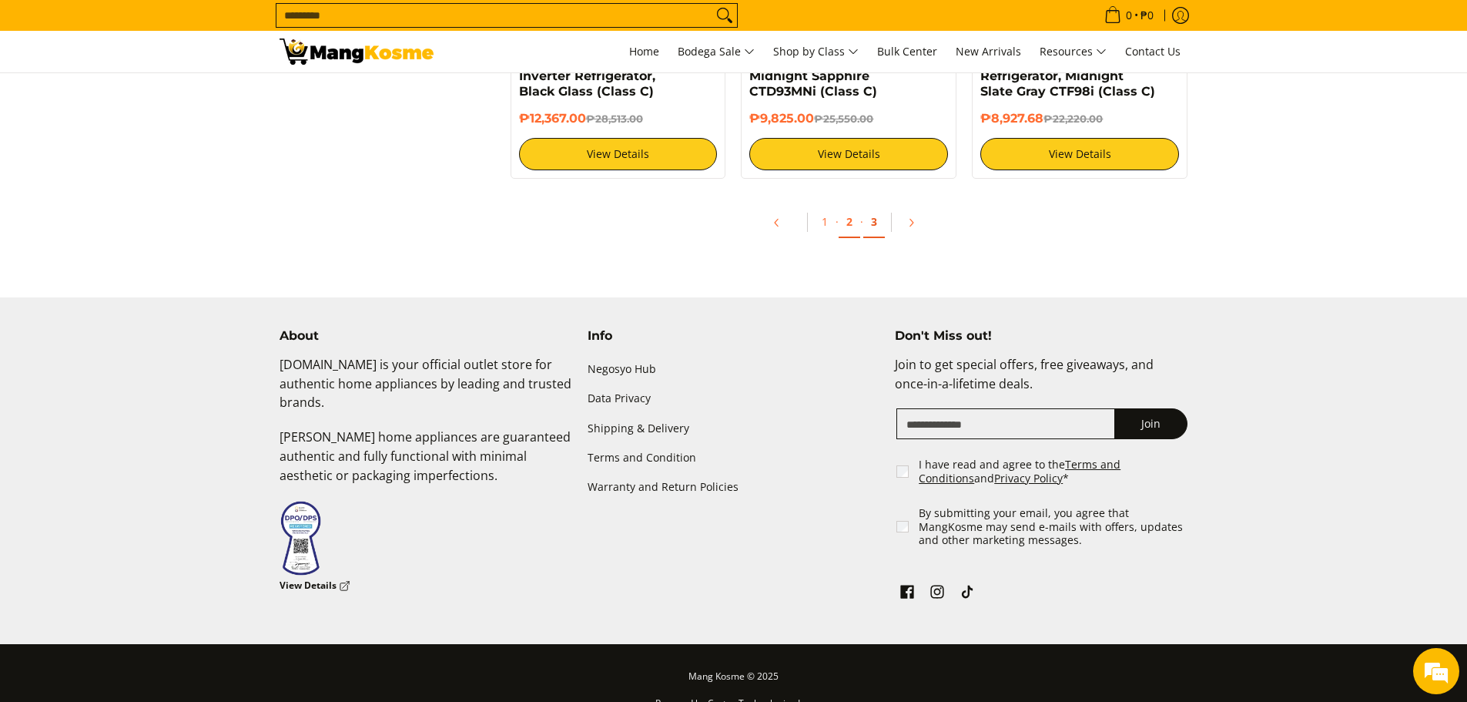
click at [880, 227] on link "3" at bounding box center [874, 222] width 22 height 32
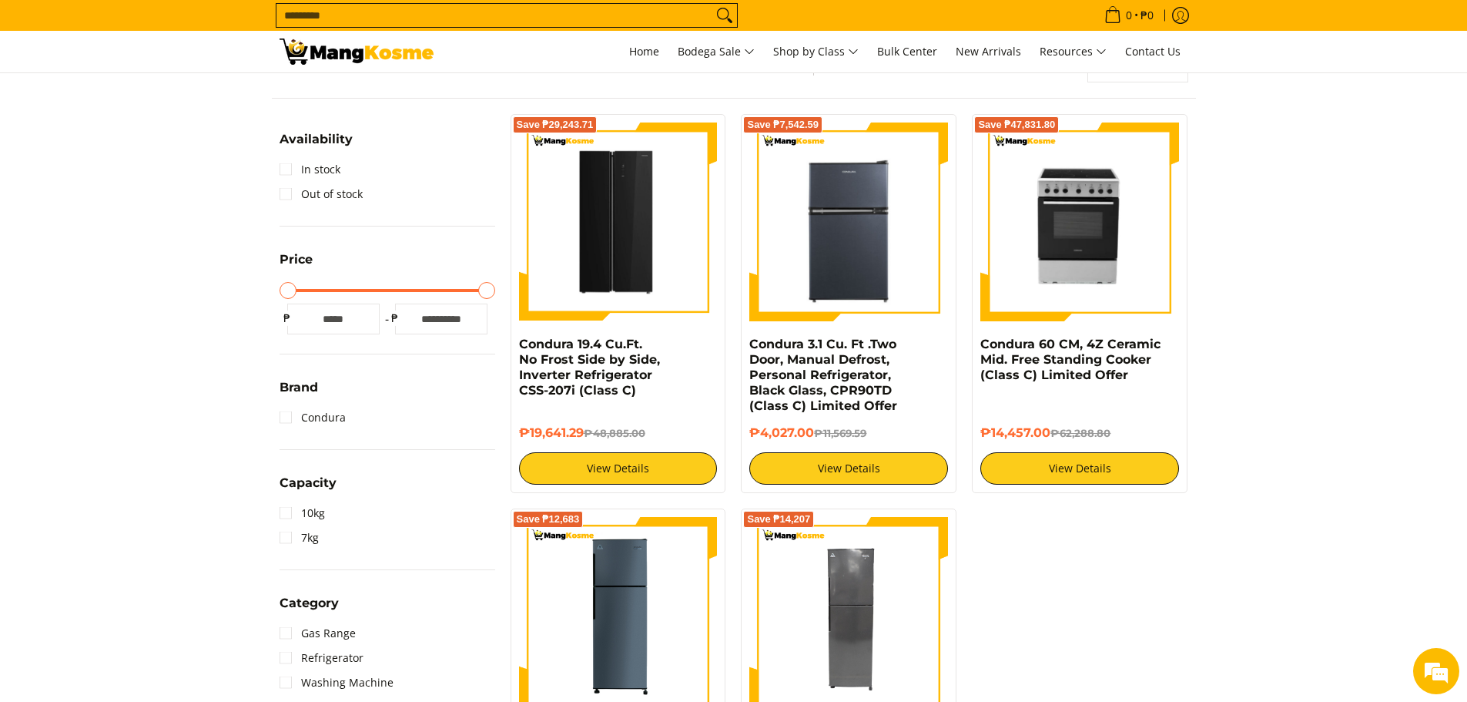
scroll to position [77, 0]
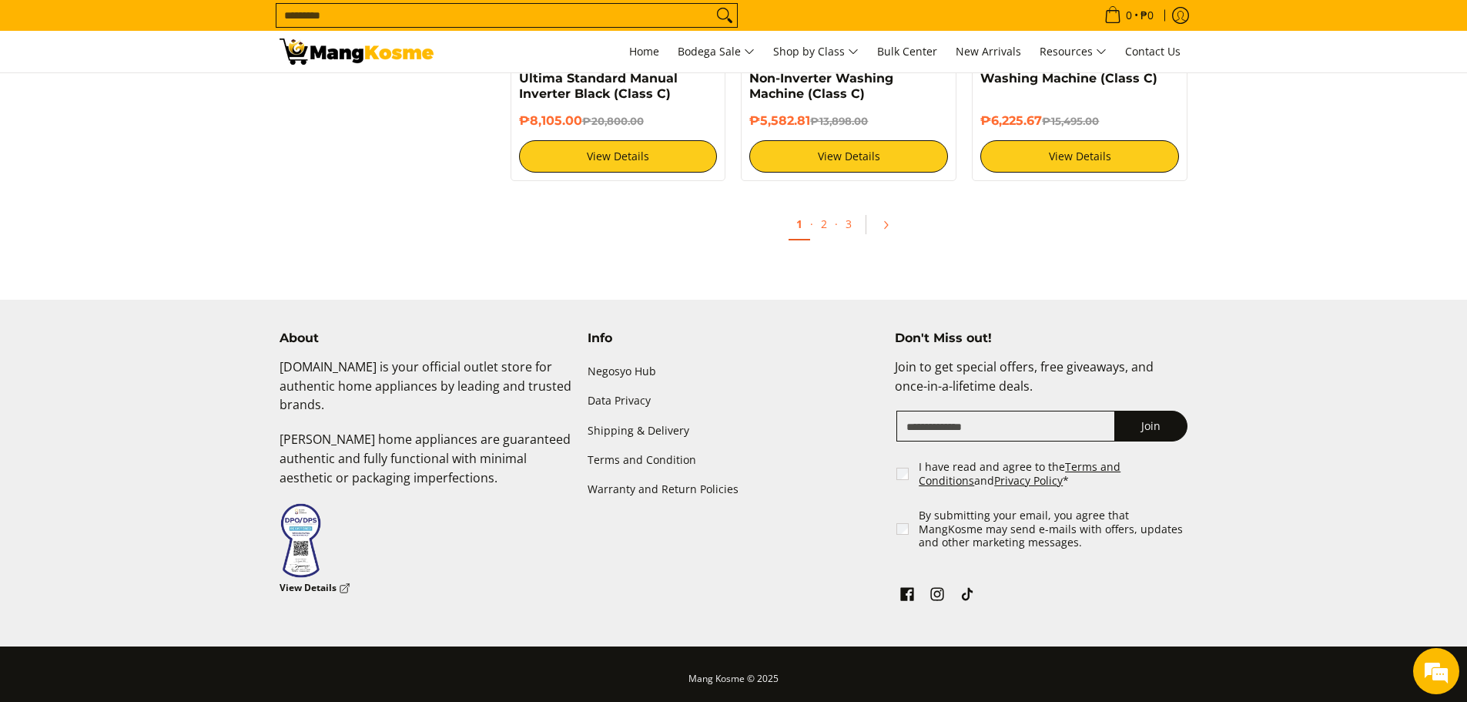
scroll to position [1674, 0]
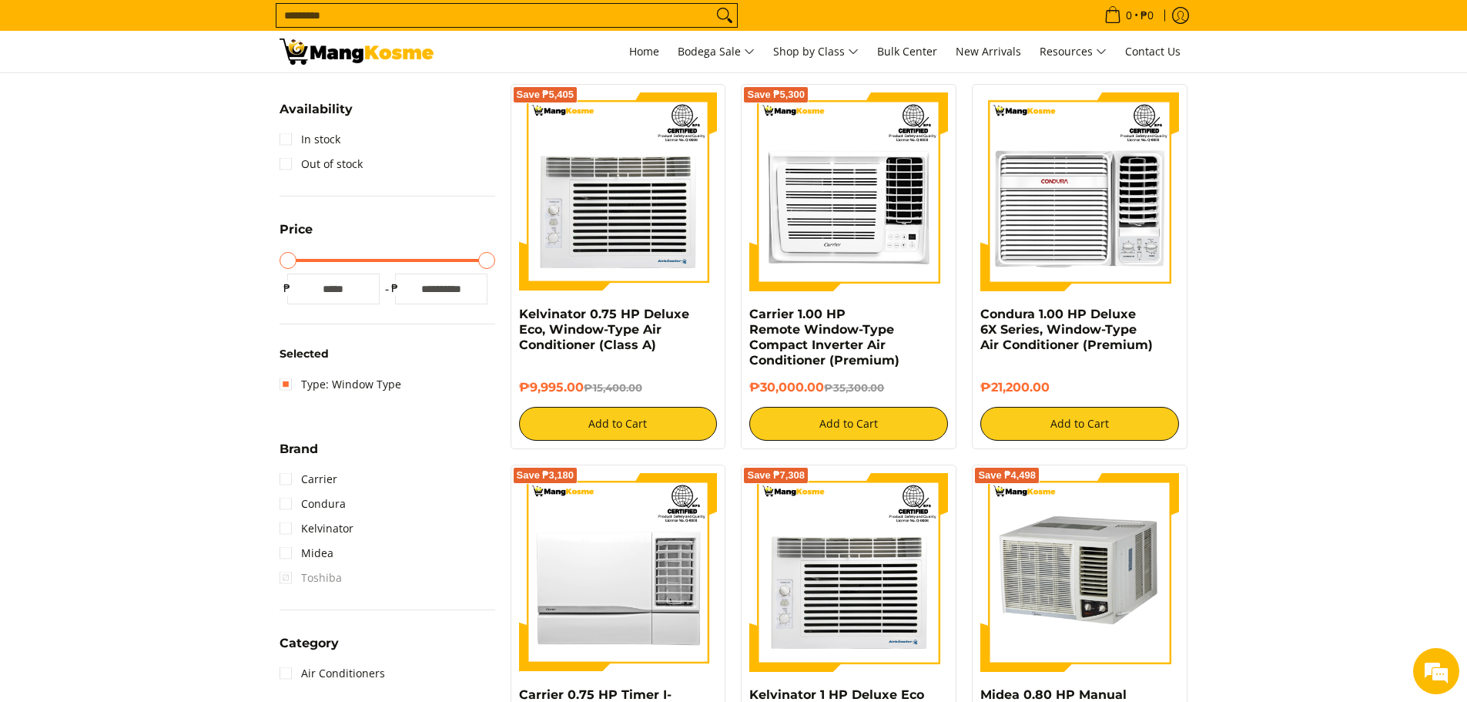
scroll to position [231, 0]
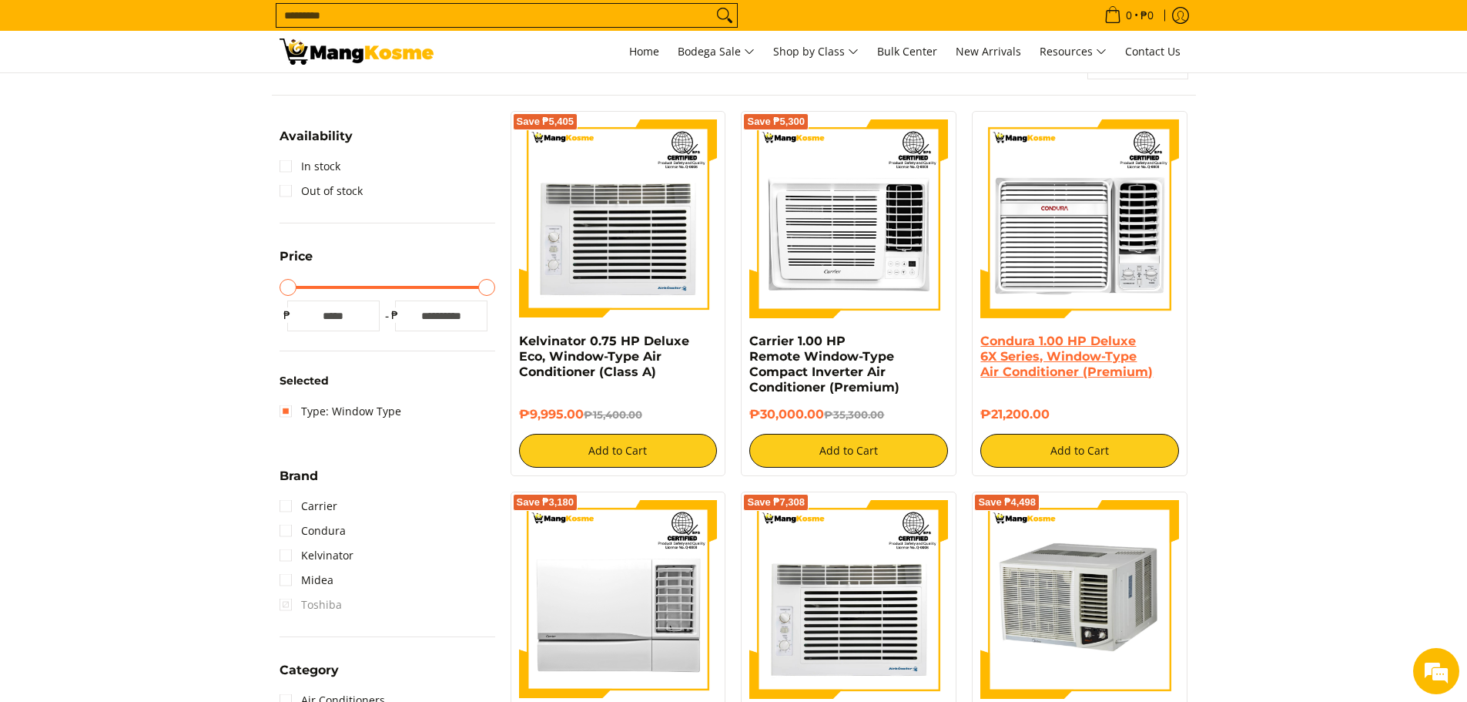
click at [1088, 374] on link "Condura 1.00 HP Deluxe 6X Series, Window-Type Air Conditioner (Premium)" at bounding box center [1067, 356] width 173 height 45
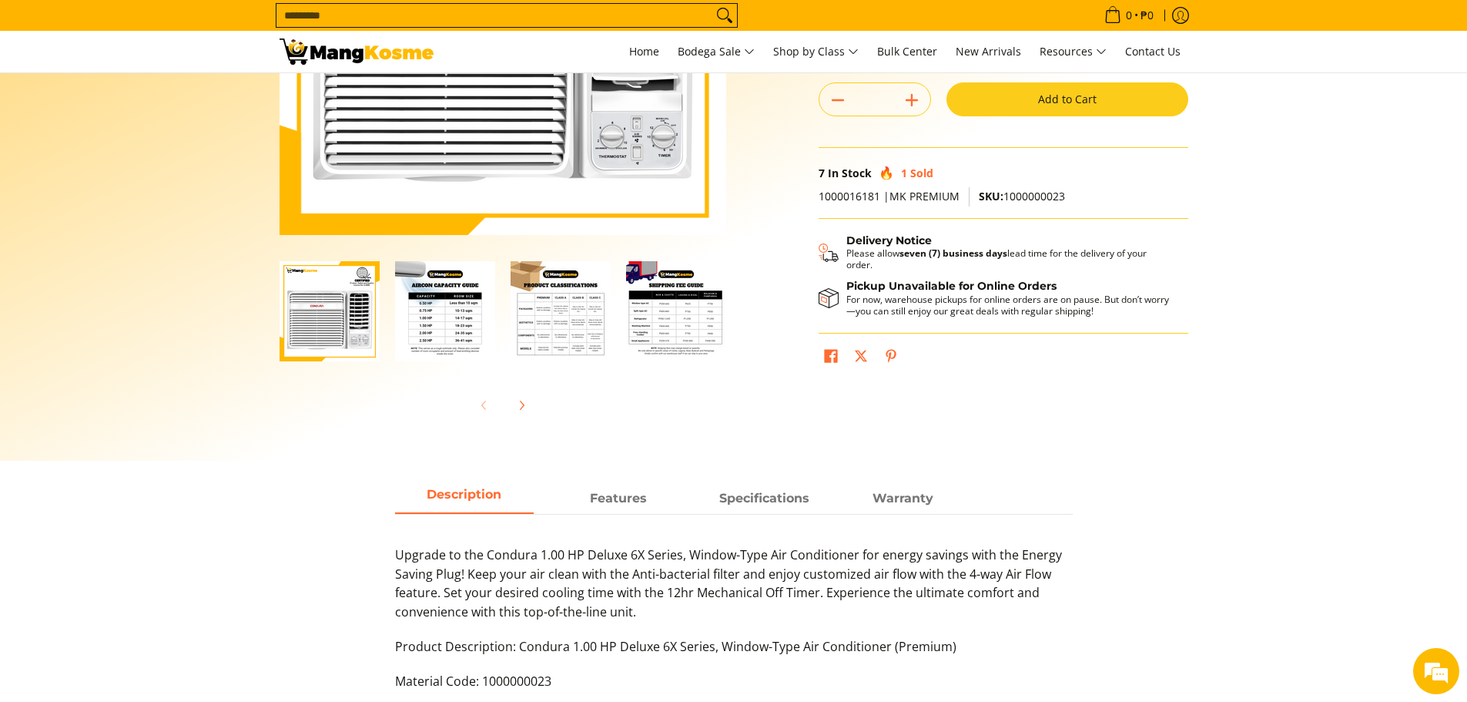
scroll to position [462, 0]
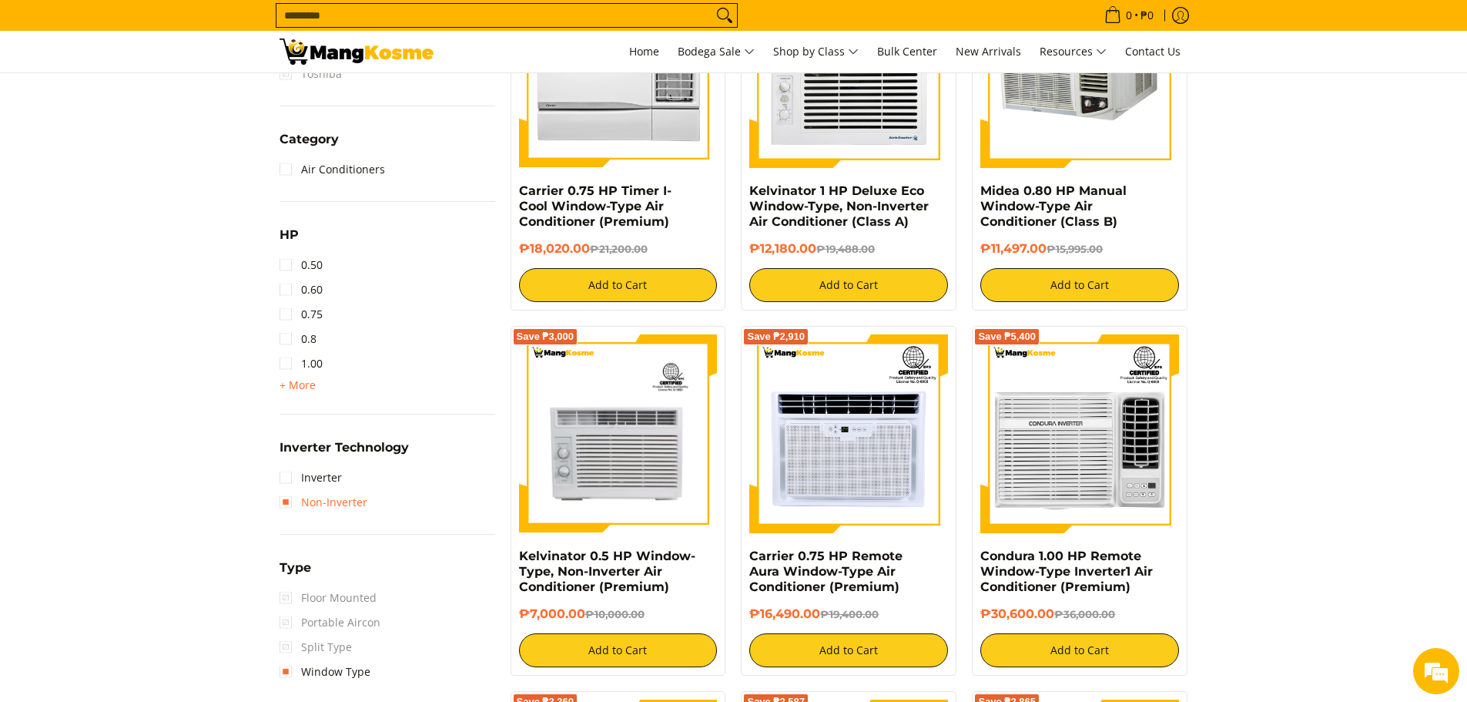
scroll to position [770, 0]
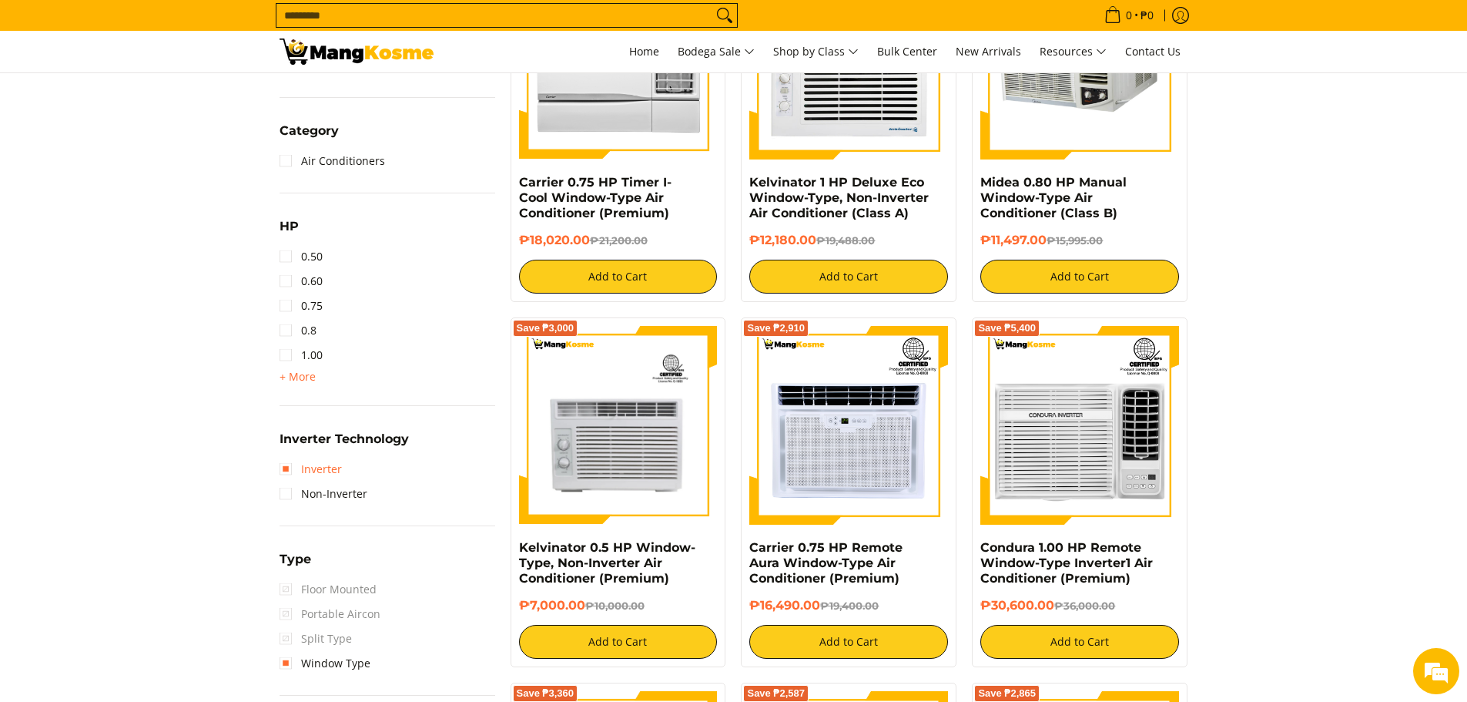
click at [327, 464] on link "Inverter" at bounding box center [311, 469] width 62 height 25
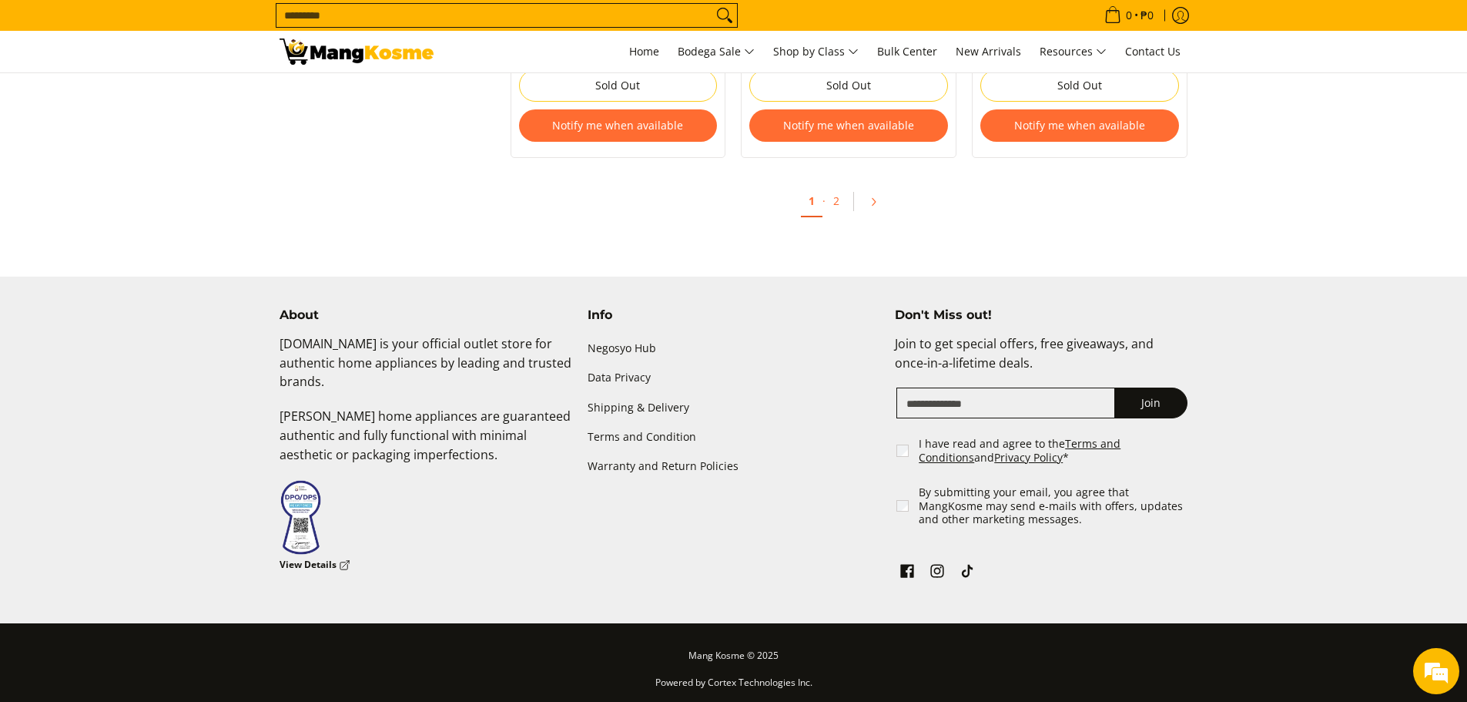
scroll to position [1775, 0]
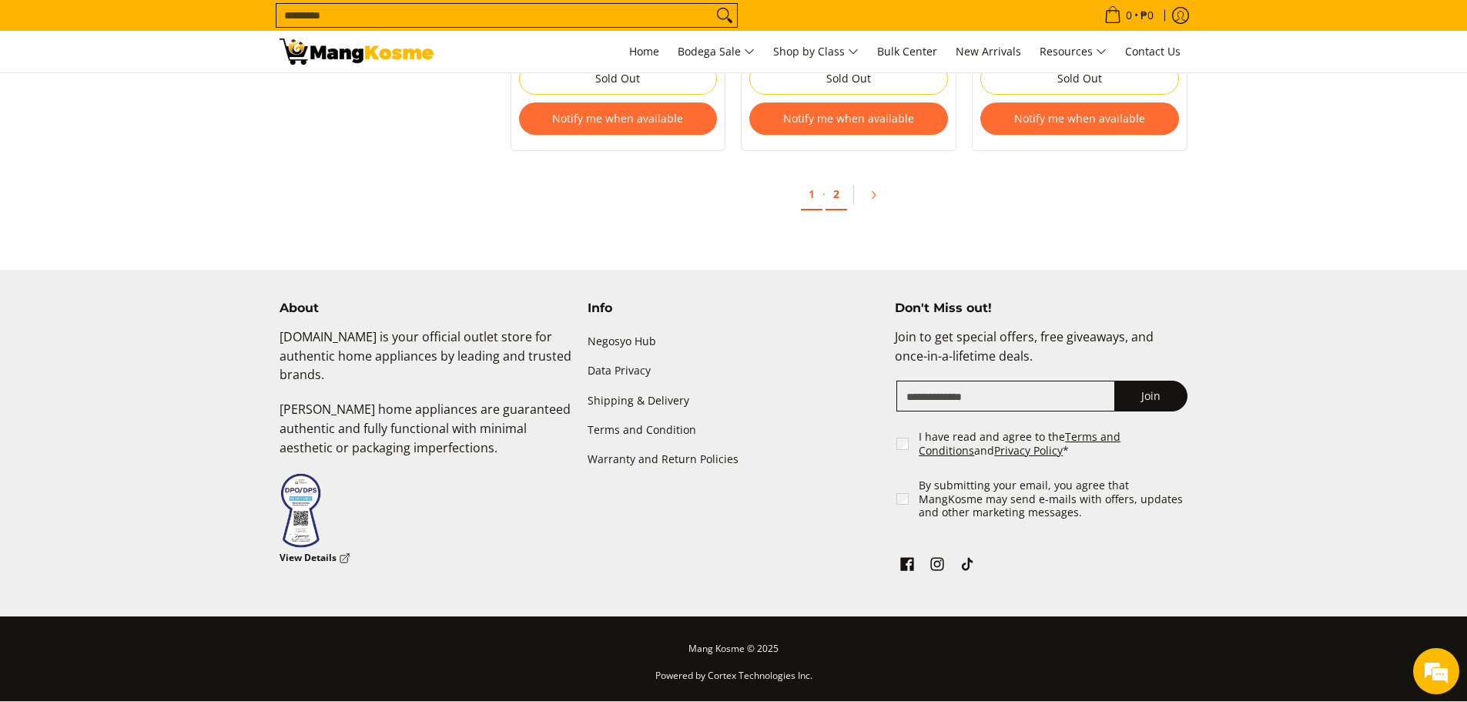
click at [830, 201] on link "2" at bounding box center [837, 195] width 22 height 32
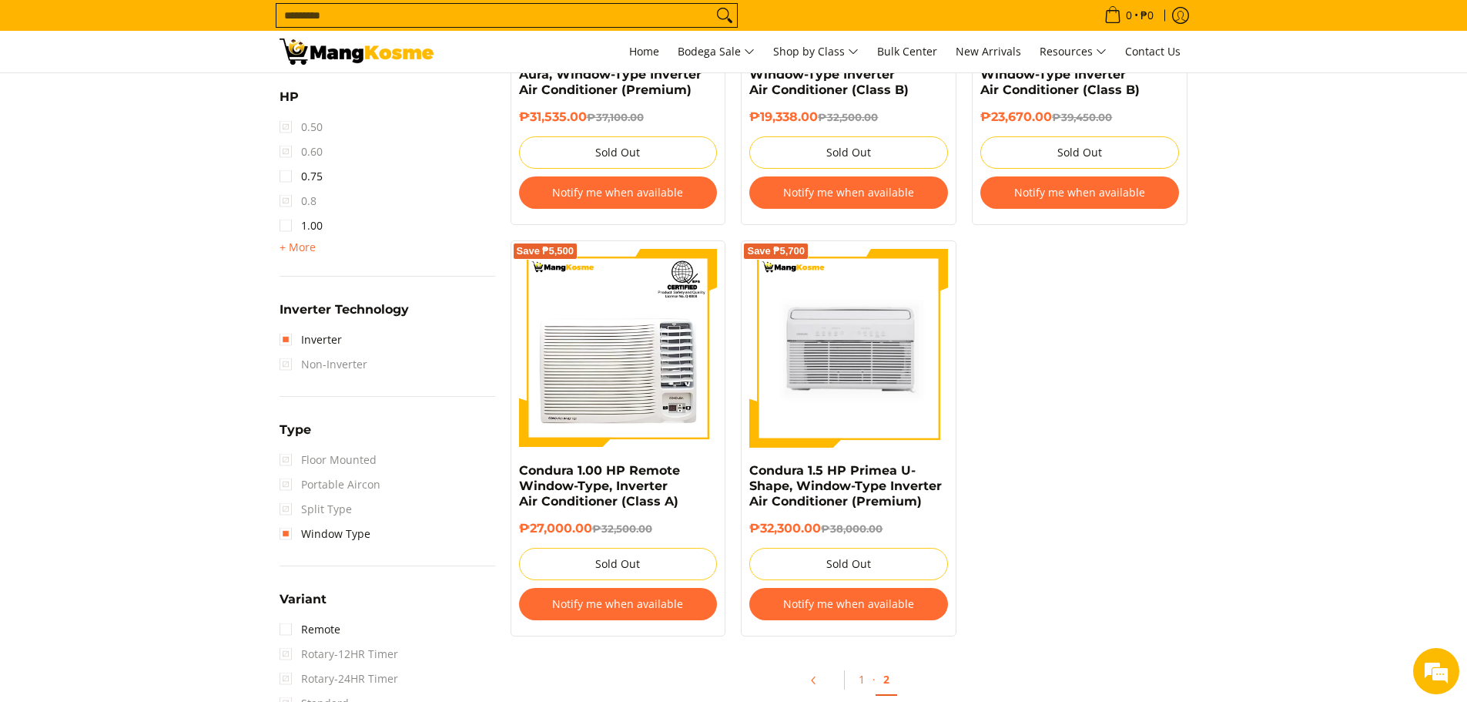
click at [344, 367] on span "Non-Inverter" at bounding box center [324, 364] width 88 height 25
click at [284, 344] on link "Inverter" at bounding box center [311, 339] width 62 height 25
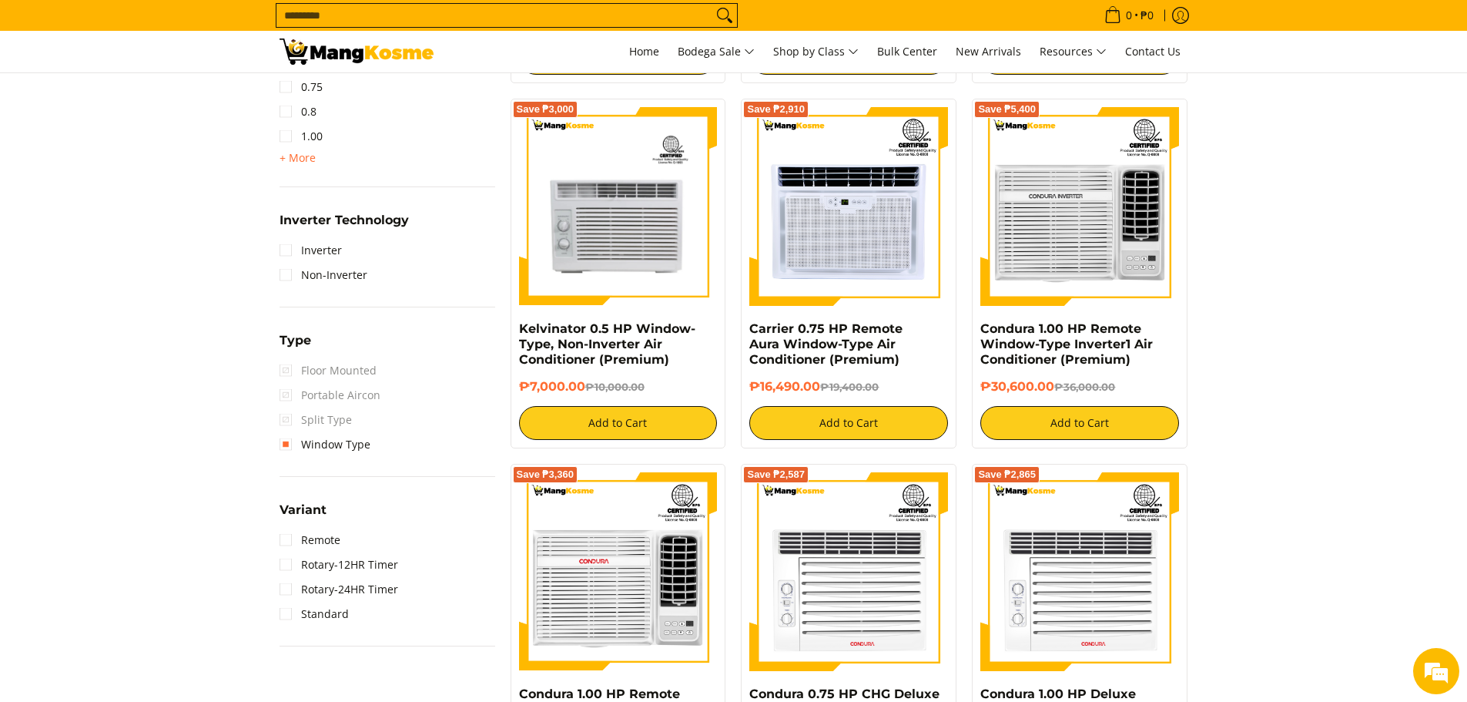
scroll to position [1129, 0]
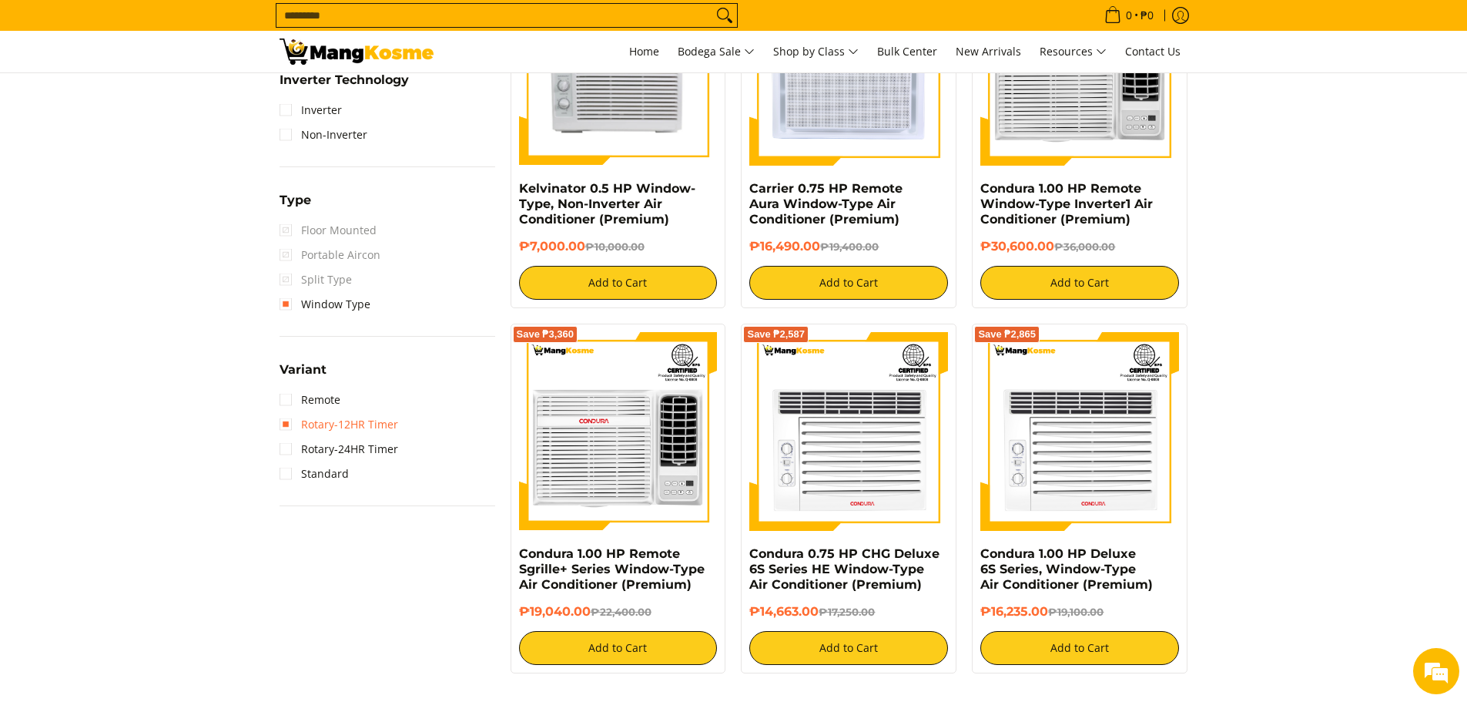
click at [371, 425] on link "Rotary-12HR Timer" at bounding box center [339, 424] width 119 height 25
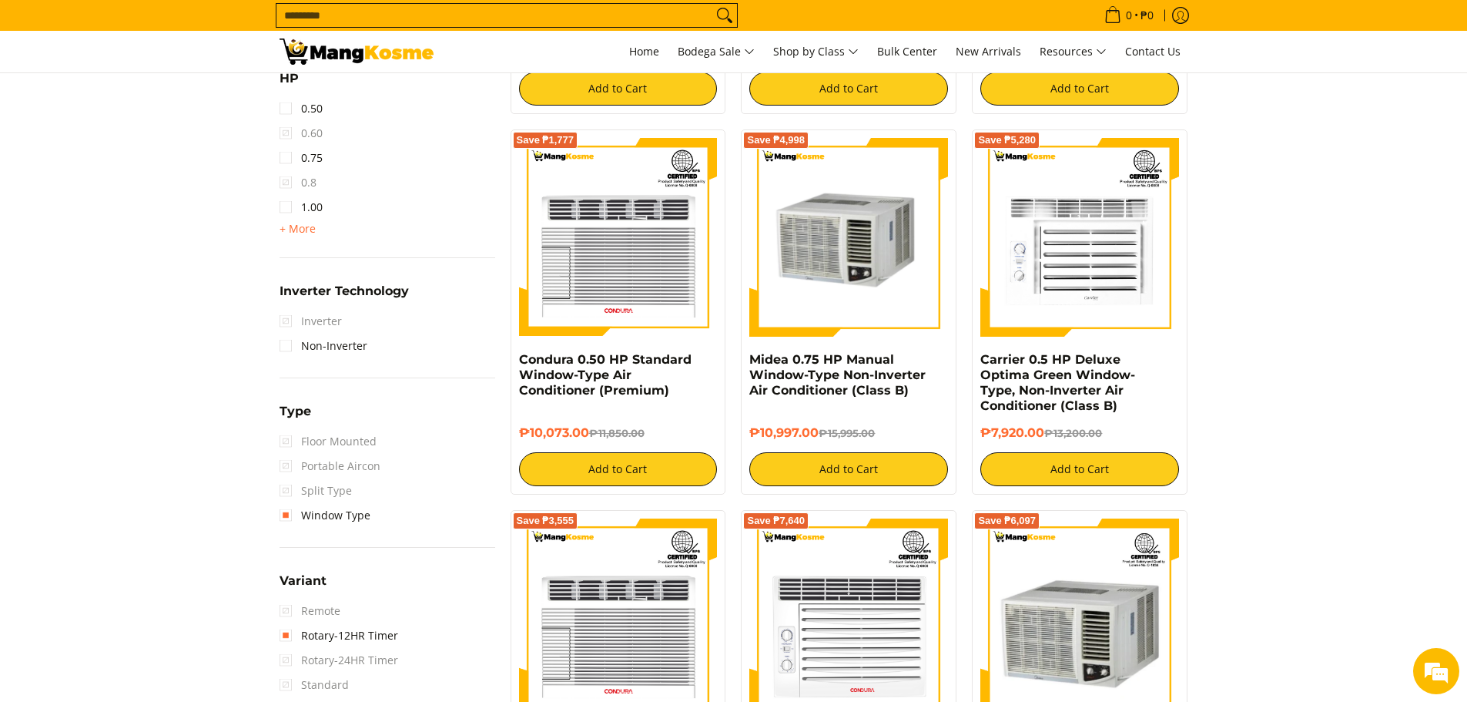
scroll to position [821, 0]
